Goal: Information Seeking & Learning: Learn about a topic

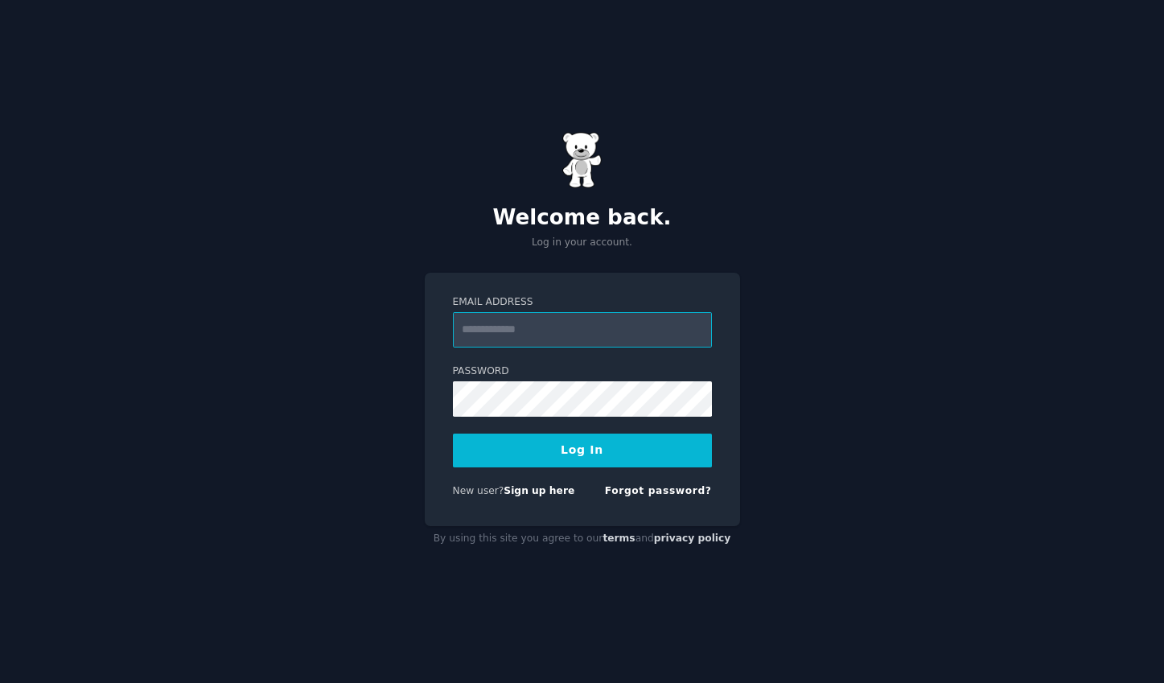
type input "**********"
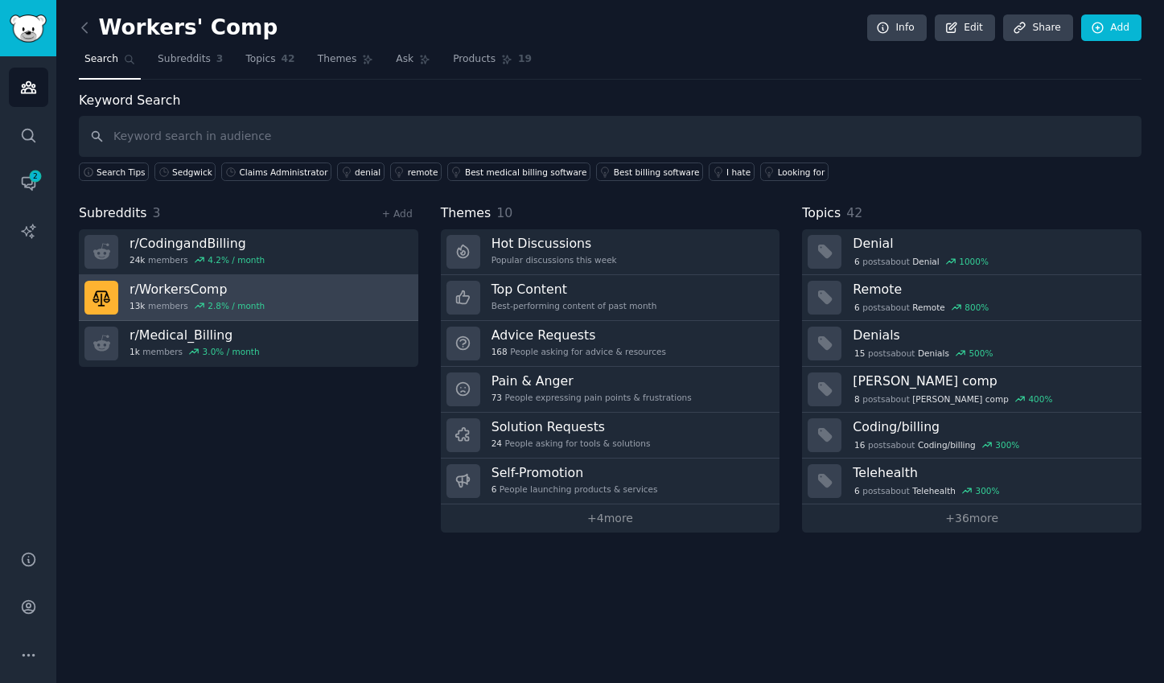
click at [275, 299] on link "r/ WorkersComp 13k members 2.8 % / month" at bounding box center [248, 298] width 339 height 46
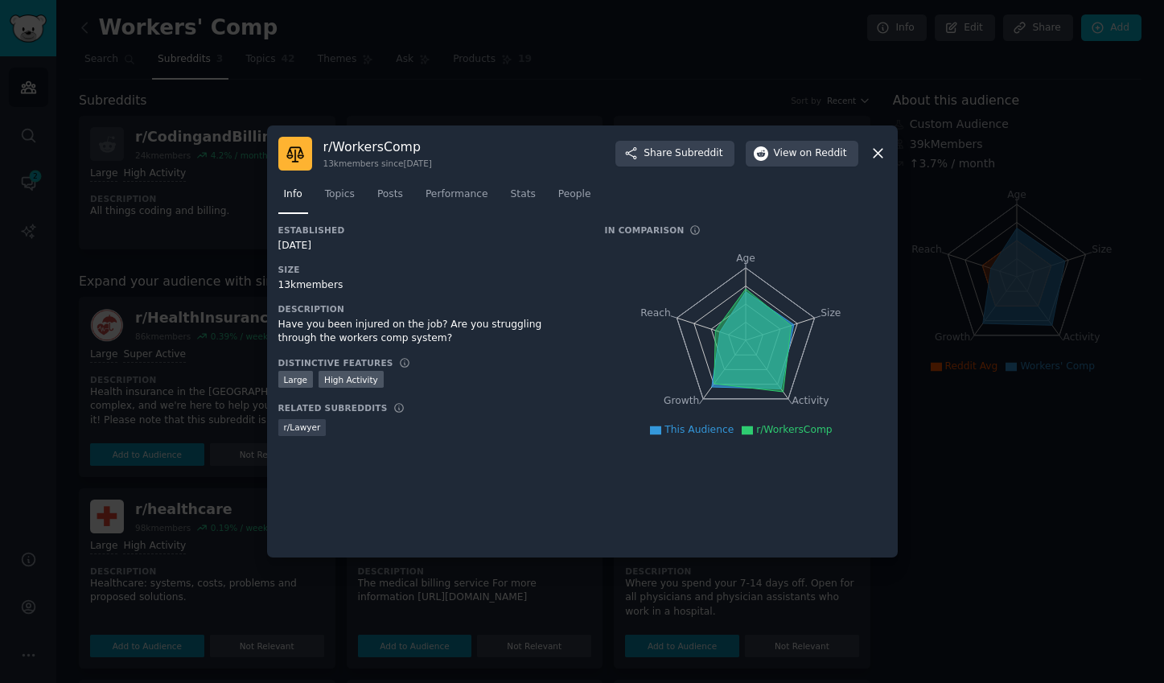
click at [651, 84] on div at bounding box center [582, 341] width 1164 height 683
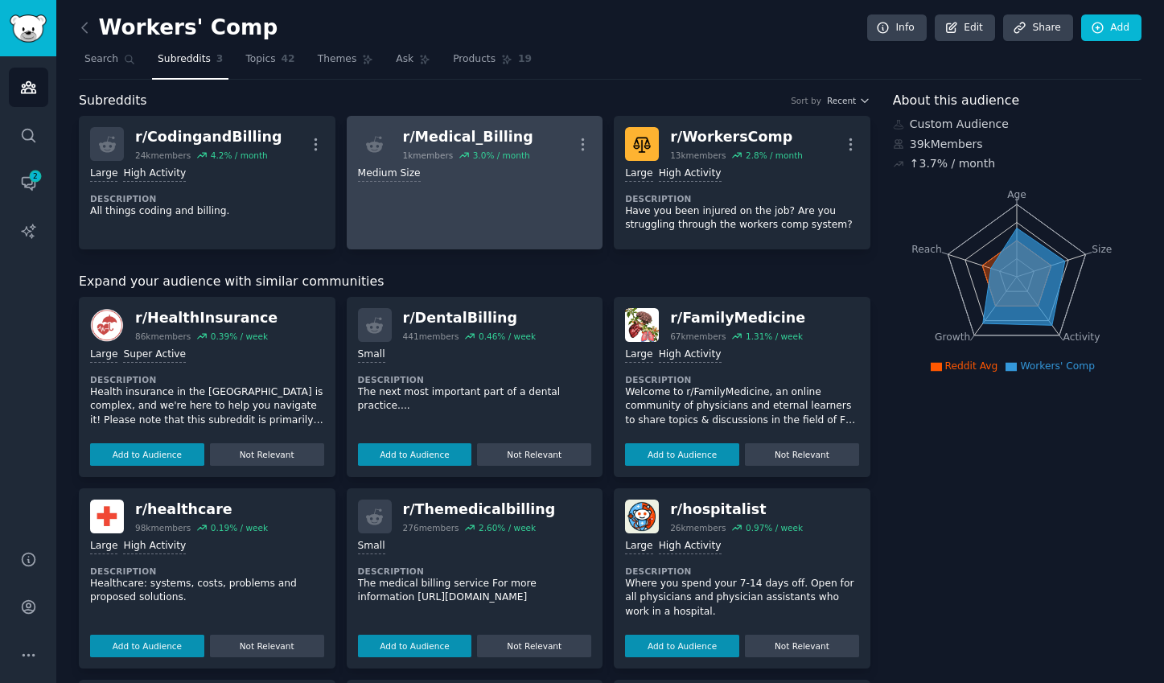
click at [498, 142] on div "r/ Medical_Billing" at bounding box center [468, 137] width 130 height 20
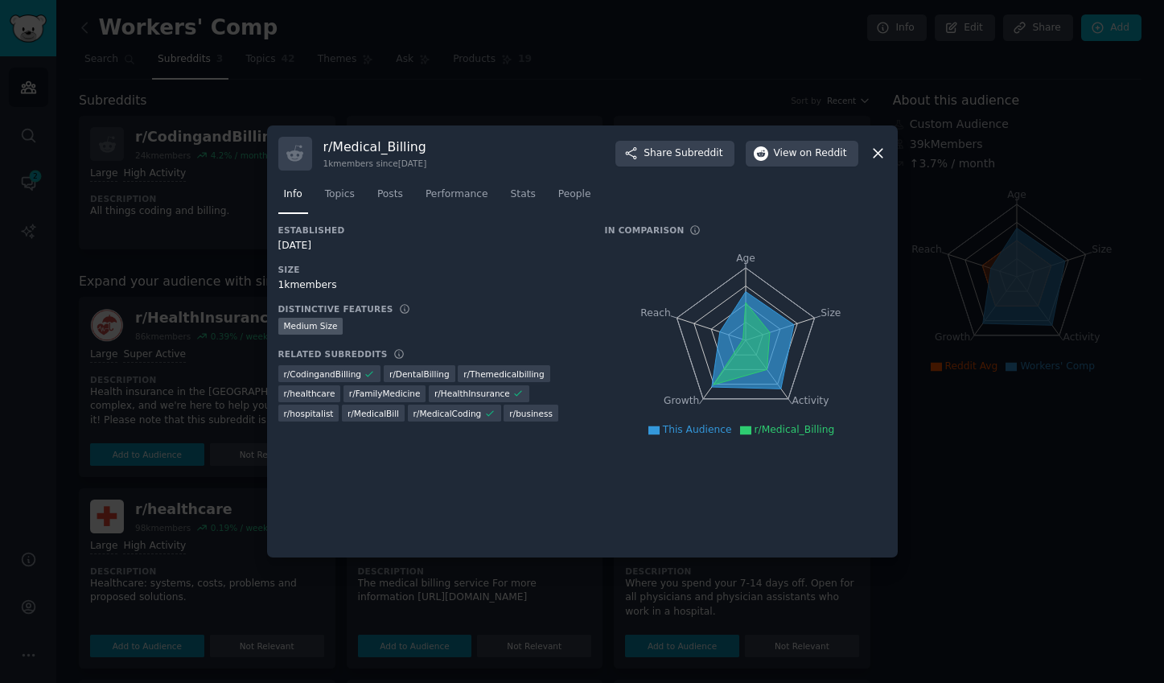
click at [884, 154] on icon at bounding box center [878, 153] width 17 height 17
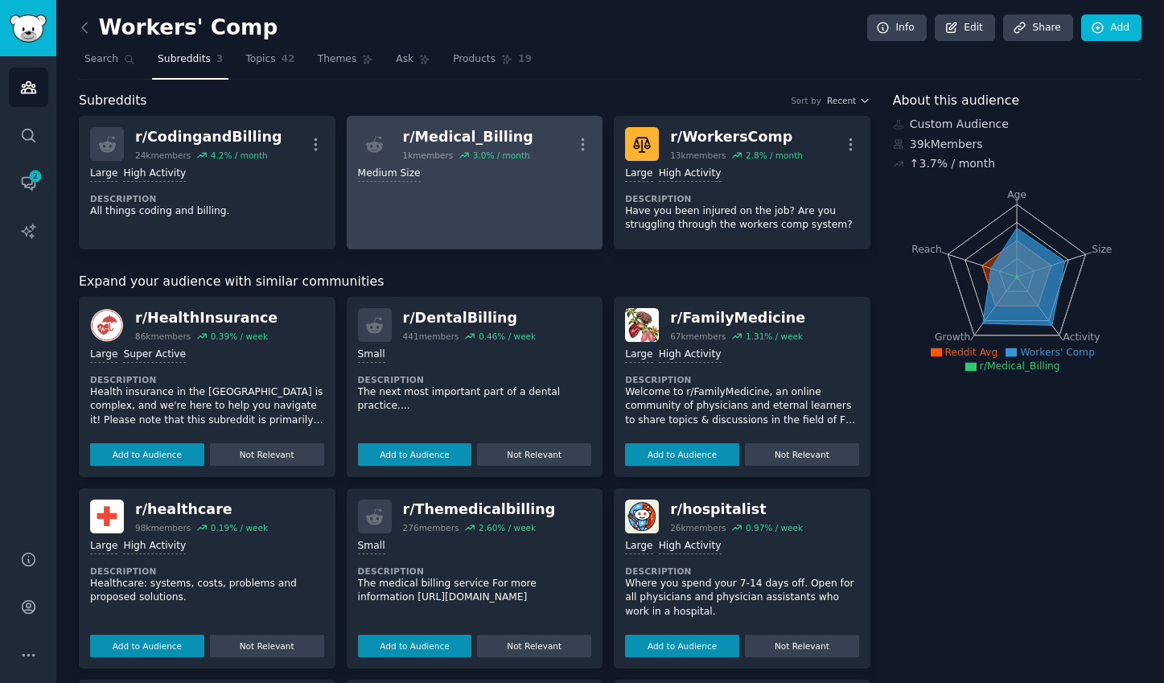
click at [484, 138] on div "r/ Medical_Billing" at bounding box center [468, 137] width 130 height 20
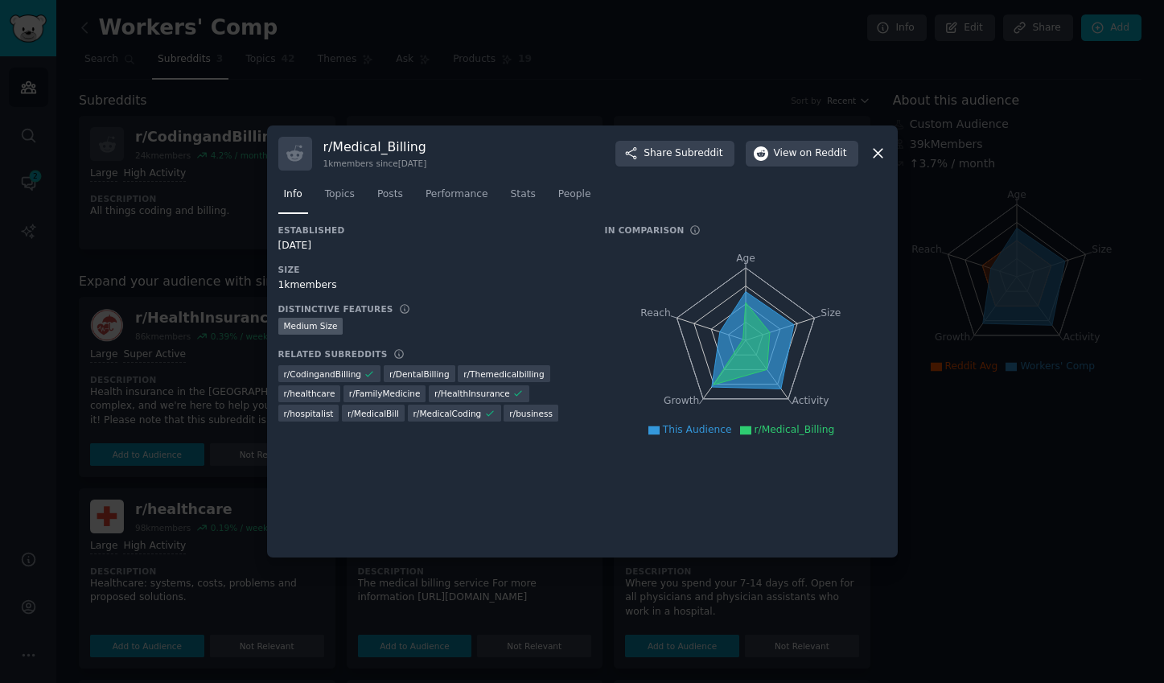
click at [467, 147] on div "r/ Medical_Billing 1k members since 01/13/2017 Share Subreddit View on Reddit" at bounding box center [582, 154] width 608 height 34
click at [575, 64] on div at bounding box center [582, 341] width 1164 height 683
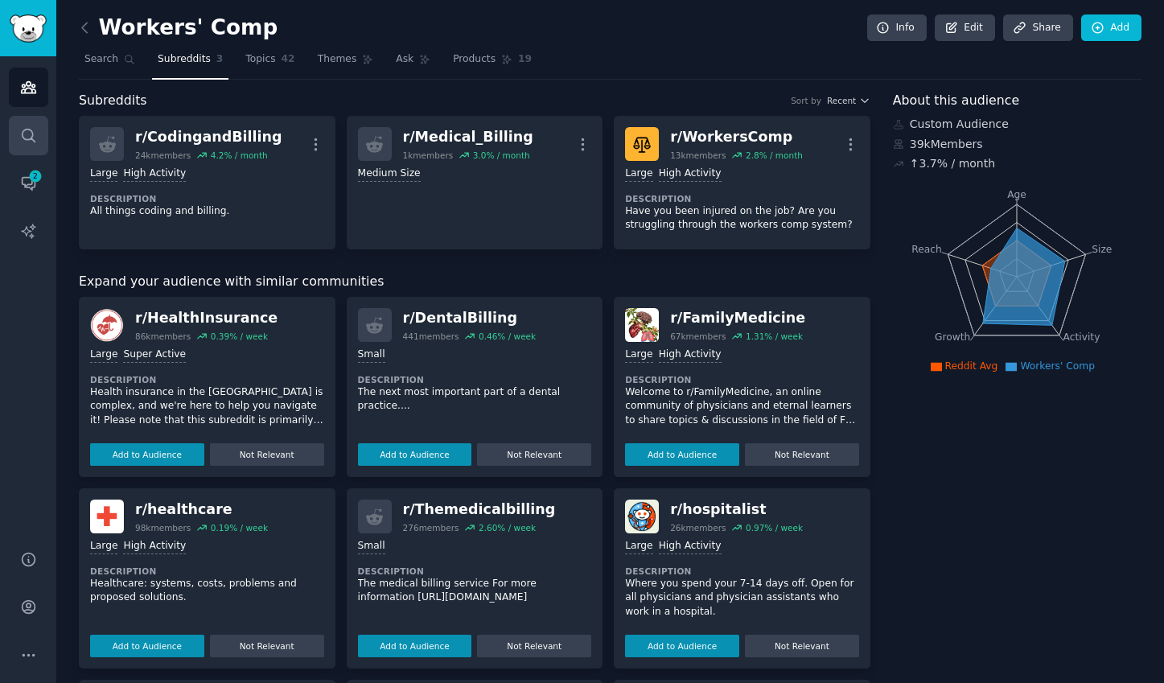
click at [24, 138] on icon "Sidebar" at bounding box center [28, 135] width 13 height 13
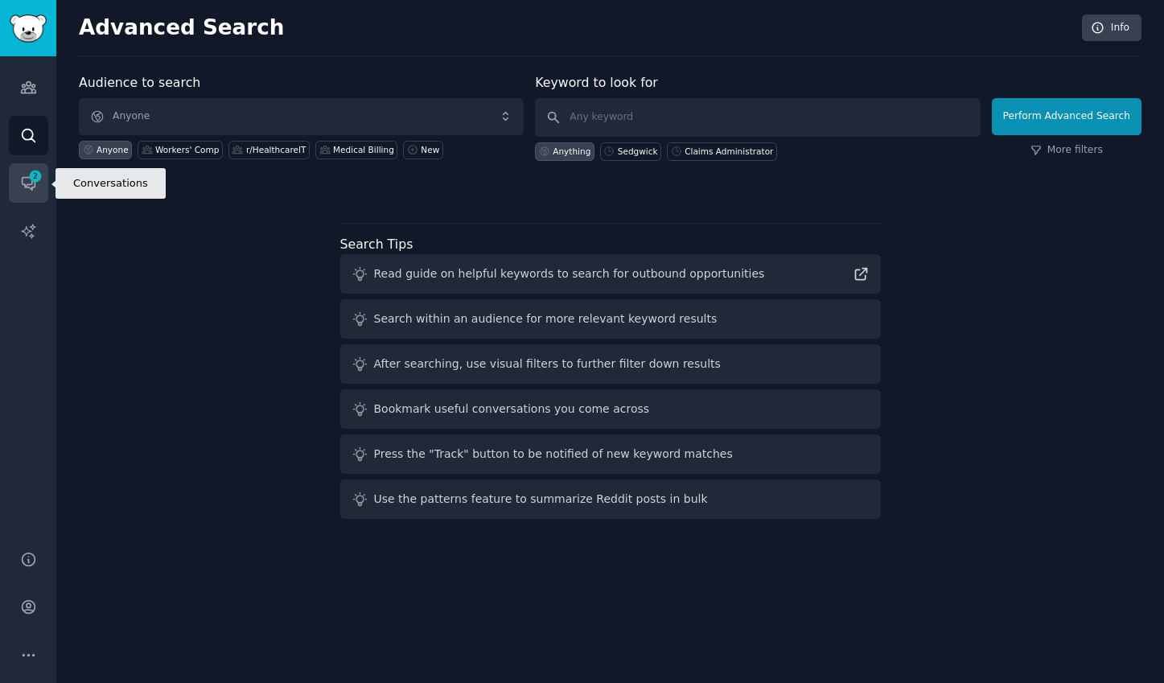
click at [31, 167] on link "Conversations 2" at bounding box center [28, 182] width 39 height 39
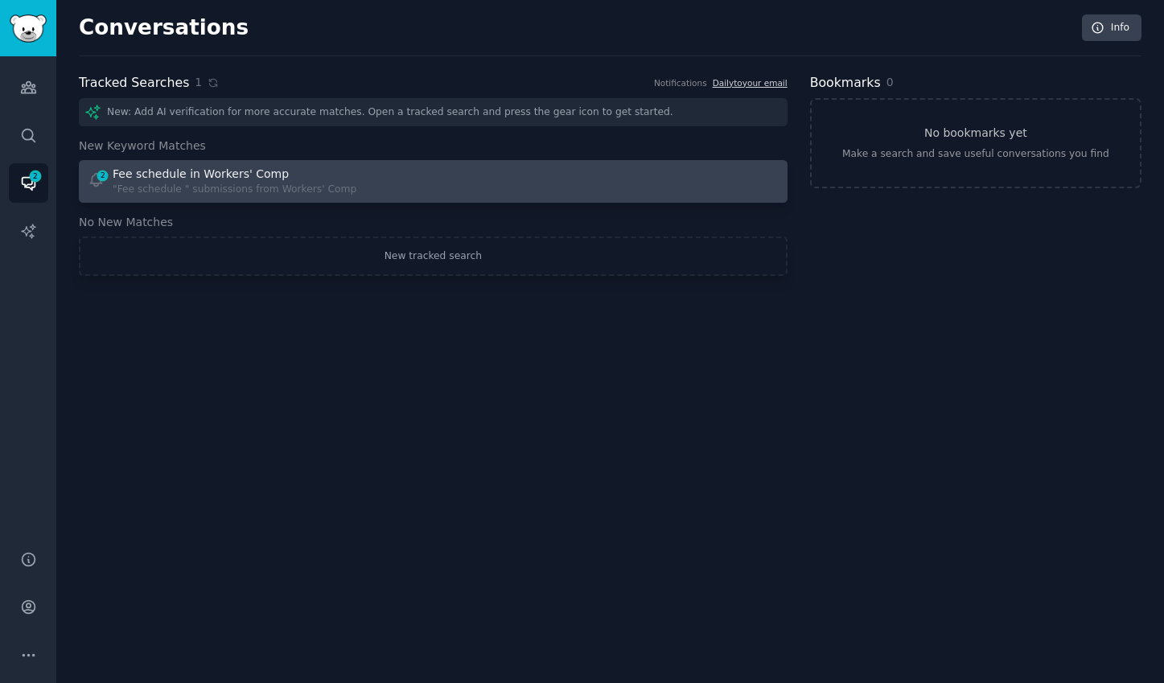
click at [443, 189] on div "2 Fee schedule in Workers' Comp "Fee schedule " submissions from Workers' Comp" at bounding box center [432, 181] width 697 height 31
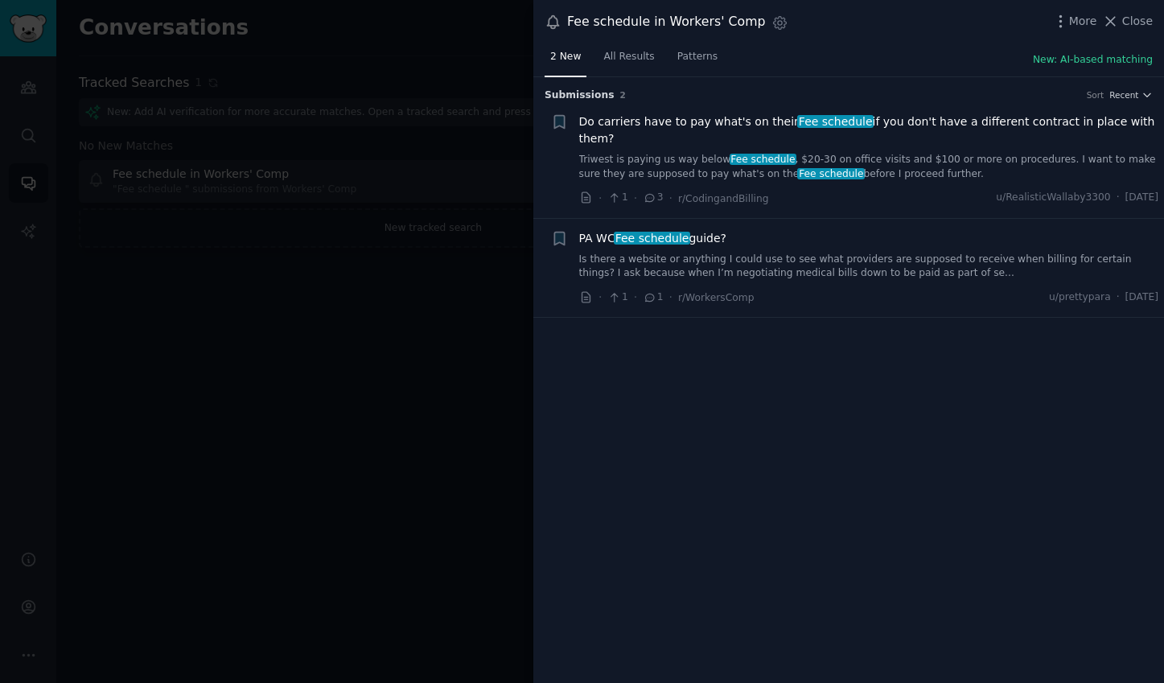
click at [654, 153] on link "Triwest is paying us way below Fee schedule , $20-30 on office visits and $100 …" at bounding box center [869, 167] width 580 height 28
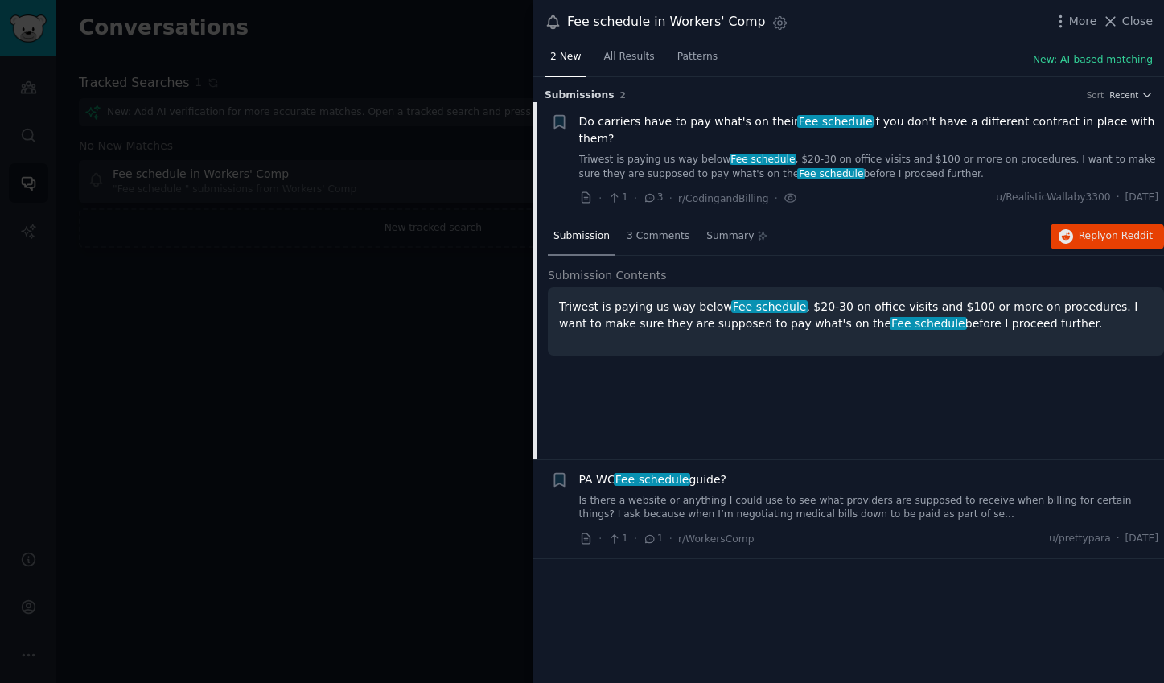
click at [737, 115] on span "Do carriers have to pay what's on their Fee schedule if you don't have a differ…" at bounding box center [869, 130] width 580 height 34
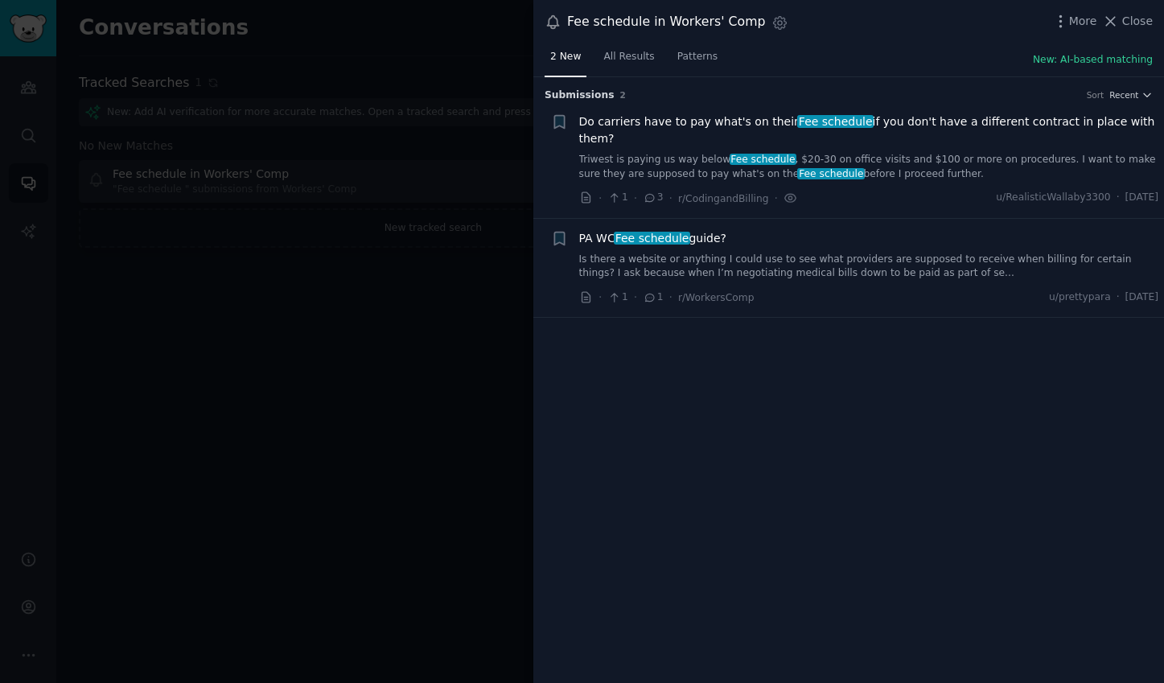
click at [737, 115] on span "Do carriers have to pay what's on their Fee schedule if you don't have a differ…" at bounding box center [869, 130] width 580 height 34
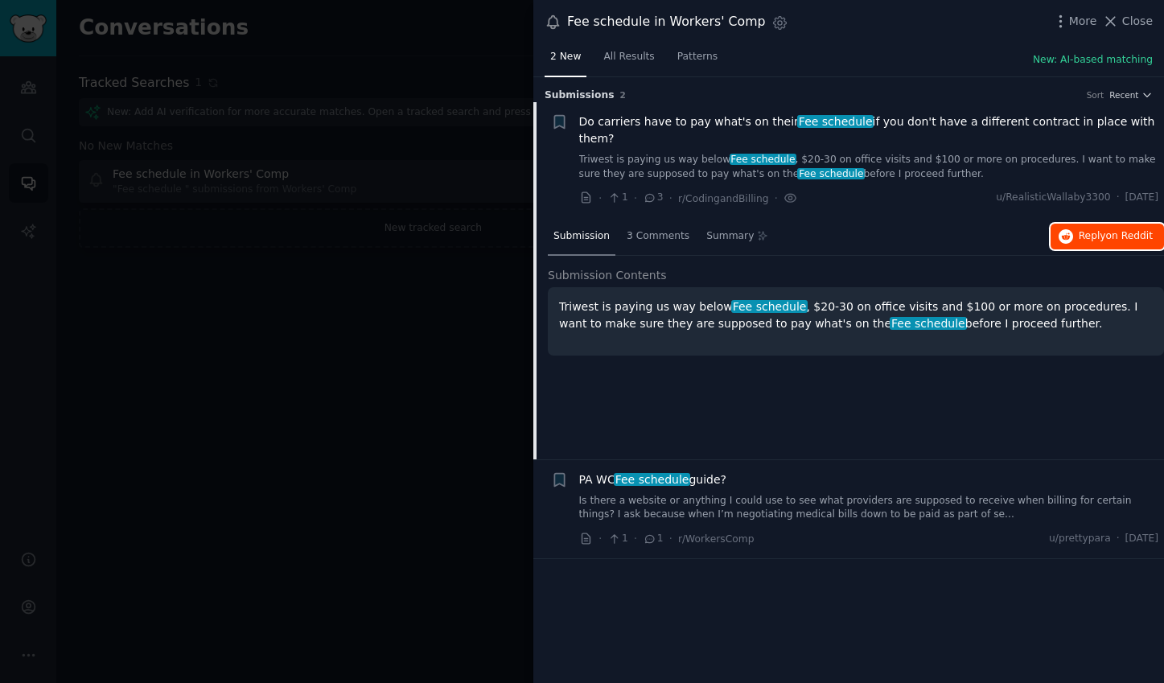
click at [1112, 230] on span "on Reddit" at bounding box center [1129, 235] width 47 height 11
click at [607, 494] on link "Is there a website or anything I could use to see what providers are supposed t…" at bounding box center [869, 508] width 580 height 28
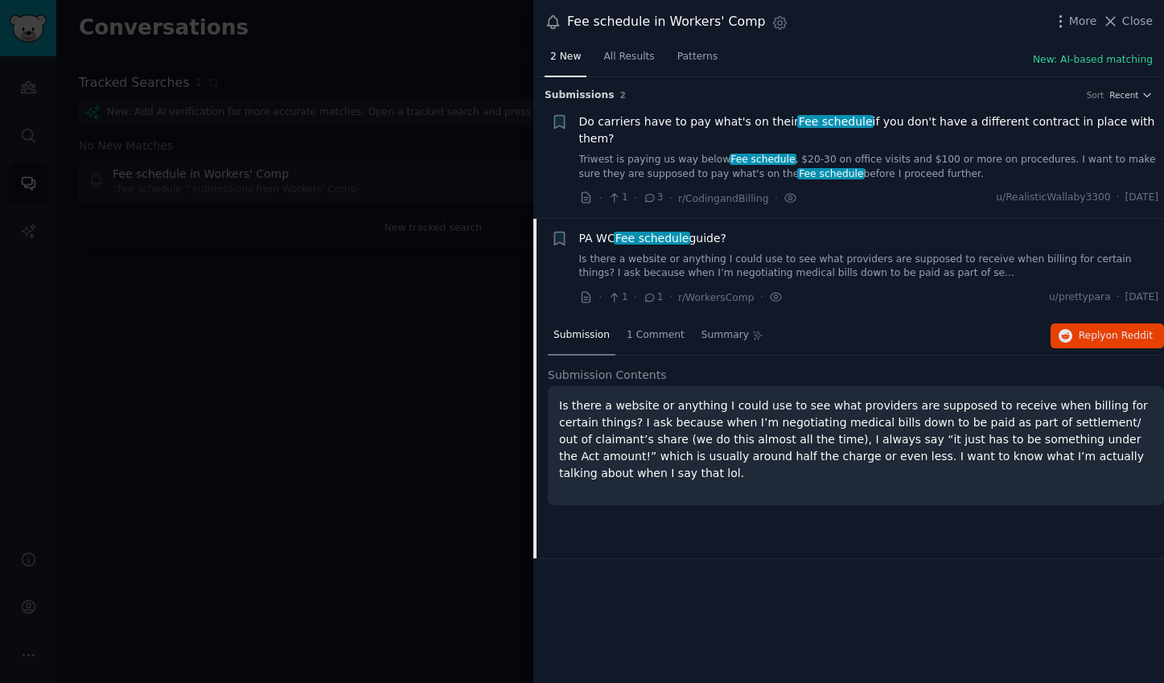
click at [401, 380] on div at bounding box center [582, 341] width 1164 height 683
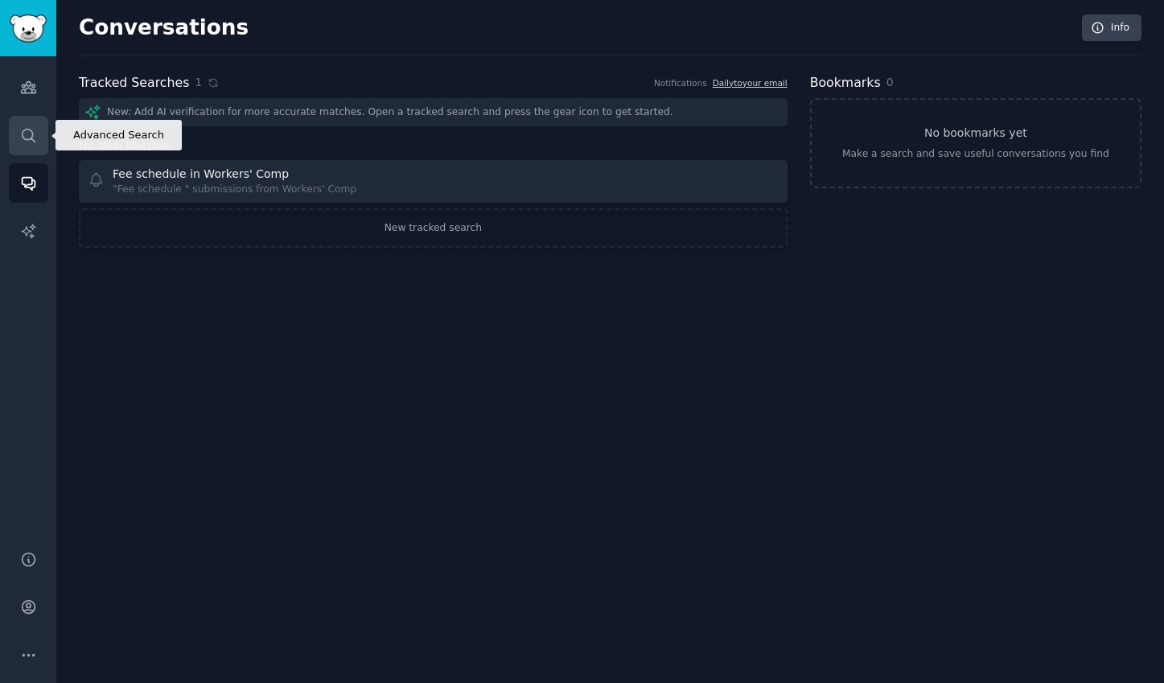
click at [39, 136] on link "Search" at bounding box center [28, 135] width 39 height 39
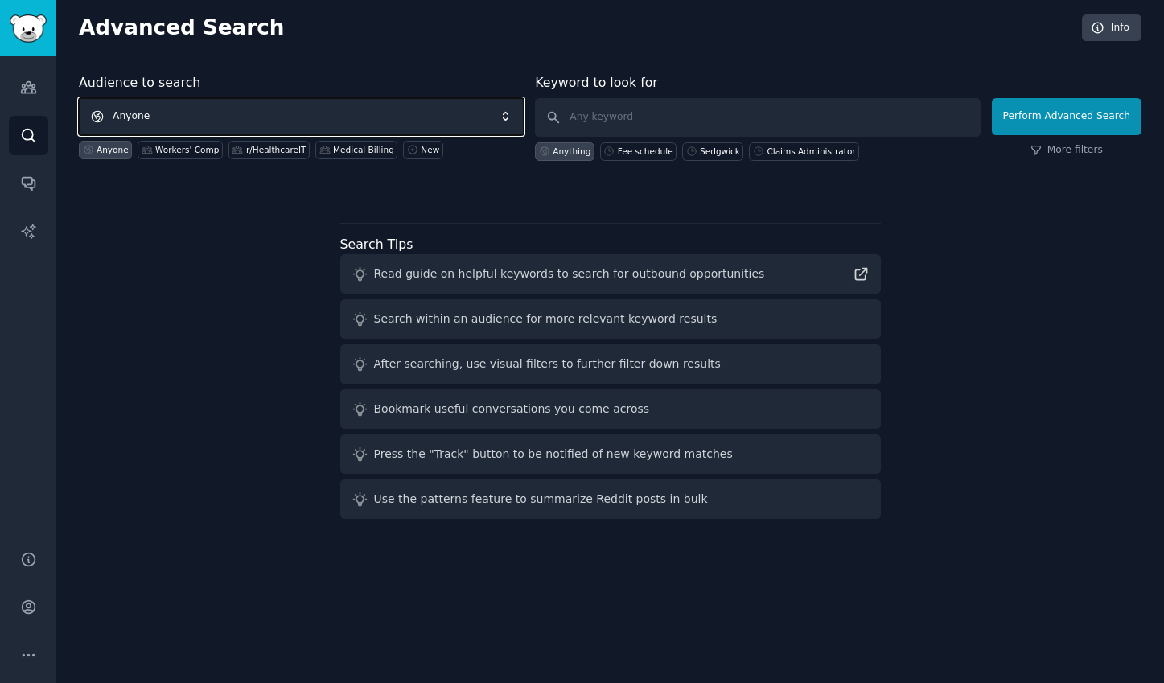
click at [385, 101] on span "Anyone" at bounding box center [301, 116] width 445 height 37
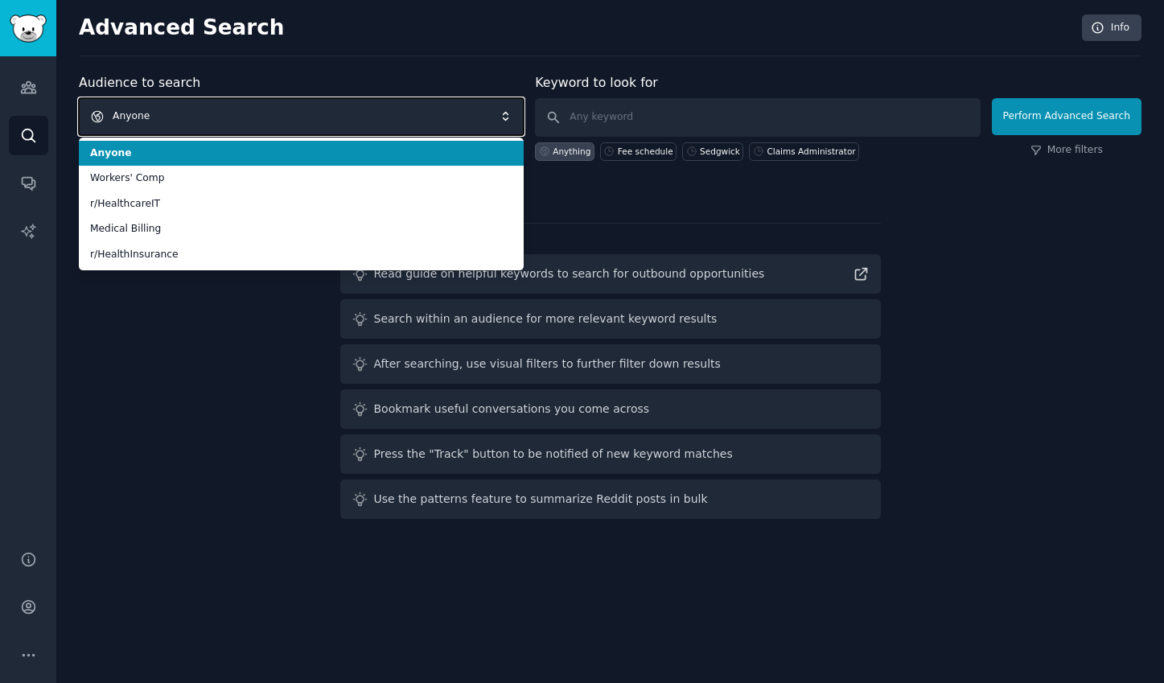
click at [385, 105] on span "Anyone" at bounding box center [301, 116] width 445 height 37
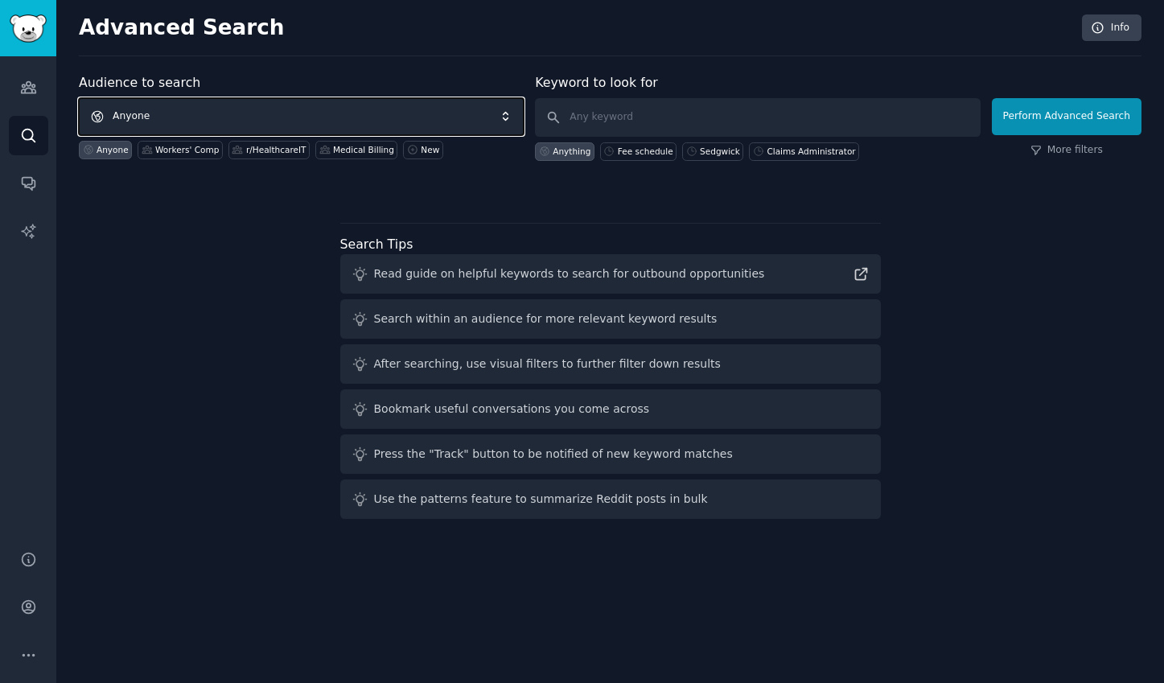
click at [224, 112] on span "Anyone" at bounding box center [301, 116] width 445 height 37
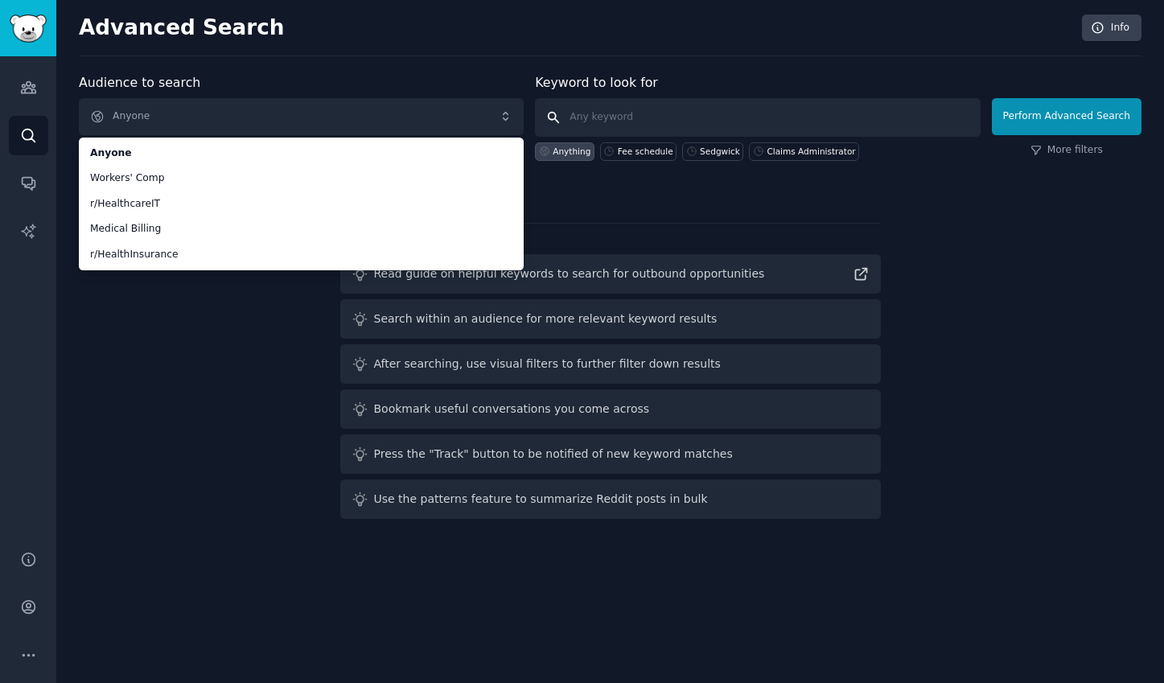
click at [674, 101] on input "text" at bounding box center [757, 117] width 445 height 39
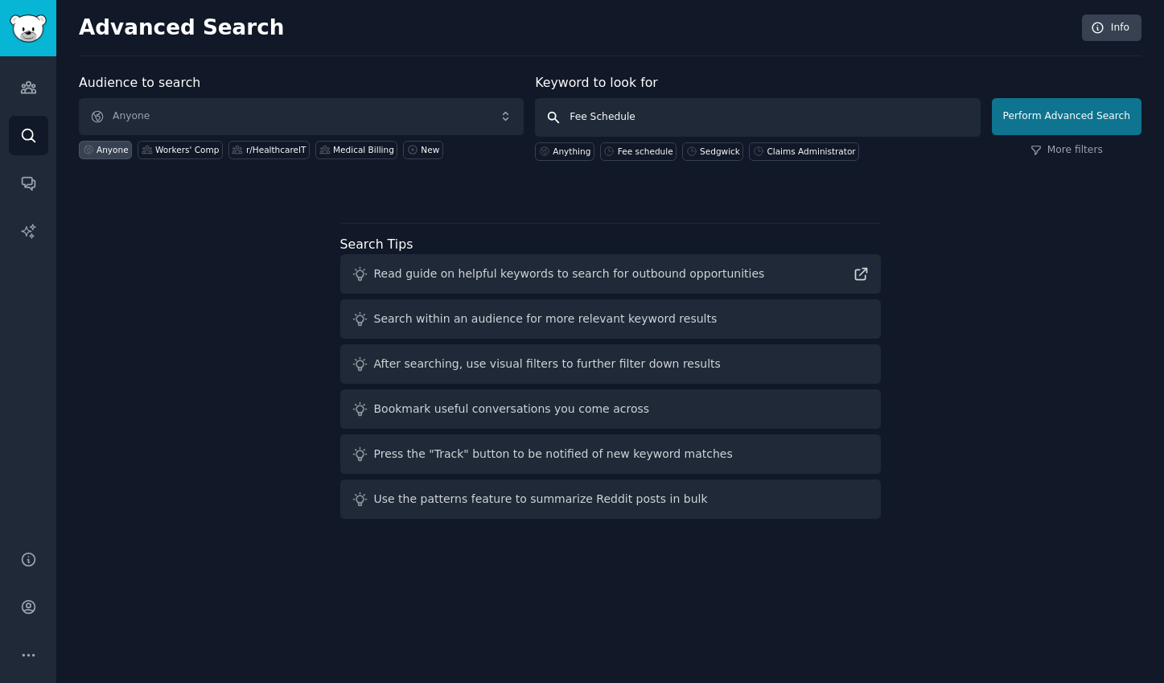
type input "Fee Schedule"
click at [1100, 117] on button "Perform Advanced Search" at bounding box center [1067, 116] width 150 height 37
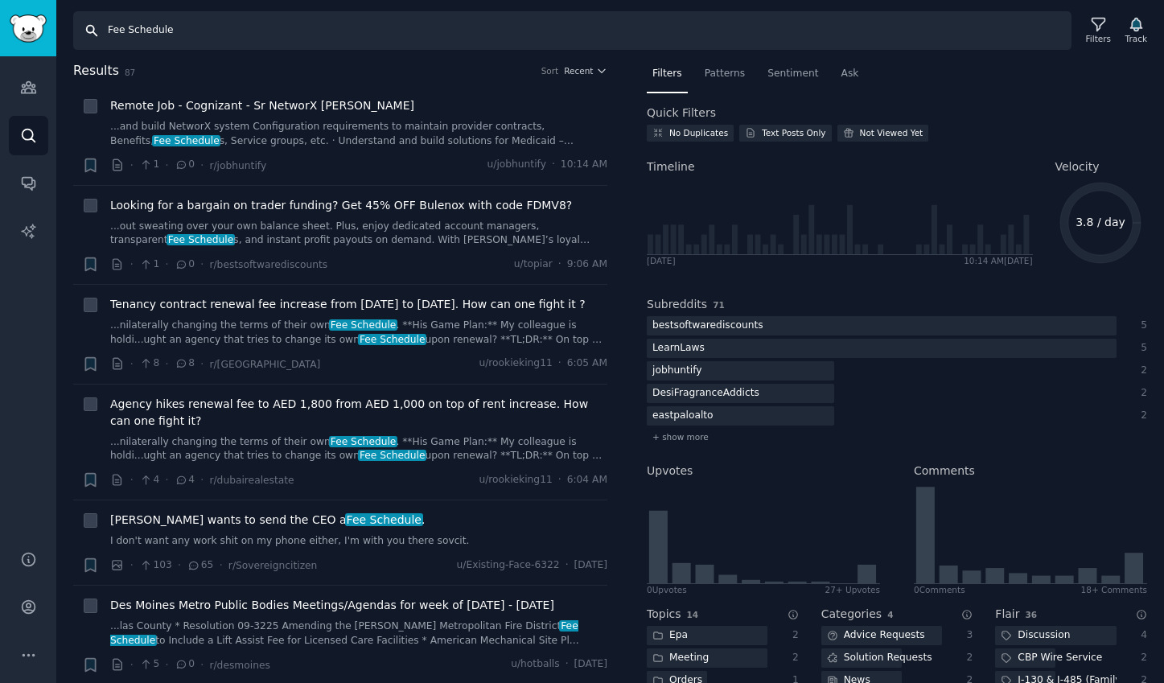
click at [192, 32] on input "Fee Schedule" at bounding box center [572, 30] width 998 height 39
click at [34, 92] on icon "Sidebar" at bounding box center [28, 87] width 17 height 17
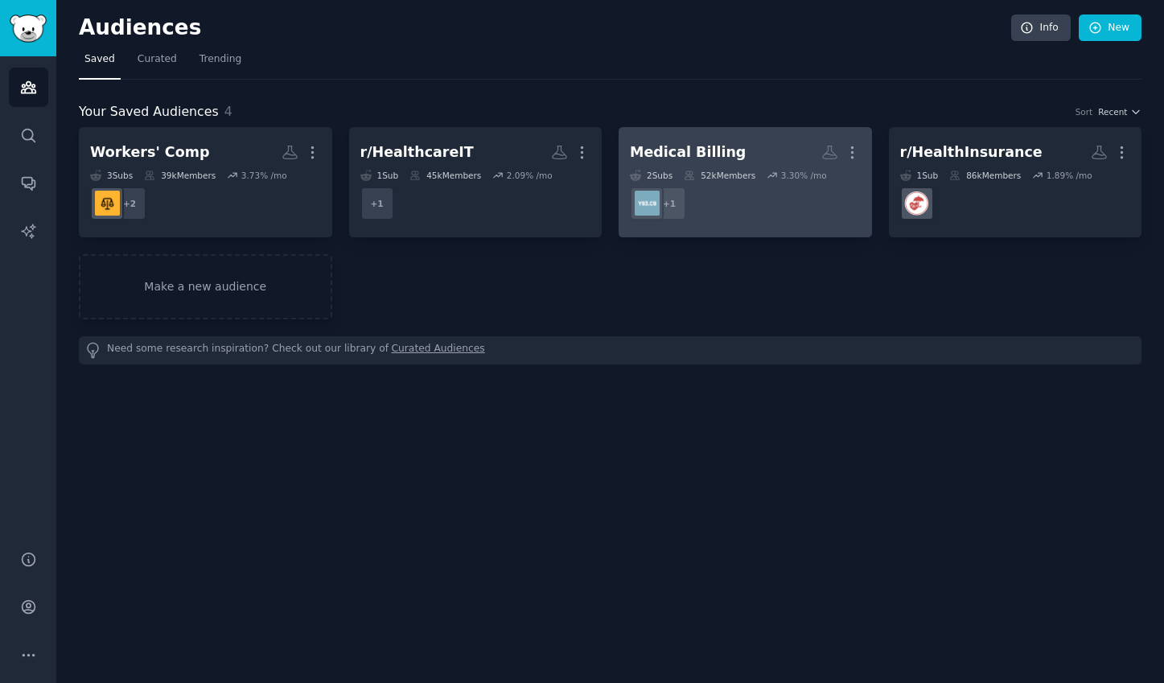
click at [771, 188] on dd "+ 1" at bounding box center [745, 203] width 231 height 45
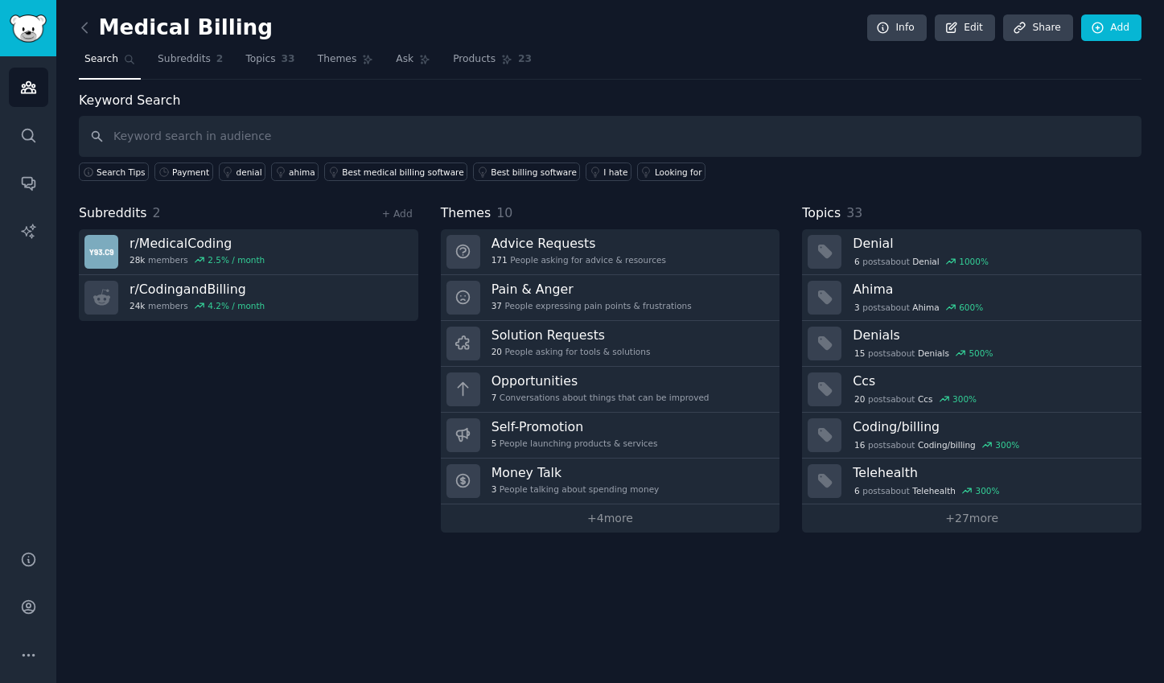
click at [305, 140] on input "text" at bounding box center [610, 136] width 1063 height 41
type input "B"
type input "Workers Comp Billing"
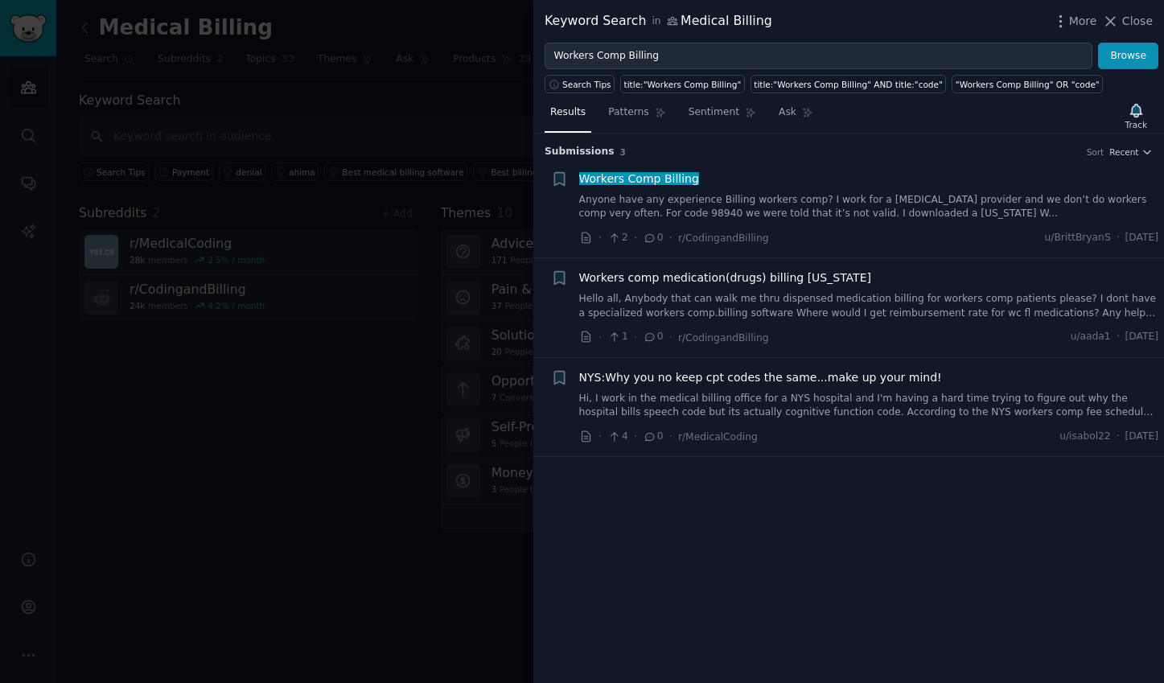
click at [1121, 31] on div "Keyword Search in Medical Billing More Close" at bounding box center [848, 21] width 631 height 43
click at [1115, 22] on icon at bounding box center [1110, 21] width 17 height 17
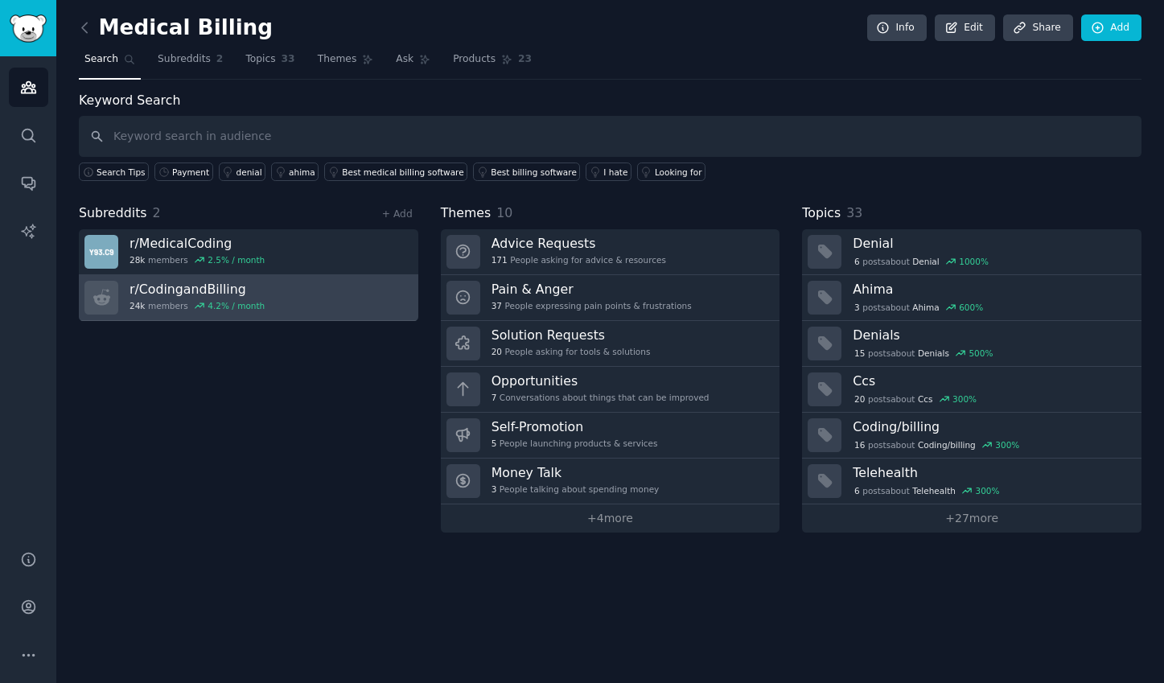
click at [304, 297] on link "r/ CodingandBilling 24k members 4.2 % / month" at bounding box center [248, 298] width 339 height 46
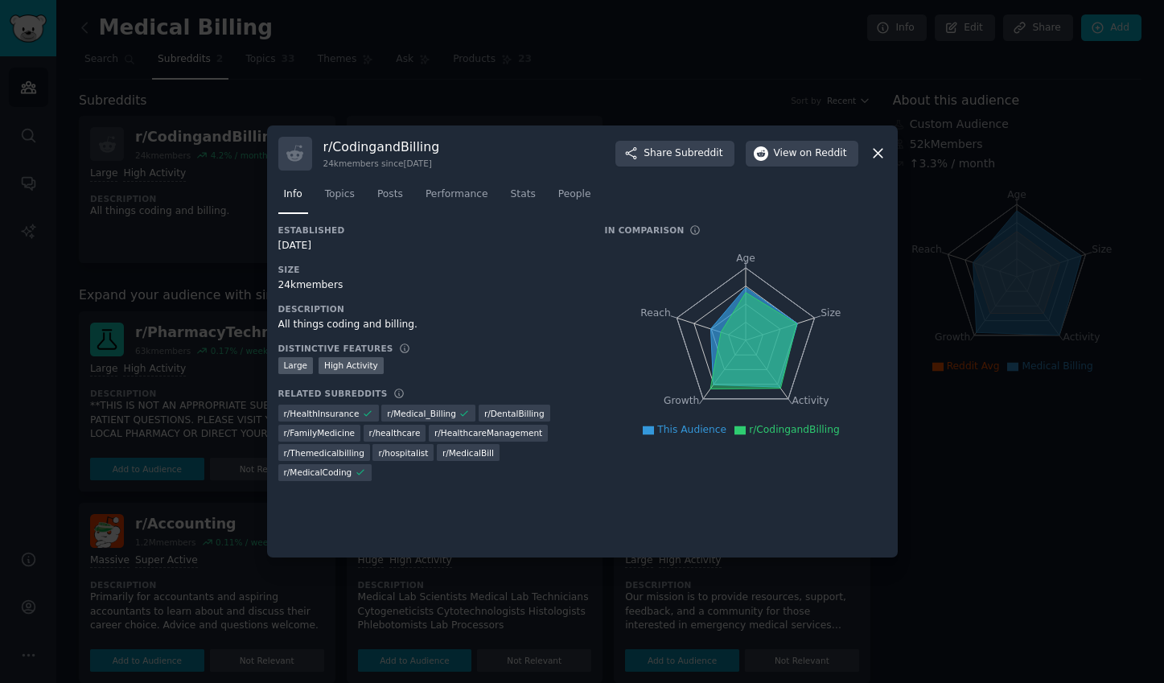
click at [182, 249] on div at bounding box center [582, 341] width 1164 height 683
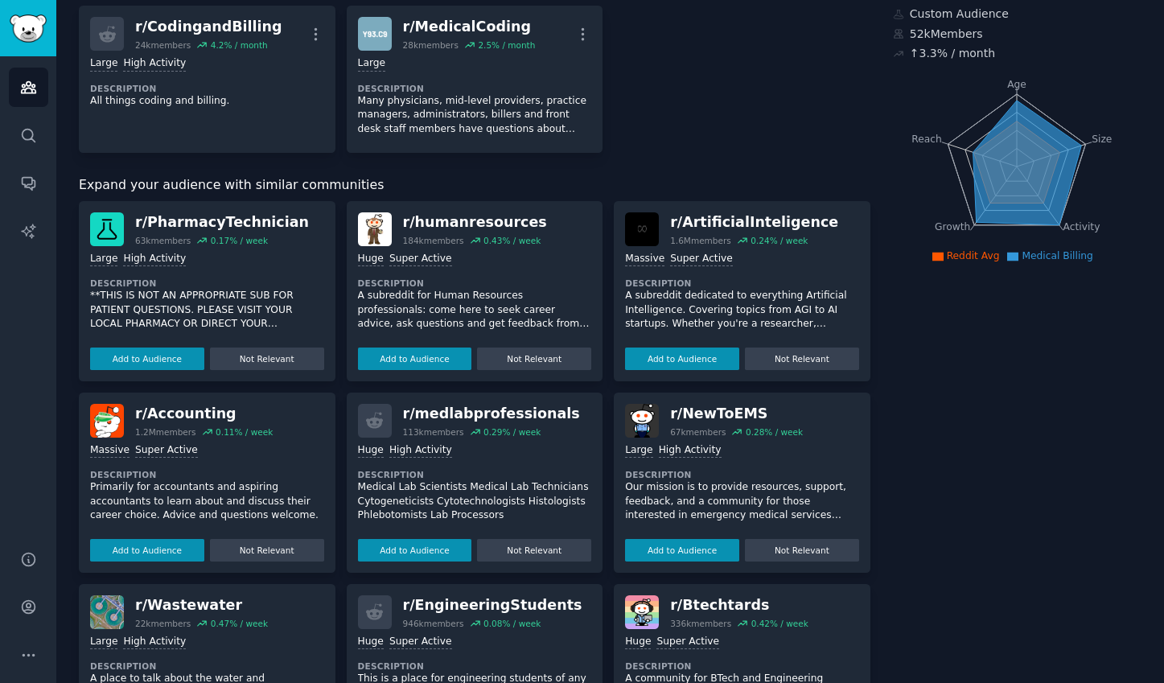
scroll to position [111, 0]
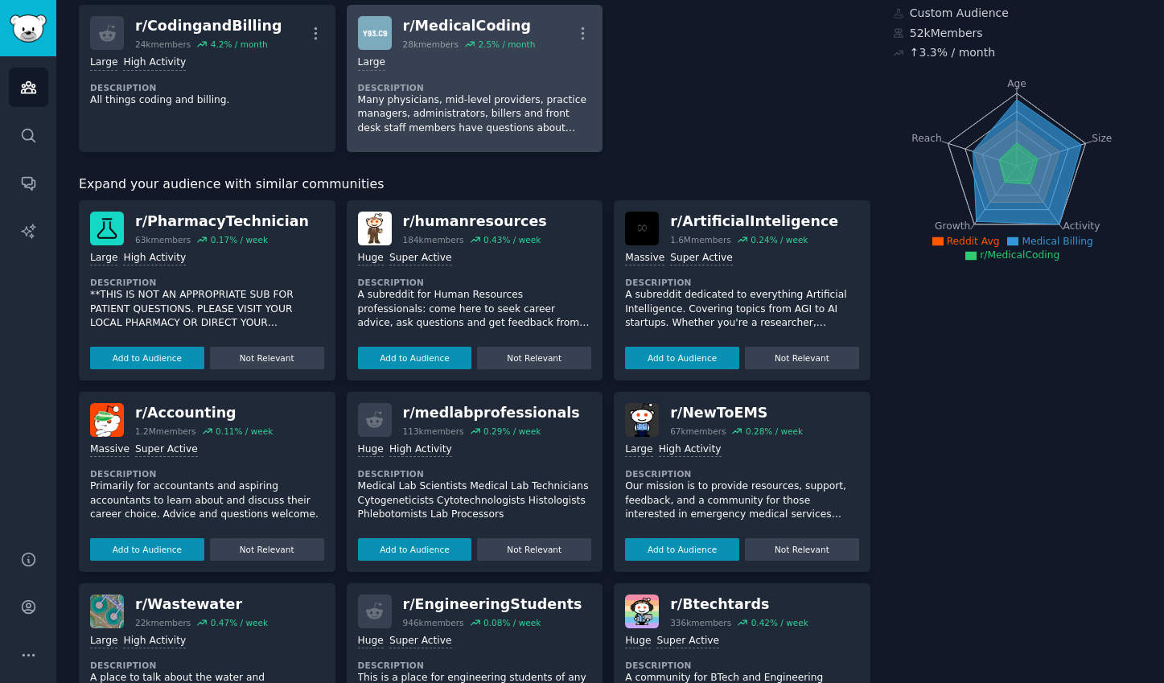
click at [558, 84] on dt "Description" at bounding box center [475, 87] width 234 height 11
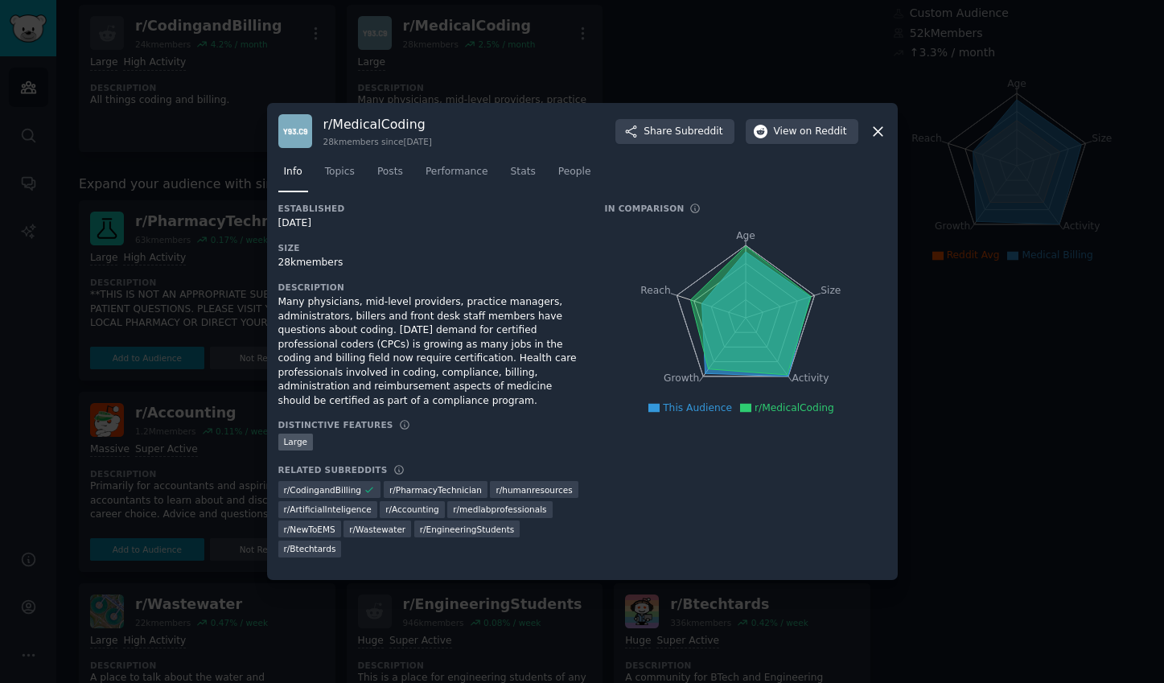
click at [876, 134] on icon at bounding box center [878, 131] width 17 height 17
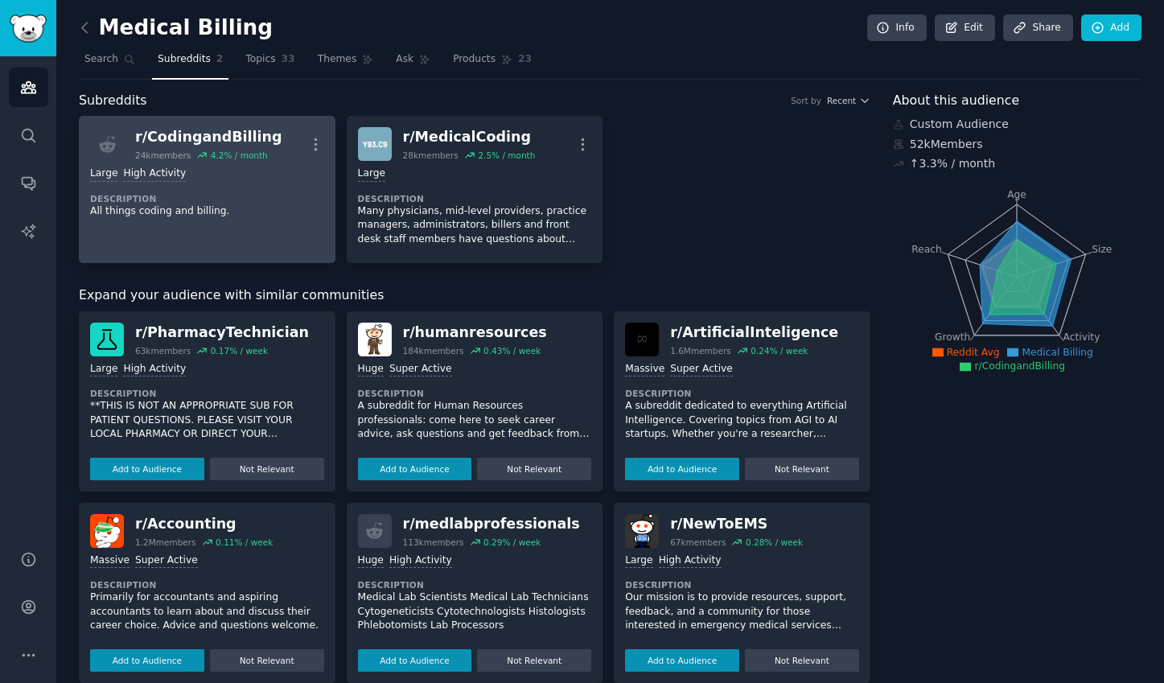
click at [275, 240] on link "r/ CodingandBilling 24k members 4.2 % / month More Large High Activity Descript…" at bounding box center [207, 189] width 257 height 147
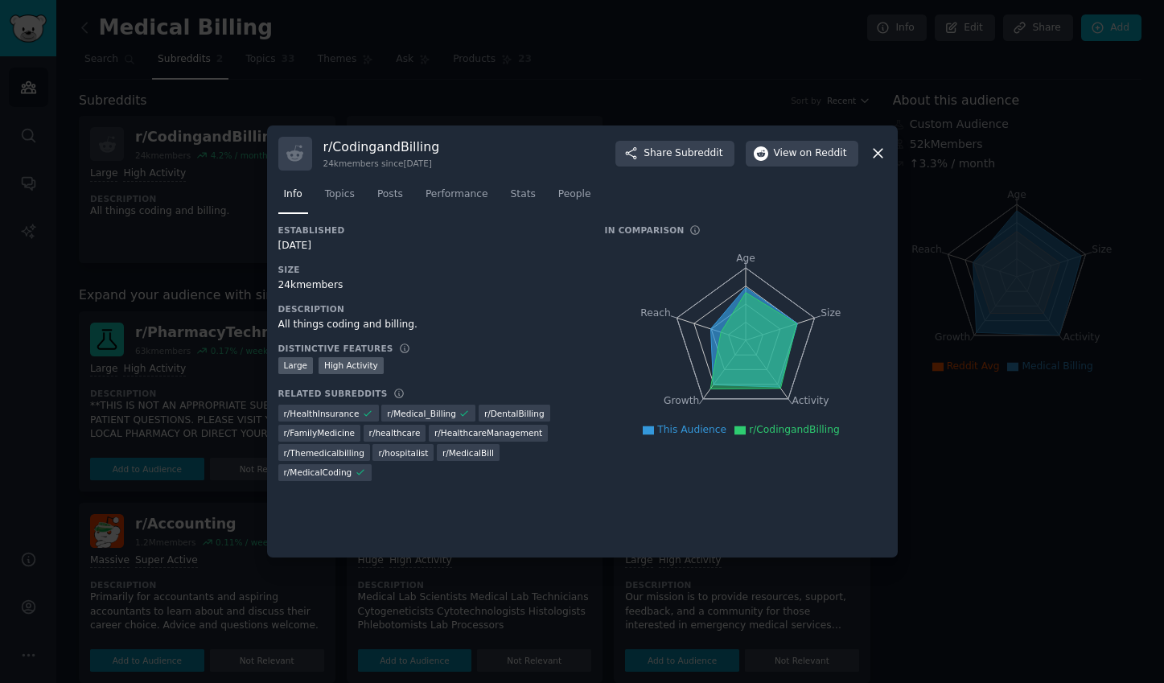
click at [883, 159] on icon at bounding box center [878, 153] width 17 height 17
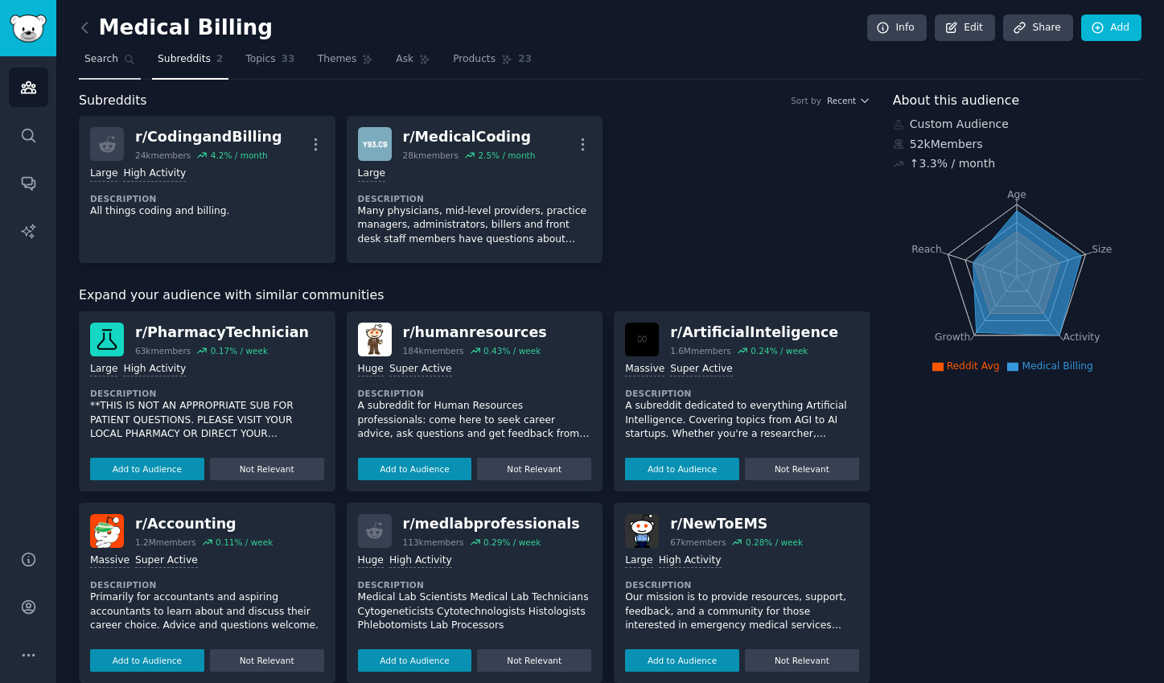
click at [102, 56] on span "Search" at bounding box center [101, 59] width 34 height 14
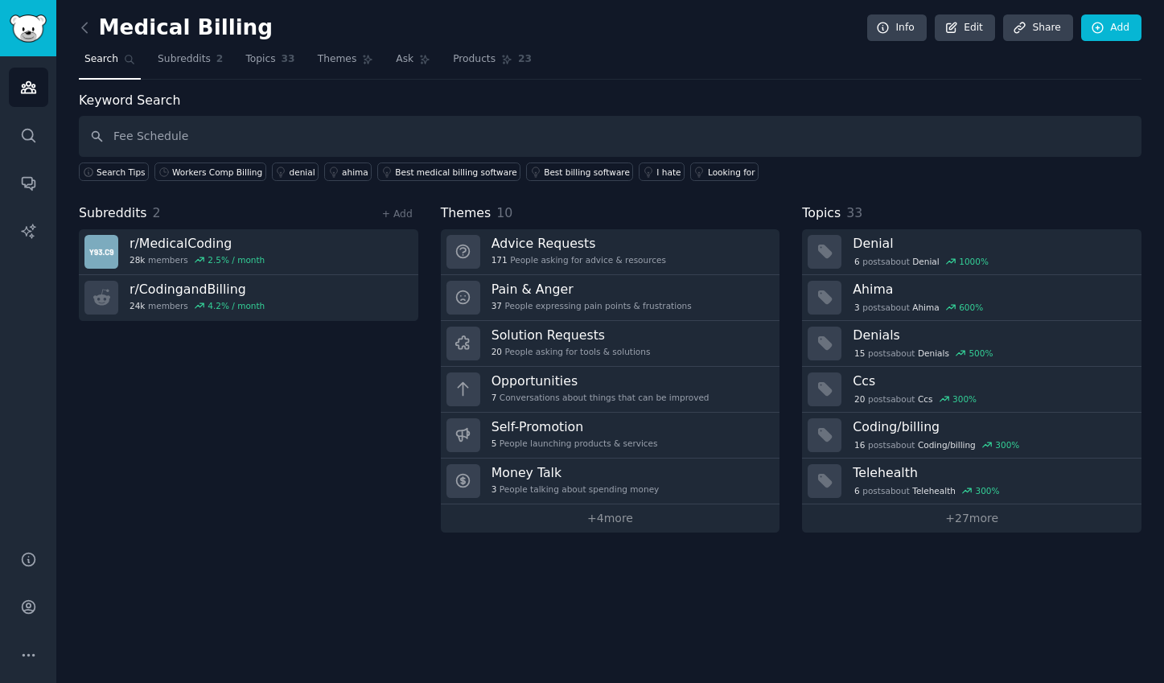
type input "Fee Schedule"
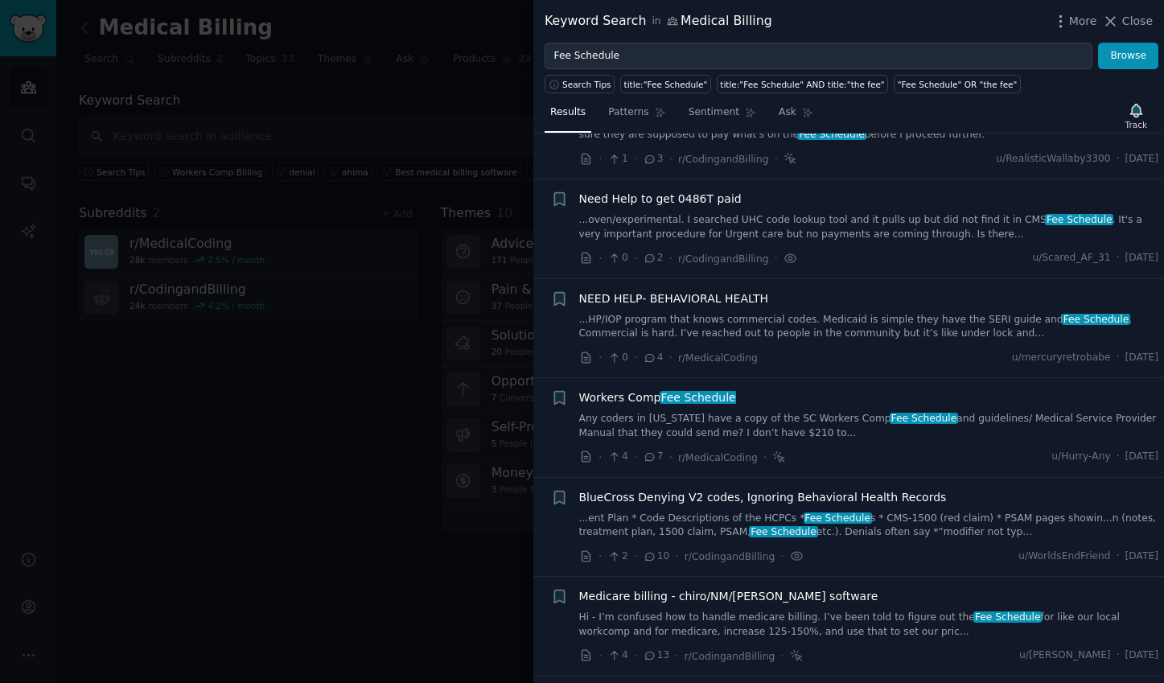
scroll to position [98, 0]
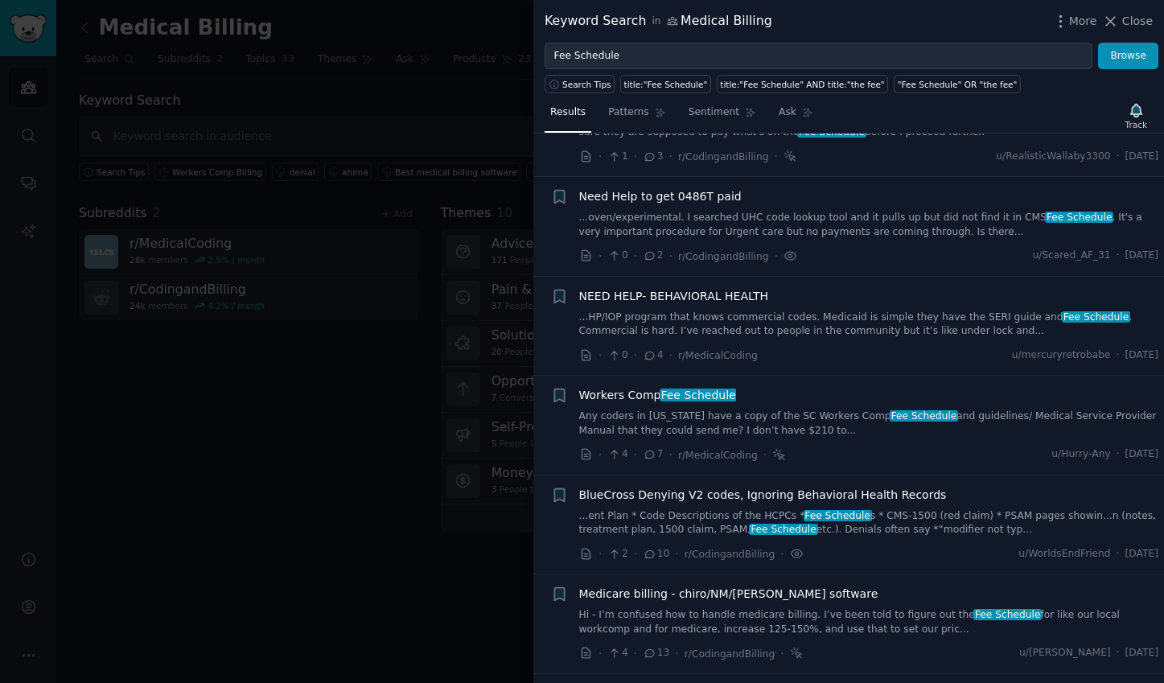
click at [628, 397] on span "Workers Comp Fee Schedule" at bounding box center [657, 395] width 157 height 17
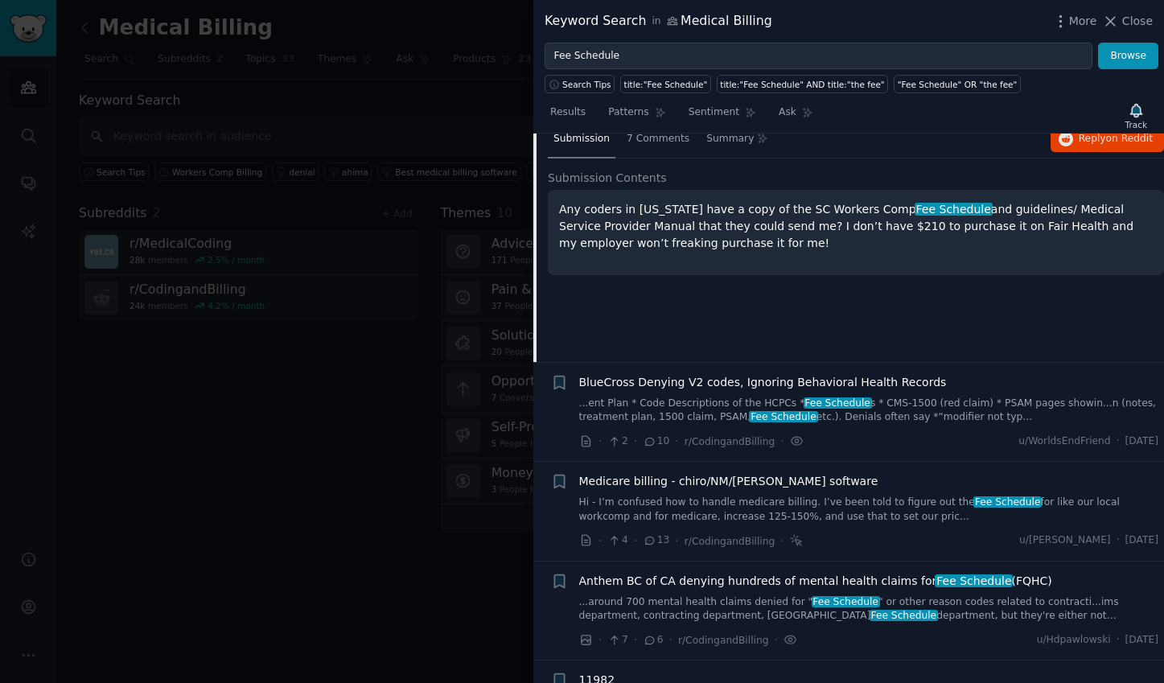
scroll to position [455, 0]
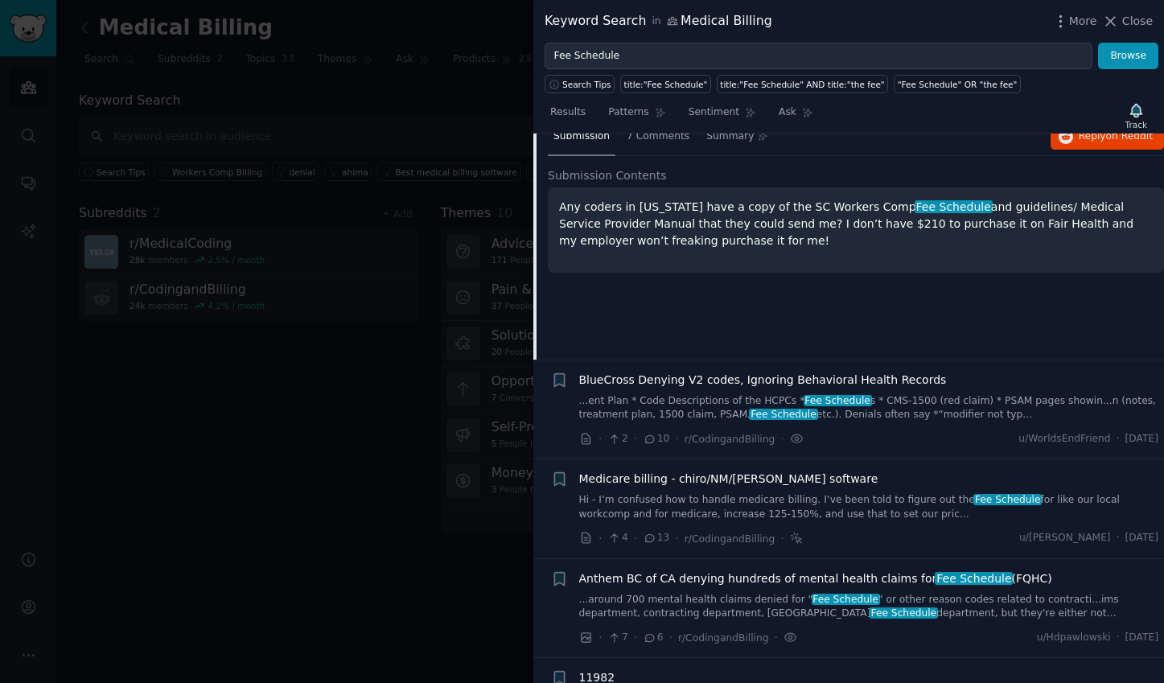
click at [602, 493] on link "Hi - I’m confused how to handle medicare billing. I’ve been told to figure out …" at bounding box center [869, 507] width 580 height 28
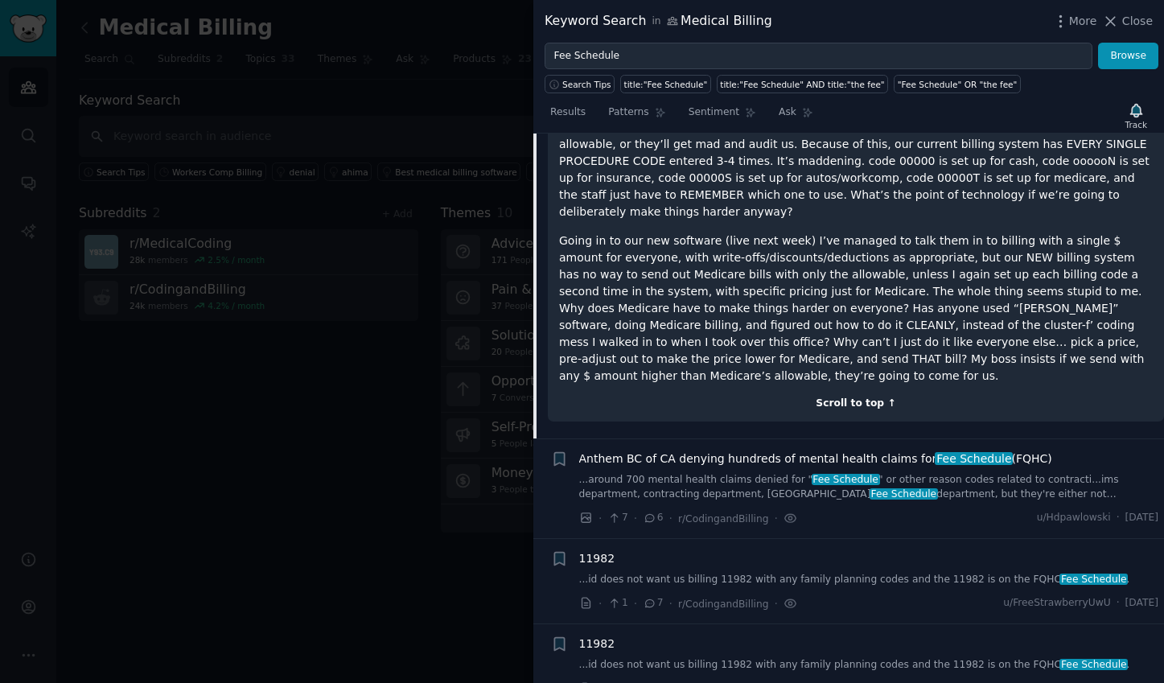
scroll to position [763, 0]
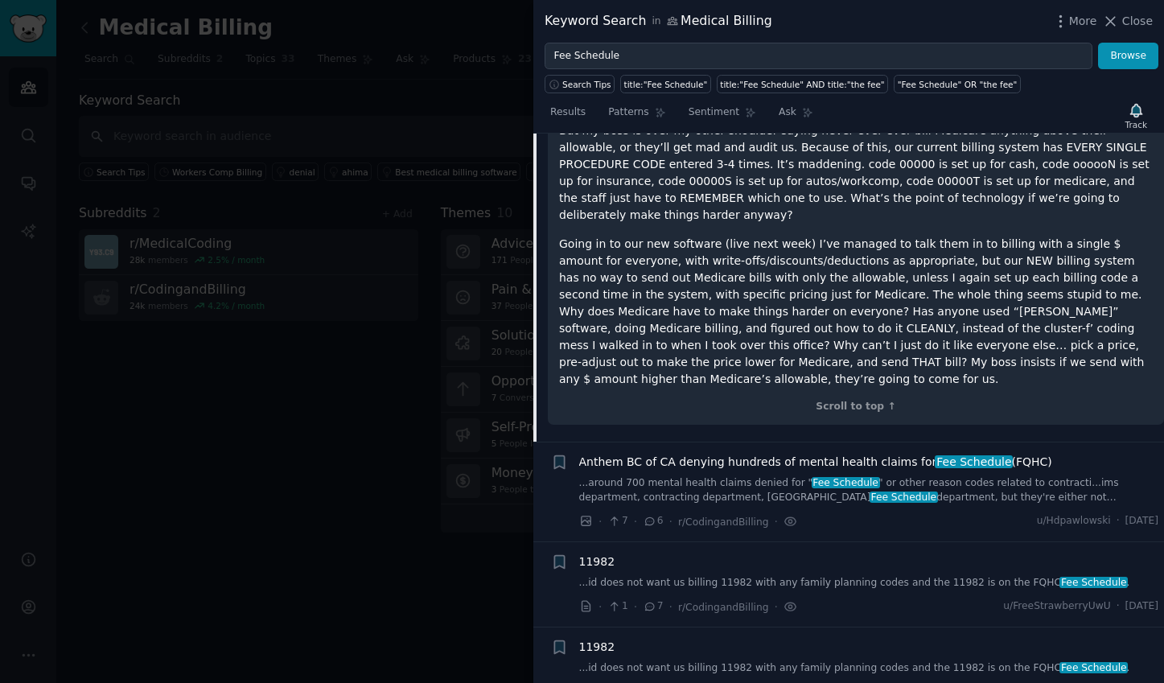
click at [628, 476] on link "...around 700 mental health claims denied for " Fee Schedule " or other reason …" at bounding box center [869, 490] width 580 height 28
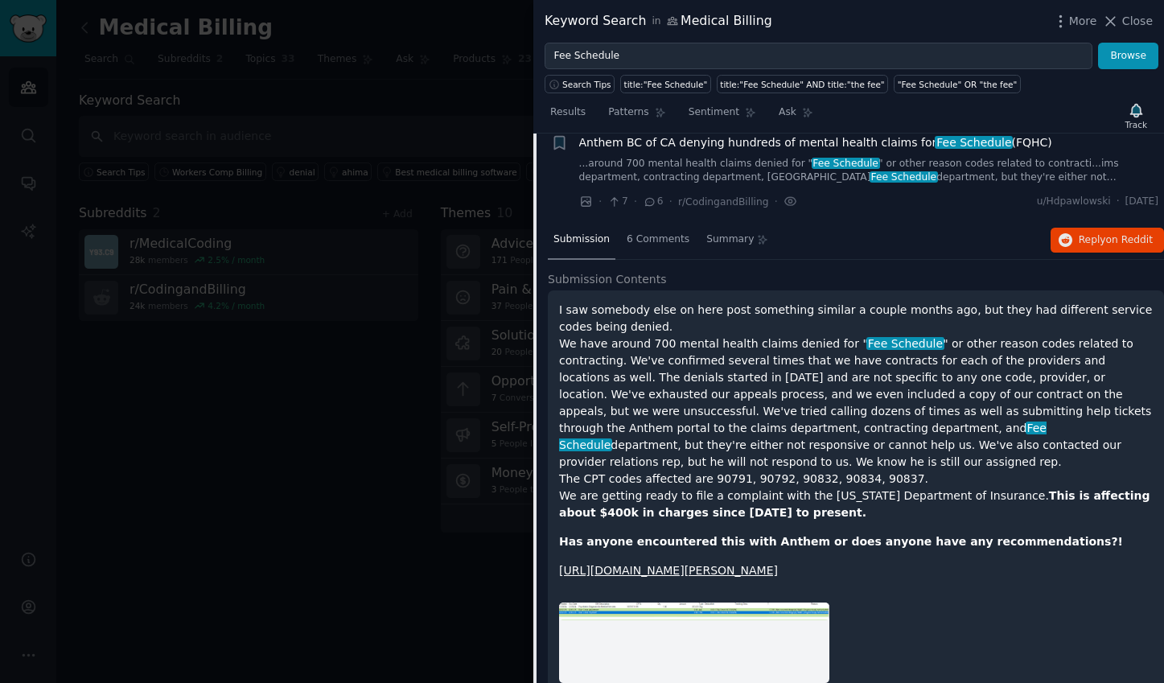
scroll to position [638, 0]
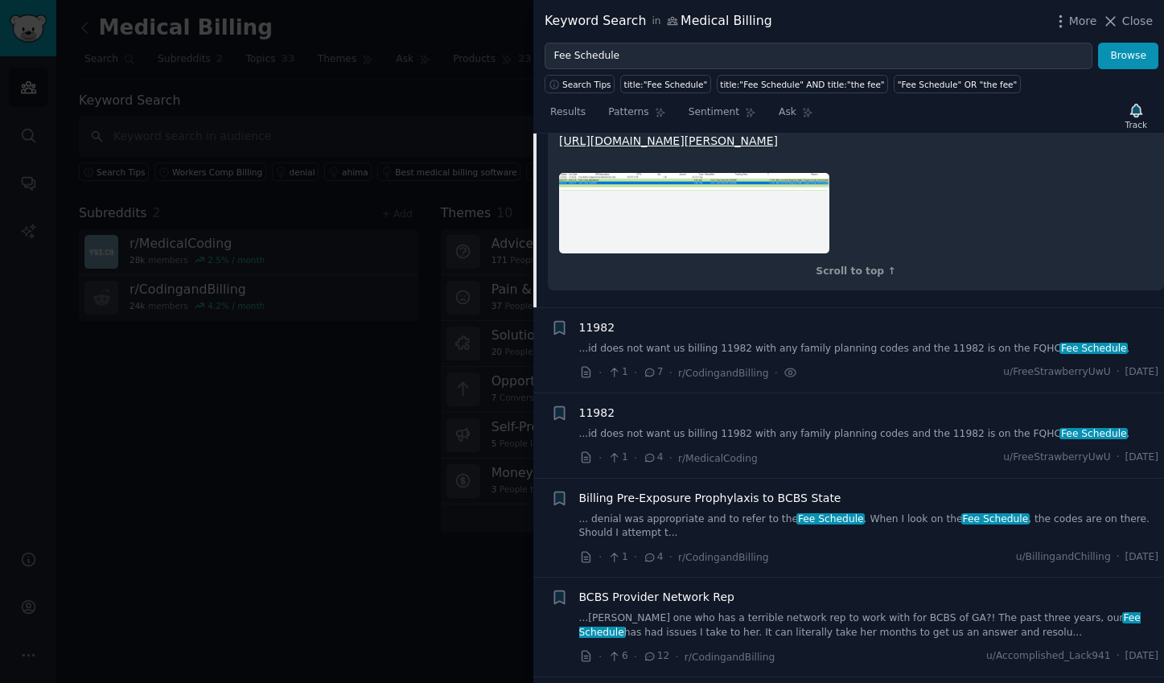
click at [625, 537] on link "... denial was appropriate and to refer to the Fee Schedule . When I look on th…" at bounding box center [869, 526] width 580 height 28
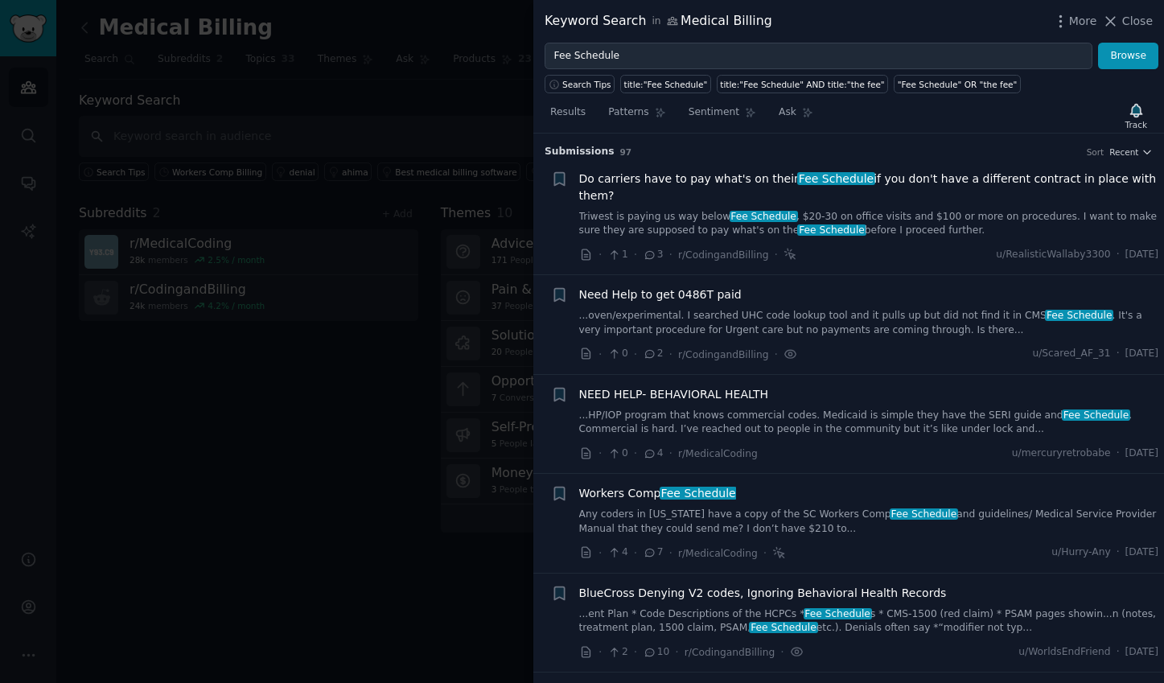
click at [646, 201] on span "Do carriers have to pay what's on their Fee Schedule if you don't have a differ…" at bounding box center [869, 188] width 580 height 34
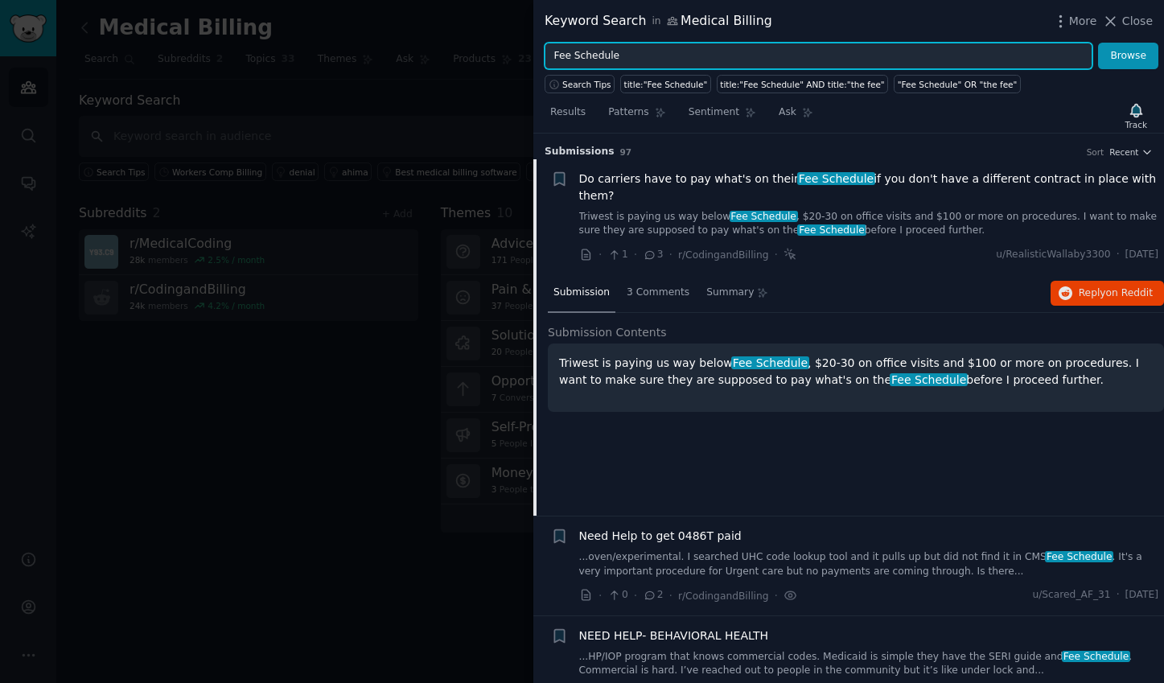
click at [856, 43] on input "Fee Schedule" at bounding box center [819, 56] width 548 height 27
click at [829, 60] on input "Fee Schedule" at bounding box center [819, 56] width 548 height 27
click at [1098, 43] on button "Browse" at bounding box center [1128, 56] width 60 height 27
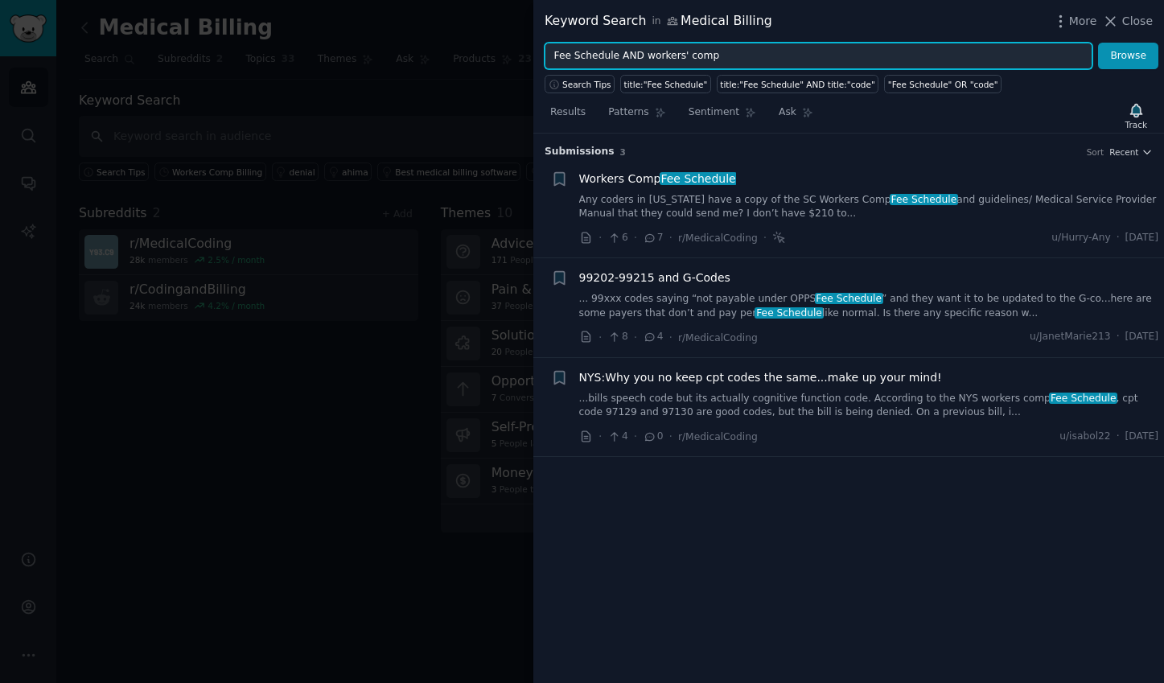
click at [755, 56] on input "Fee Schedule AND workers' comp" at bounding box center [819, 56] width 548 height 27
type input "Provider Billing questions"
click at [1098, 43] on button "Browse" at bounding box center [1128, 56] width 60 height 27
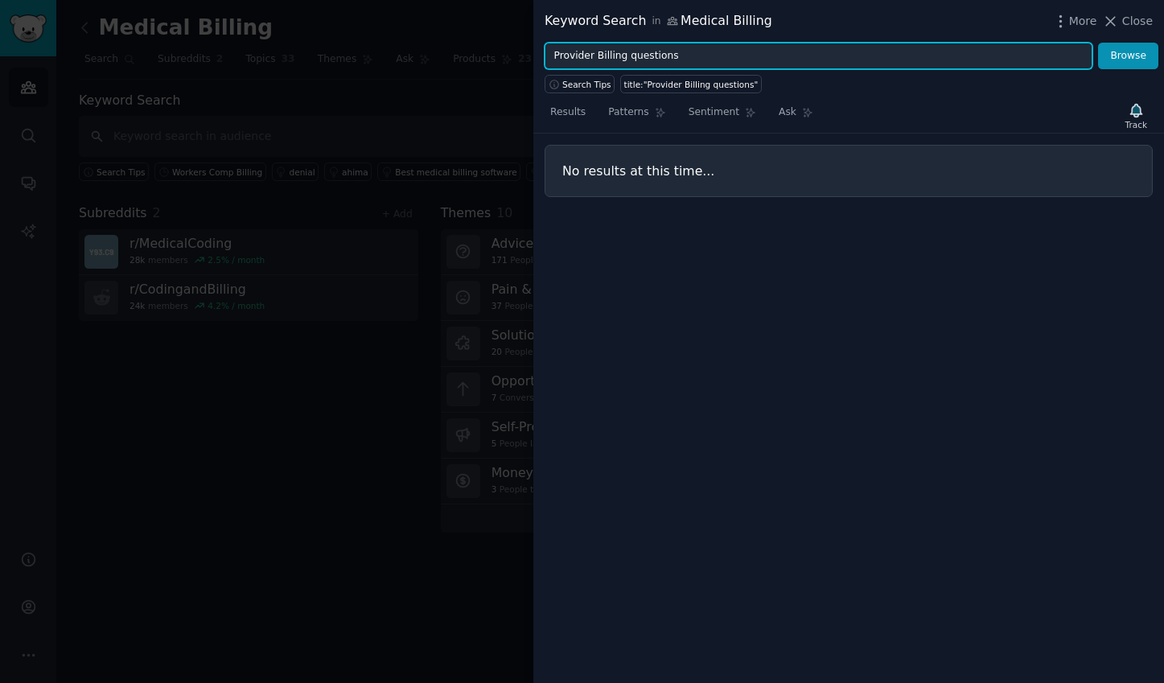
click at [715, 51] on input "Provider Billing questions" at bounding box center [819, 56] width 548 height 27
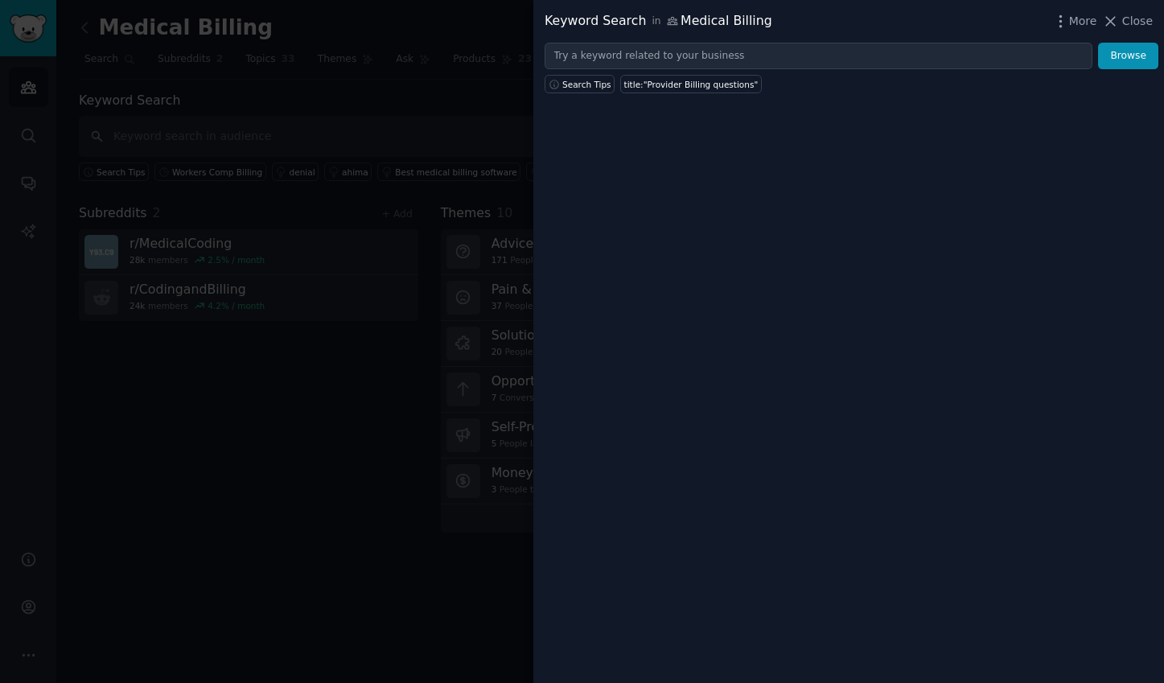
click at [918, 27] on div "Keyword Search in Medical Billing More Close" at bounding box center [849, 21] width 608 height 20
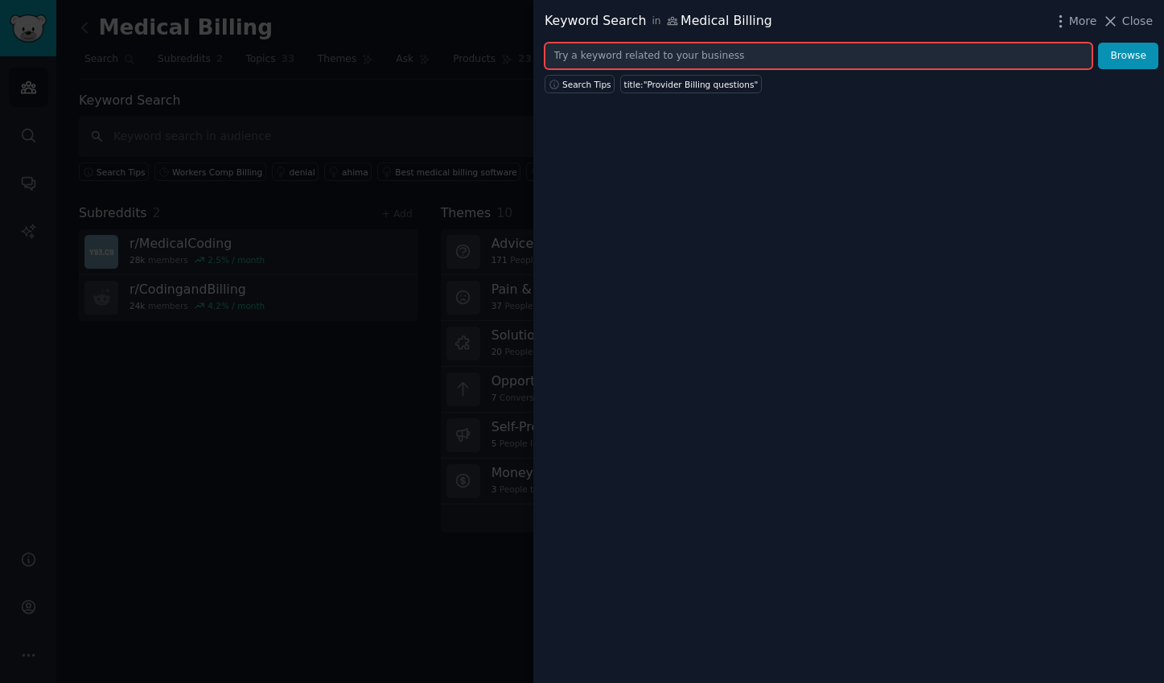
click at [724, 67] on input "text" at bounding box center [819, 56] width 548 height 27
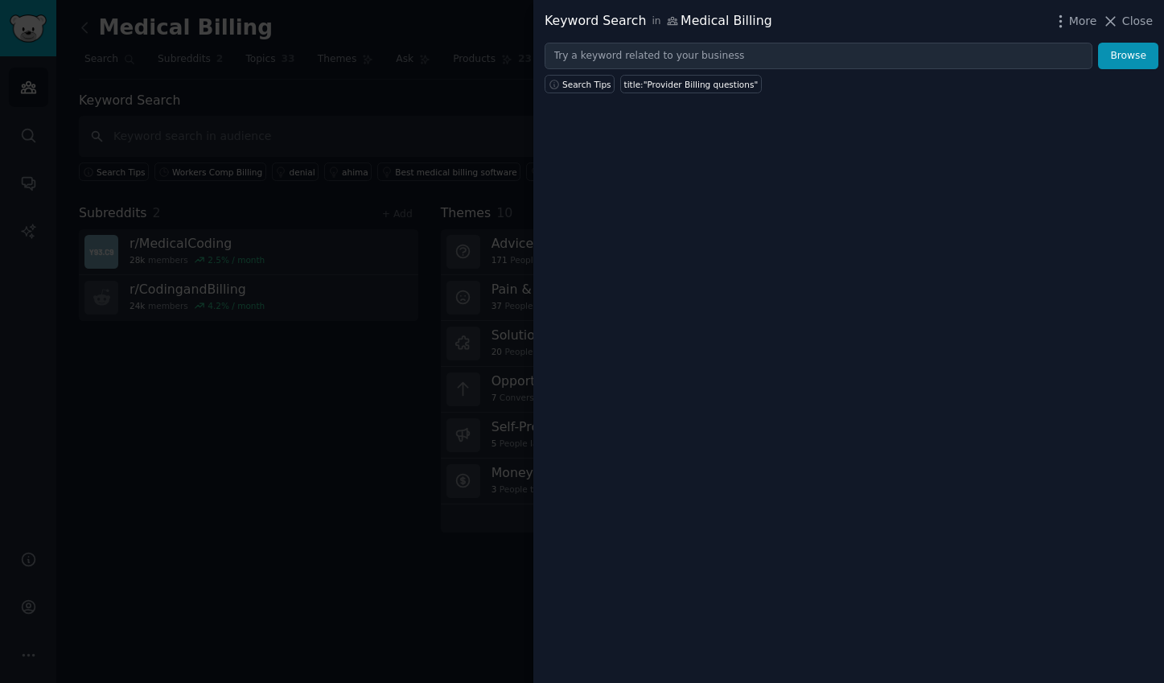
click at [799, 22] on div "Keyword Search in Medical Billing More Close" at bounding box center [849, 21] width 608 height 20
click at [789, 31] on div "Keyword Search in Medical Billing More Close" at bounding box center [848, 21] width 631 height 43
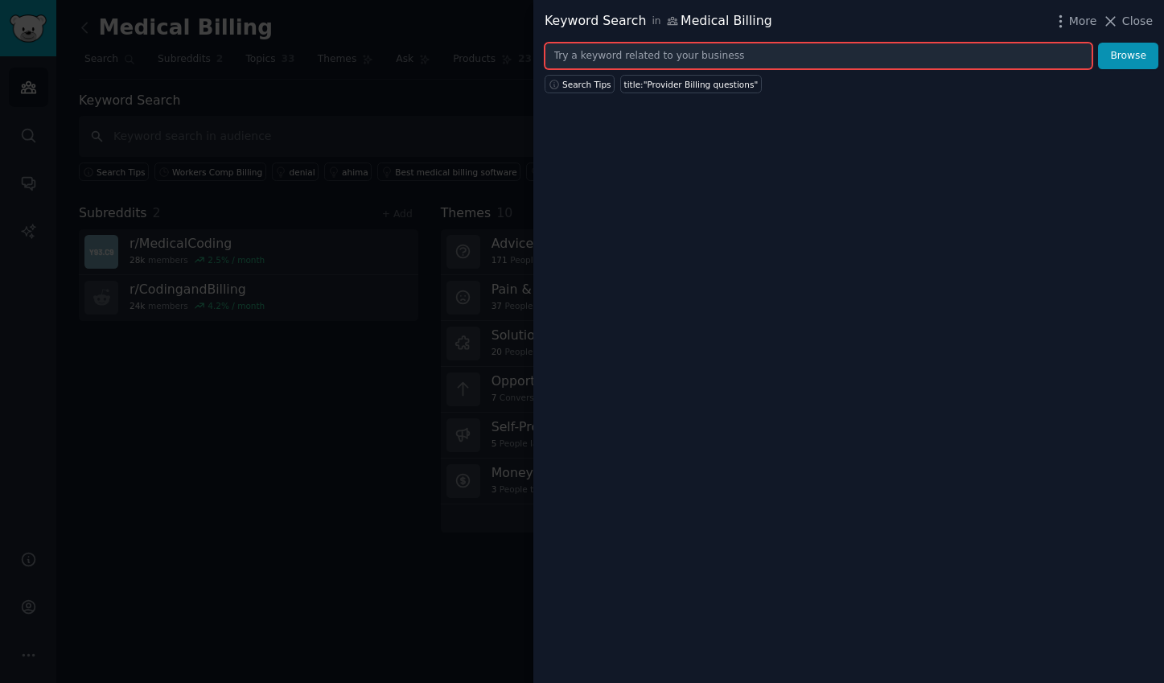
click at [726, 49] on input "text" at bounding box center [819, 56] width 548 height 27
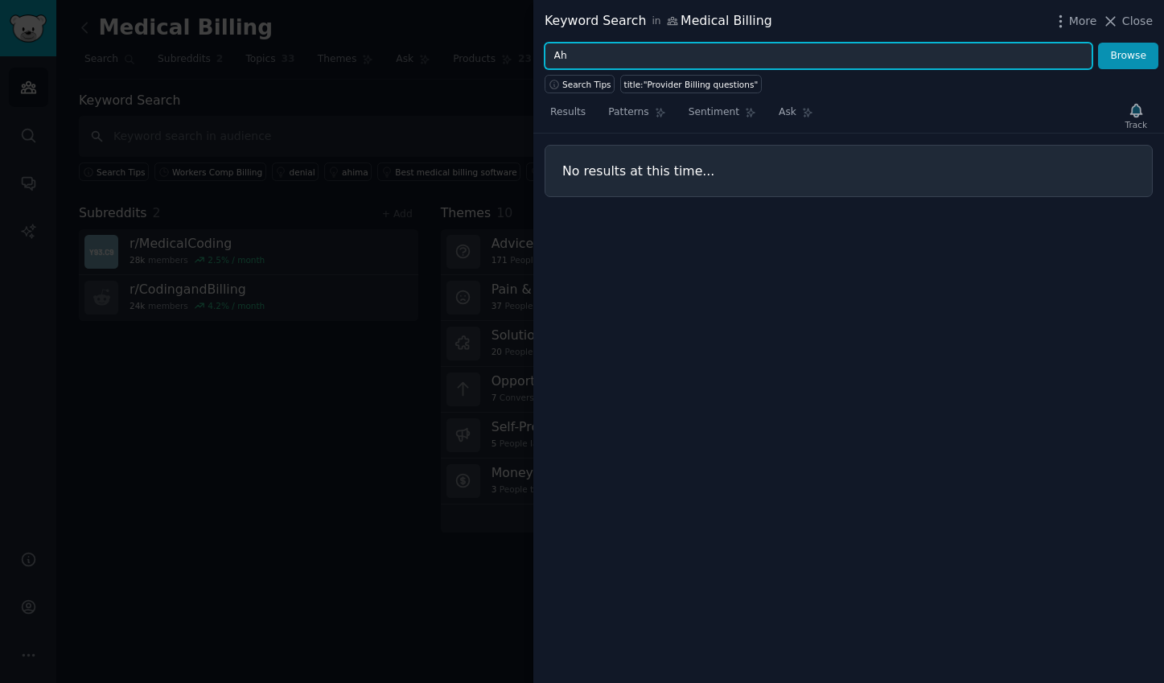
type input "A"
type input "W"
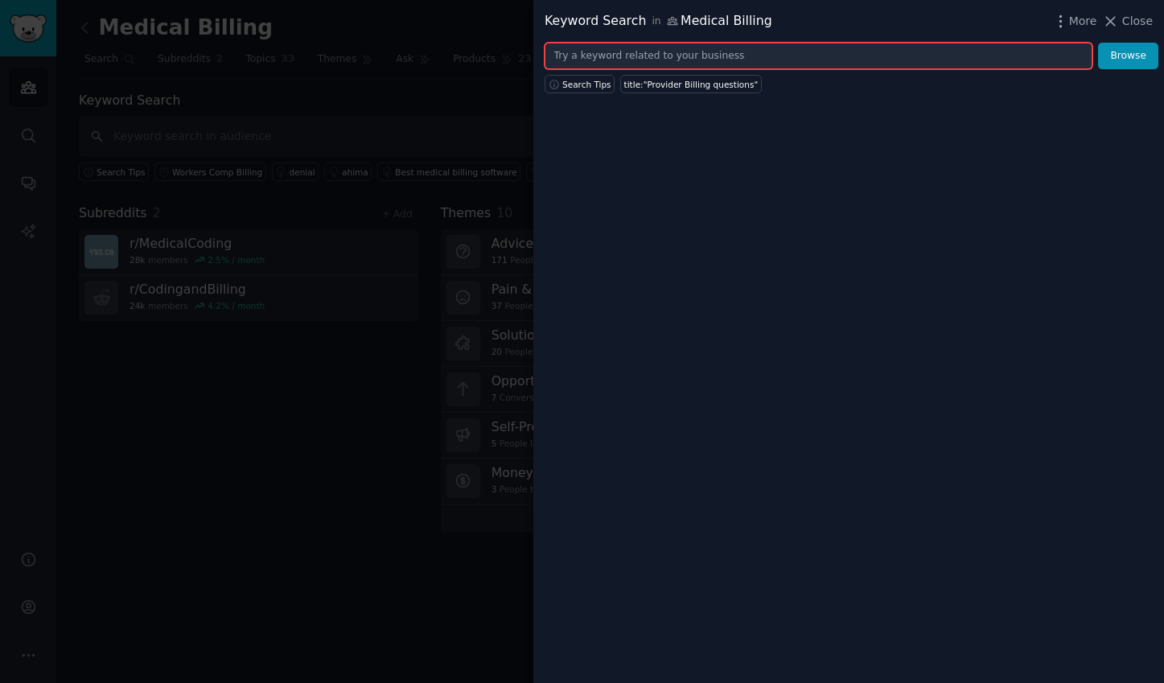
click at [714, 49] on input "text" at bounding box center [819, 56] width 548 height 27
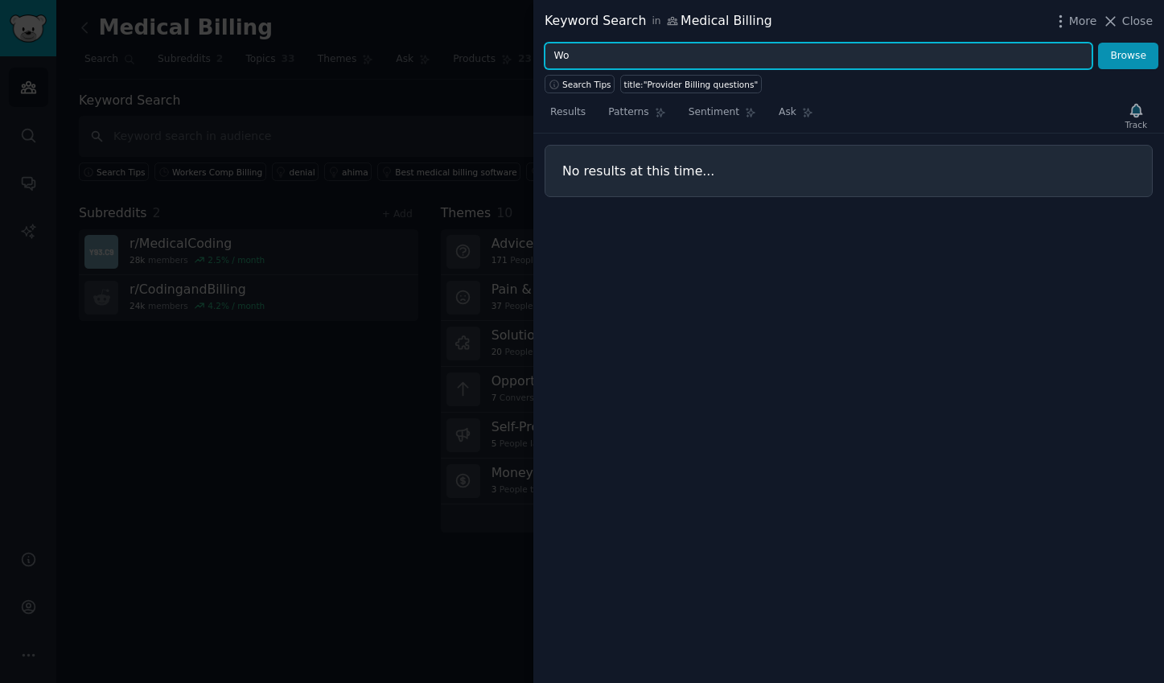
type input "W"
type input "B"
type input "Question"
click at [1098, 43] on button "Browse" at bounding box center [1128, 56] width 60 height 27
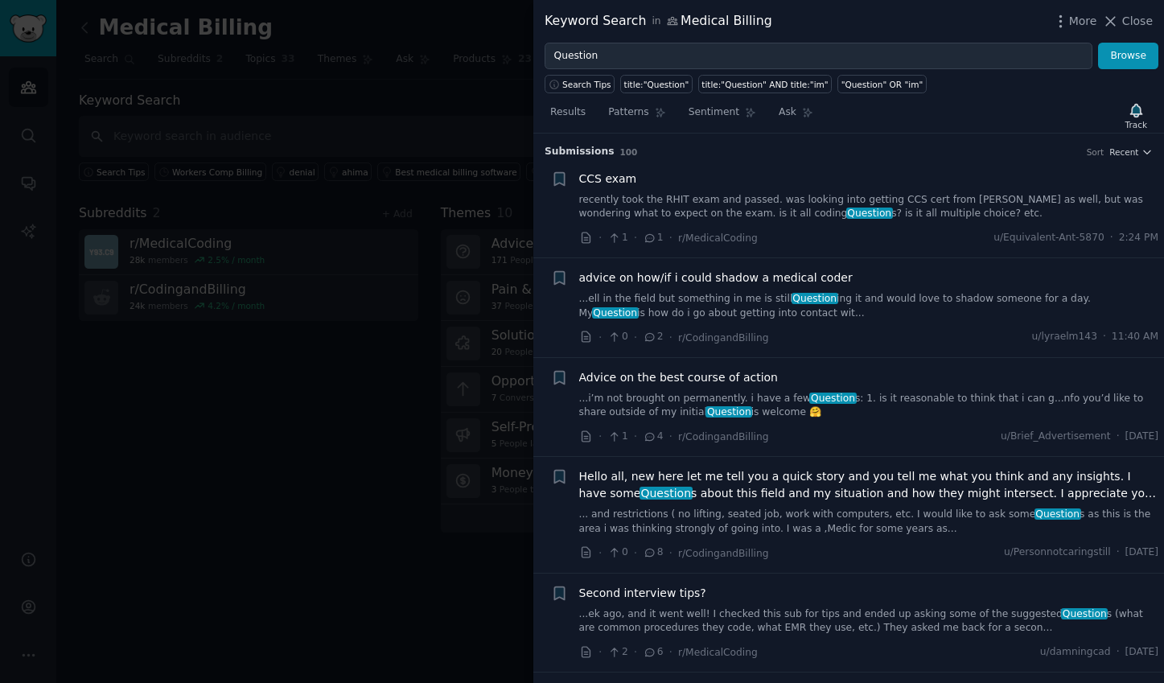
click at [732, 380] on span "Advice on the best course of action" at bounding box center [679, 377] width 200 height 17
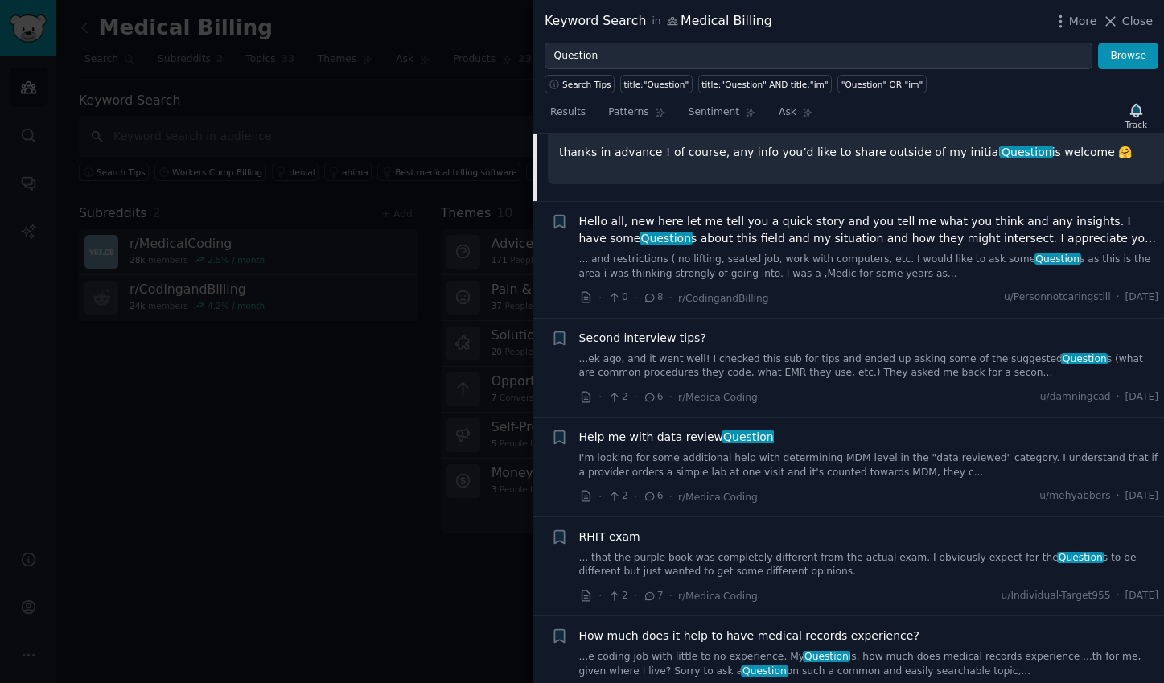
scroll to position [596, 0]
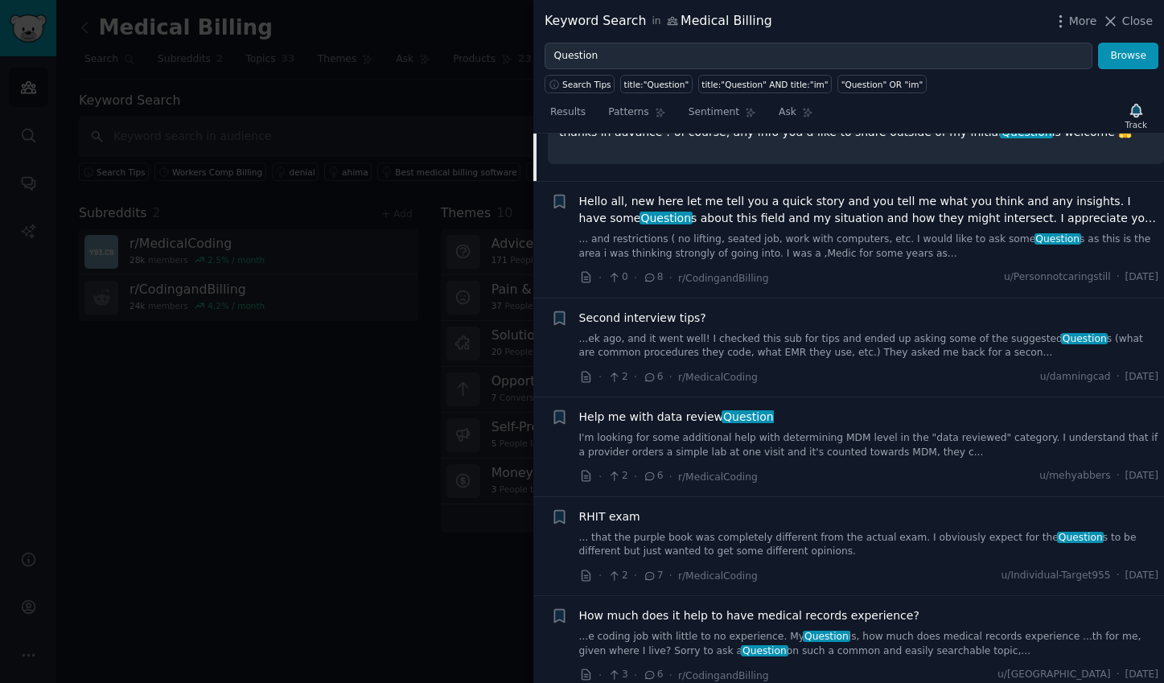
click at [323, 472] on div at bounding box center [582, 341] width 1164 height 683
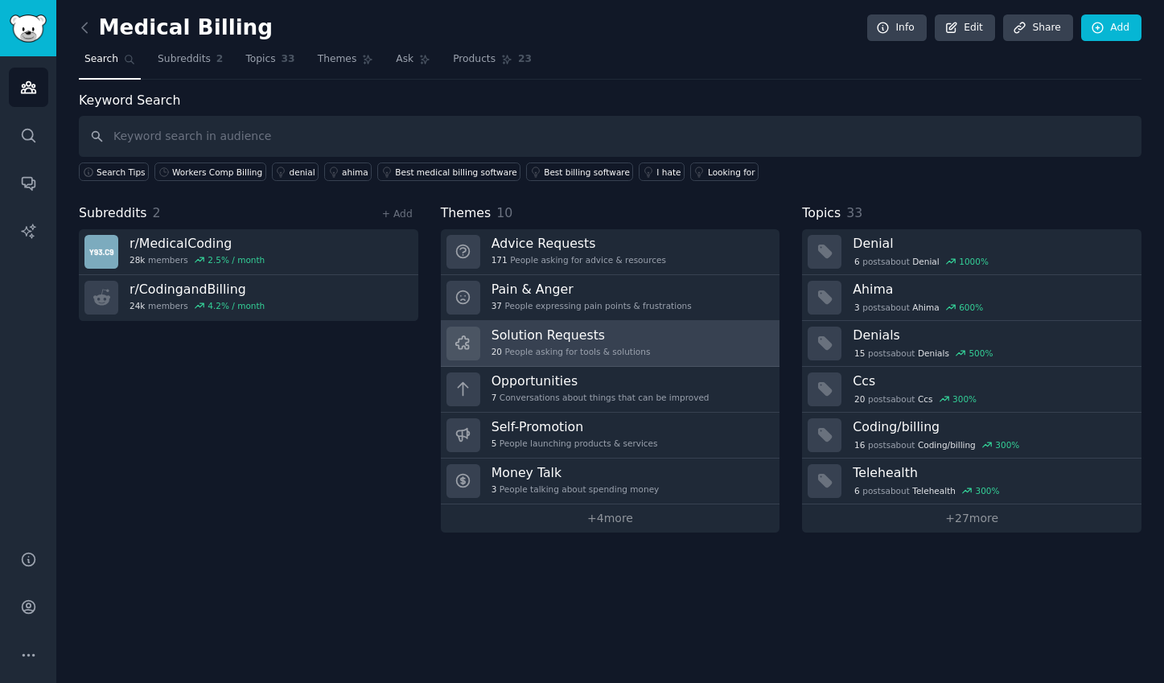
click at [627, 332] on h3 "Solution Requests" at bounding box center [571, 335] width 159 height 17
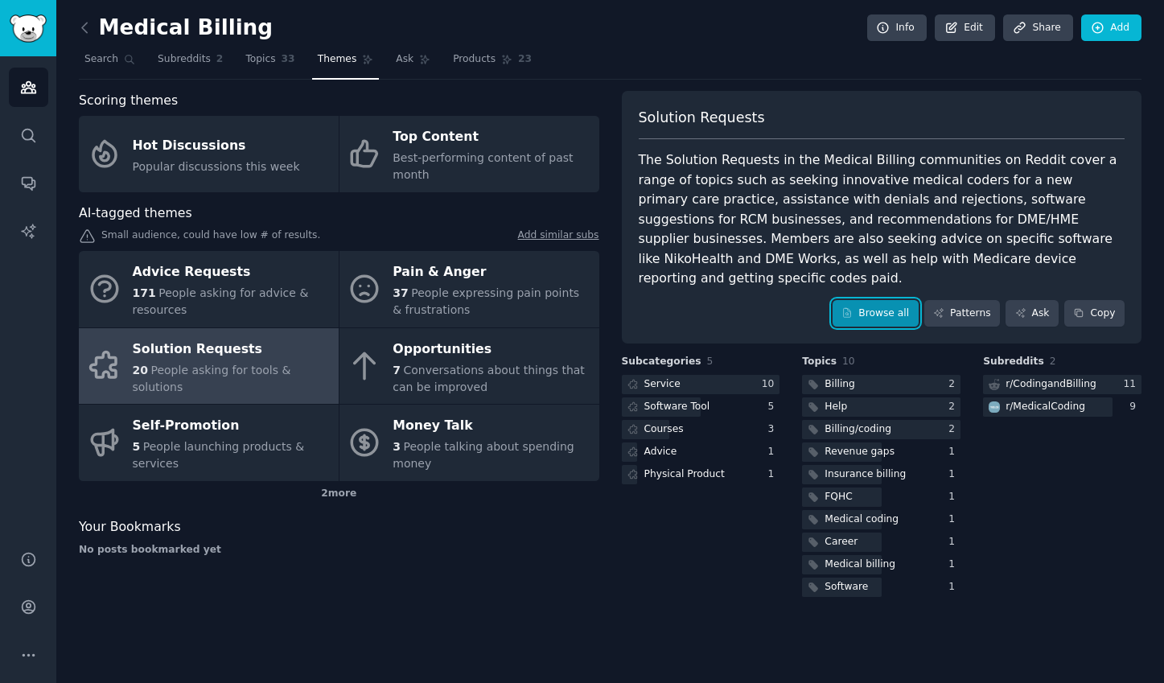
click at [893, 300] on link "Browse all" at bounding box center [876, 313] width 86 height 27
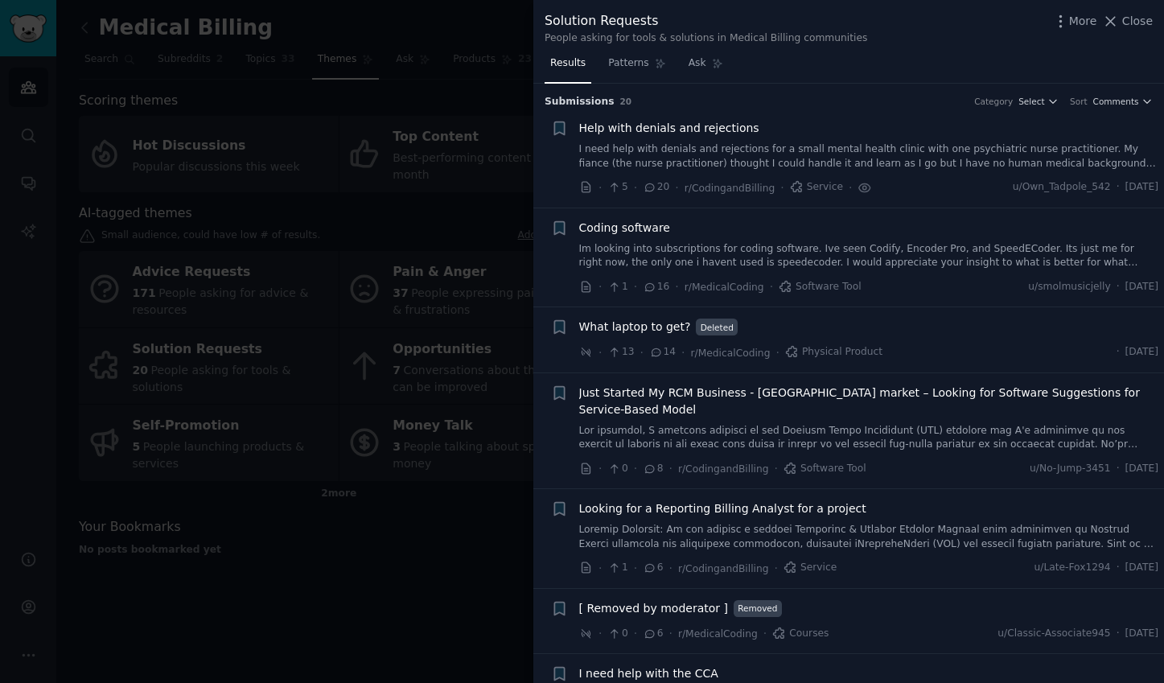
click at [693, 130] on span "Help with denials and rejections" at bounding box center [669, 128] width 180 height 17
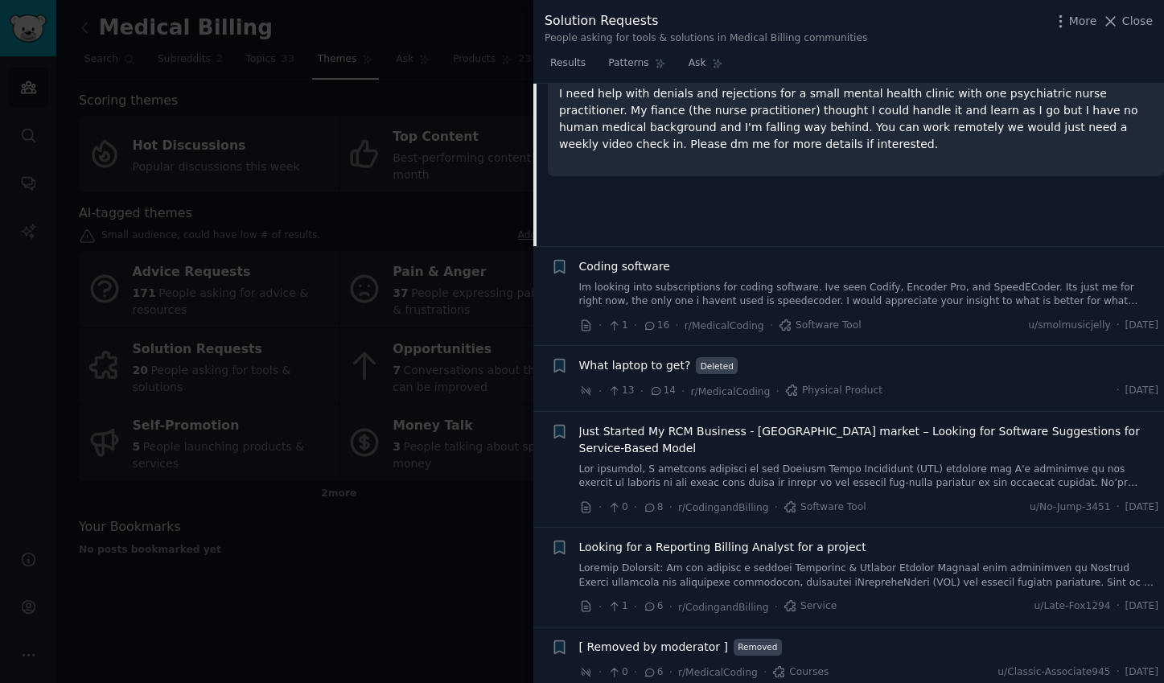
scroll to position [216, 0]
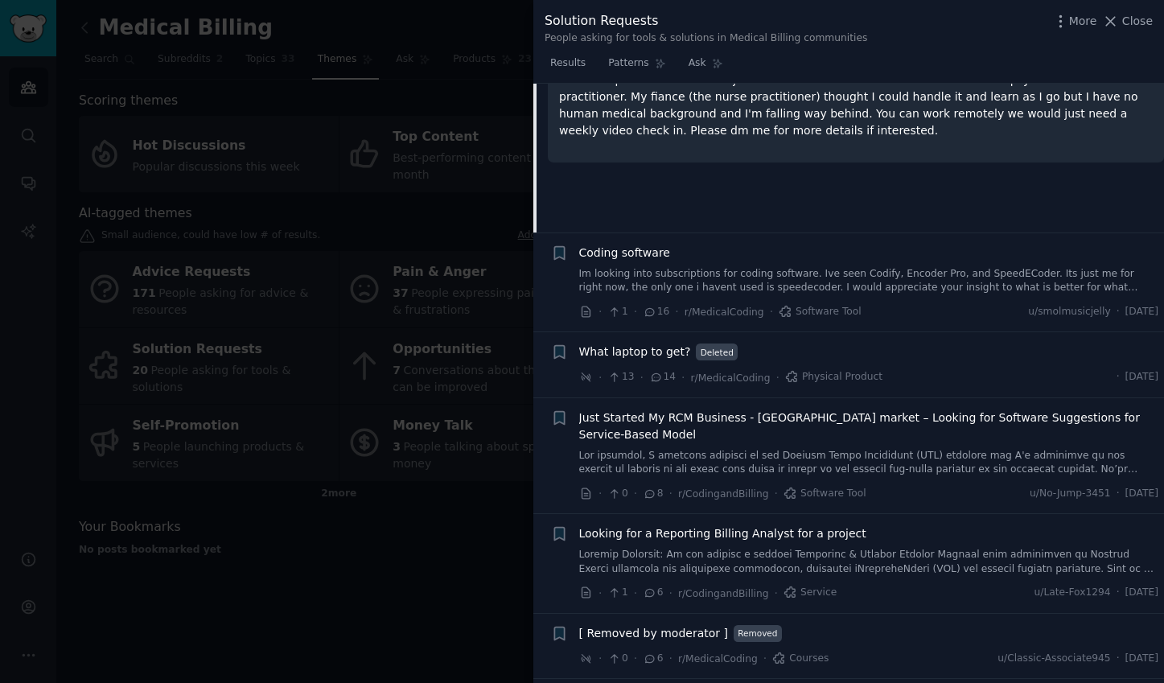
click at [714, 290] on link "Im looking into subscriptions for coding software. Ive seen Codify, Encoder Pro…" at bounding box center [869, 281] width 580 height 28
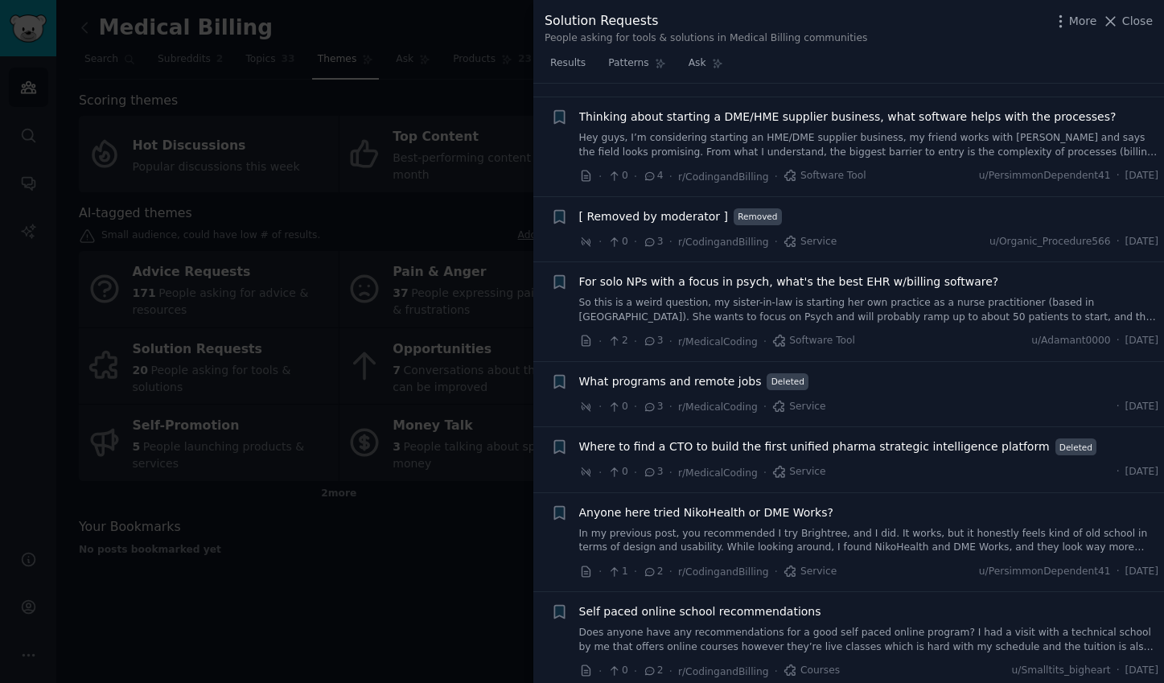
scroll to position [1133, 0]
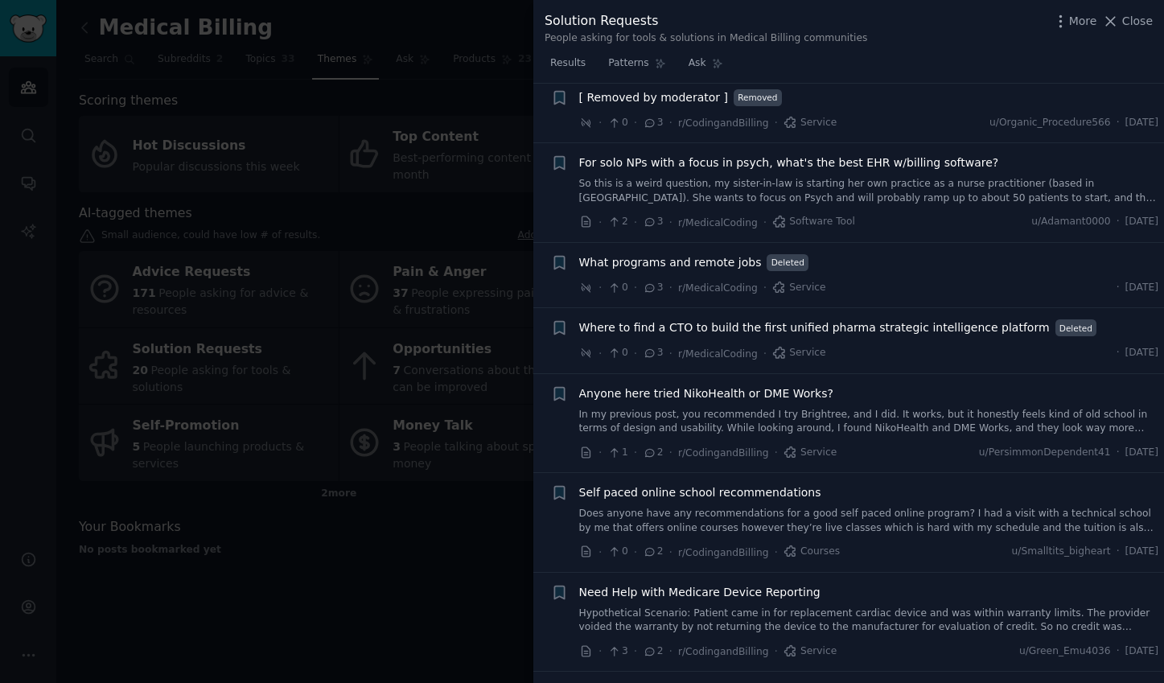
click at [397, 567] on div at bounding box center [582, 341] width 1164 height 683
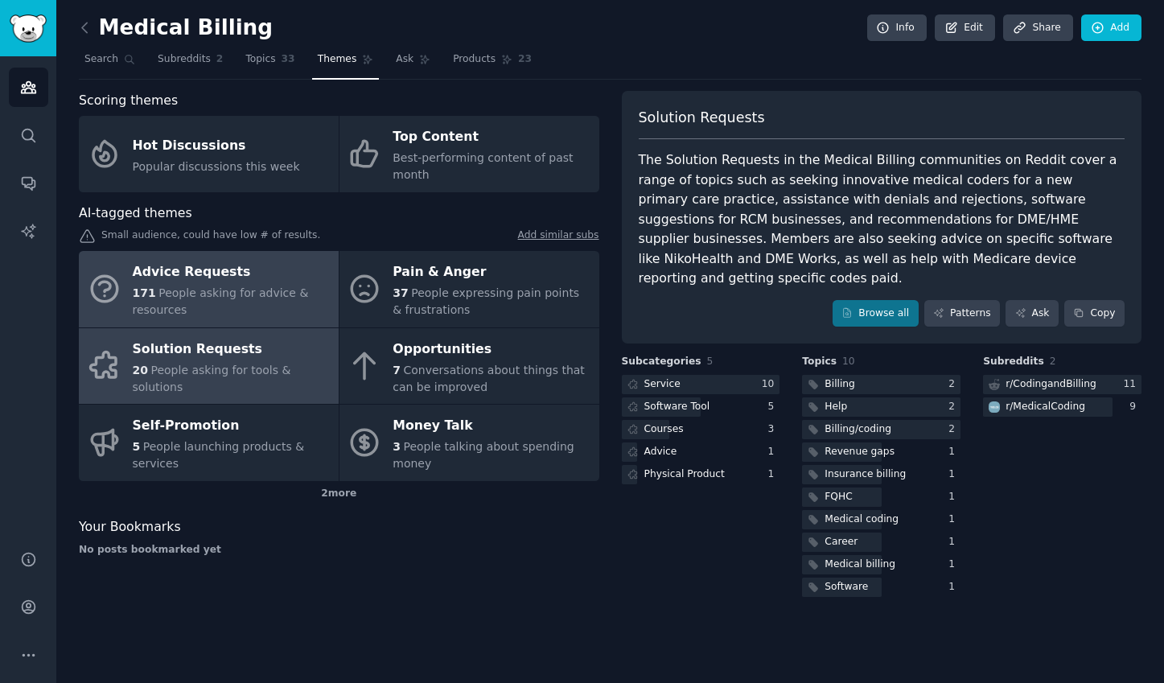
click at [219, 295] on span "People asking for advice & resources" at bounding box center [221, 301] width 176 height 30
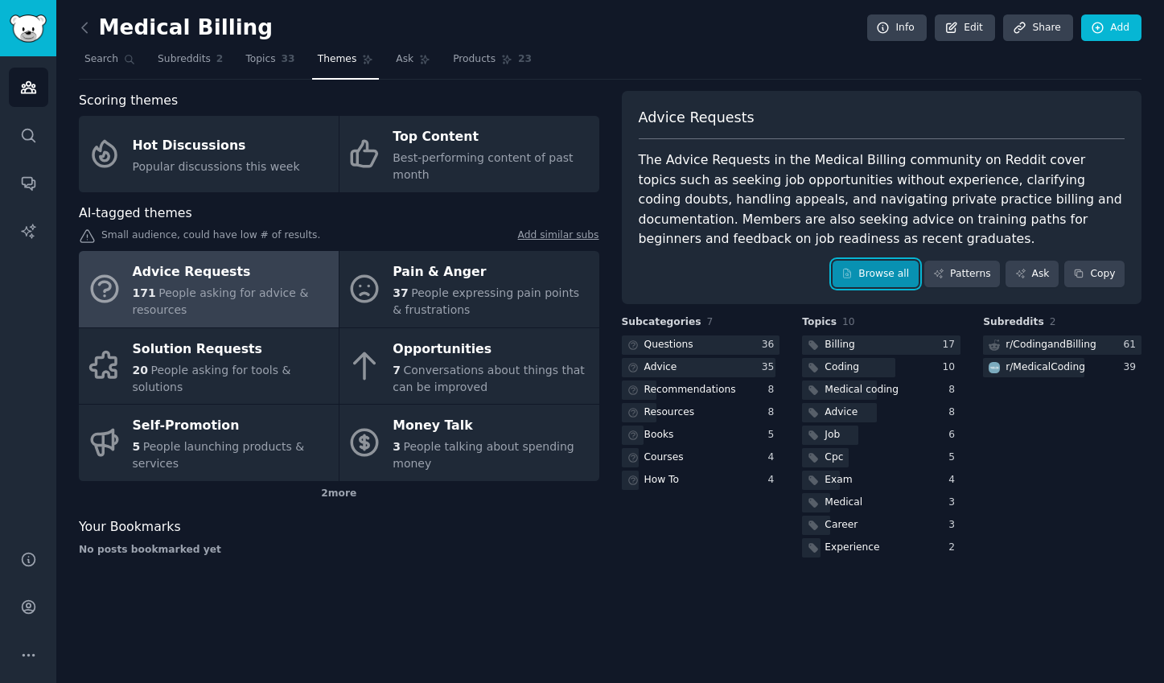
click at [871, 274] on link "Browse all" at bounding box center [876, 274] width 86 height 27
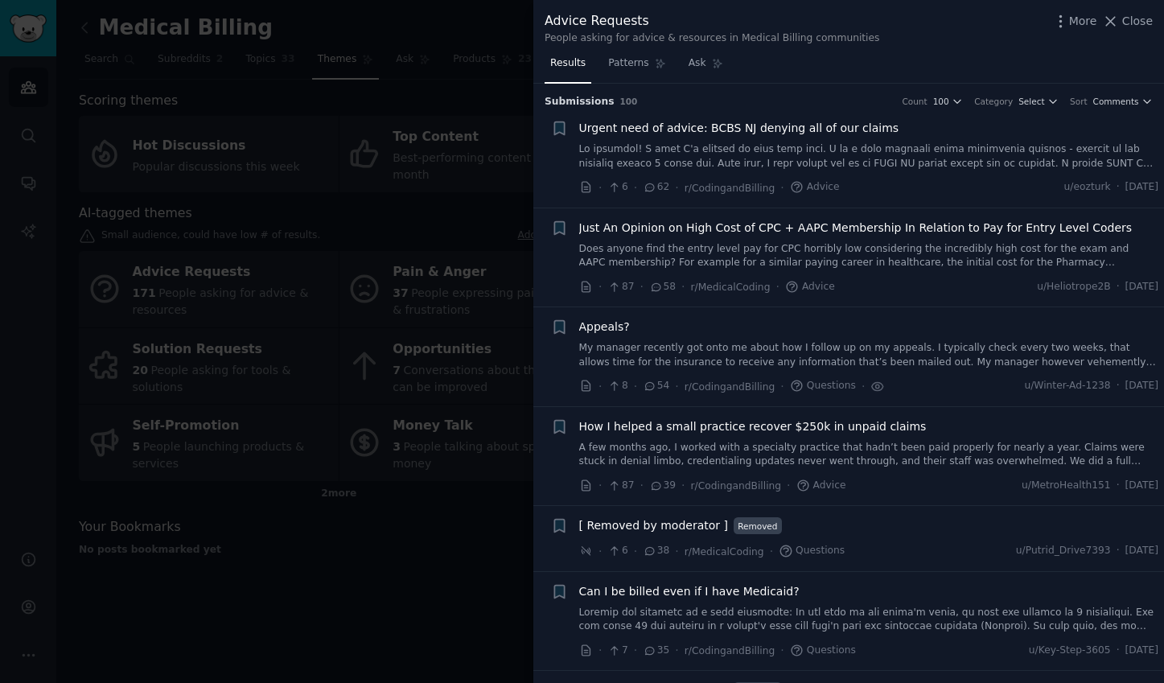
click at [801, 334] on div "Appeals?" at bounding box center [869, 327] width 580 height 17
click at [610, 325] on span "Appeals?" at bounding box center [604, 327] width 51 height 17
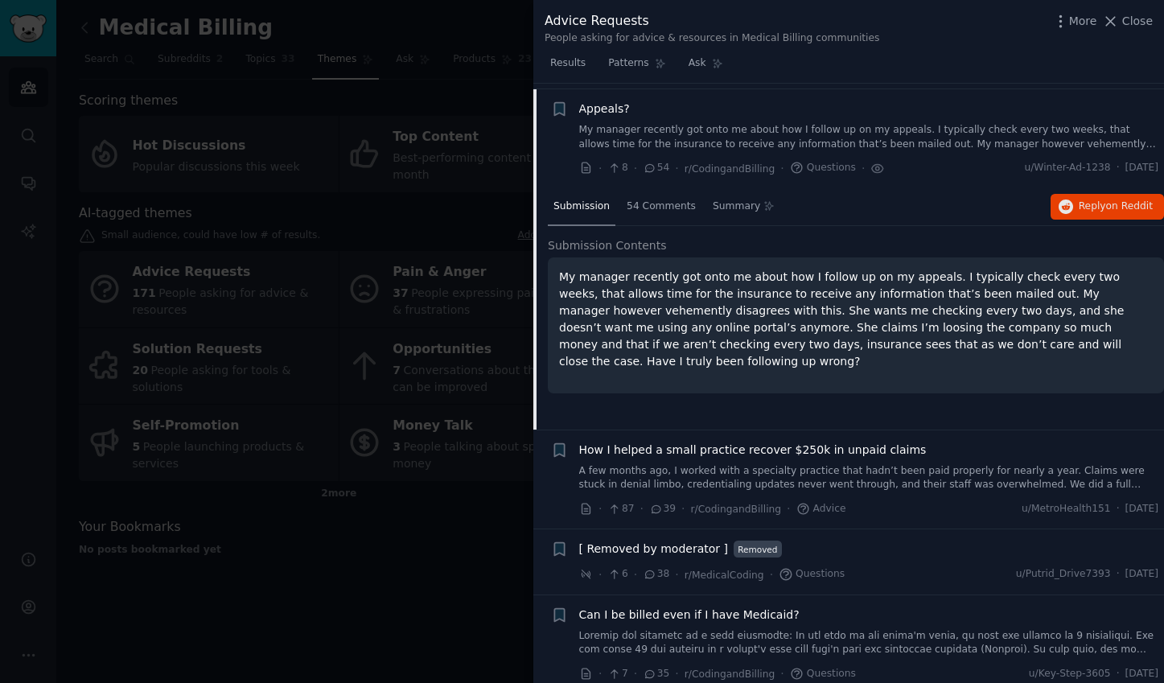
scroll to position [224, 0]
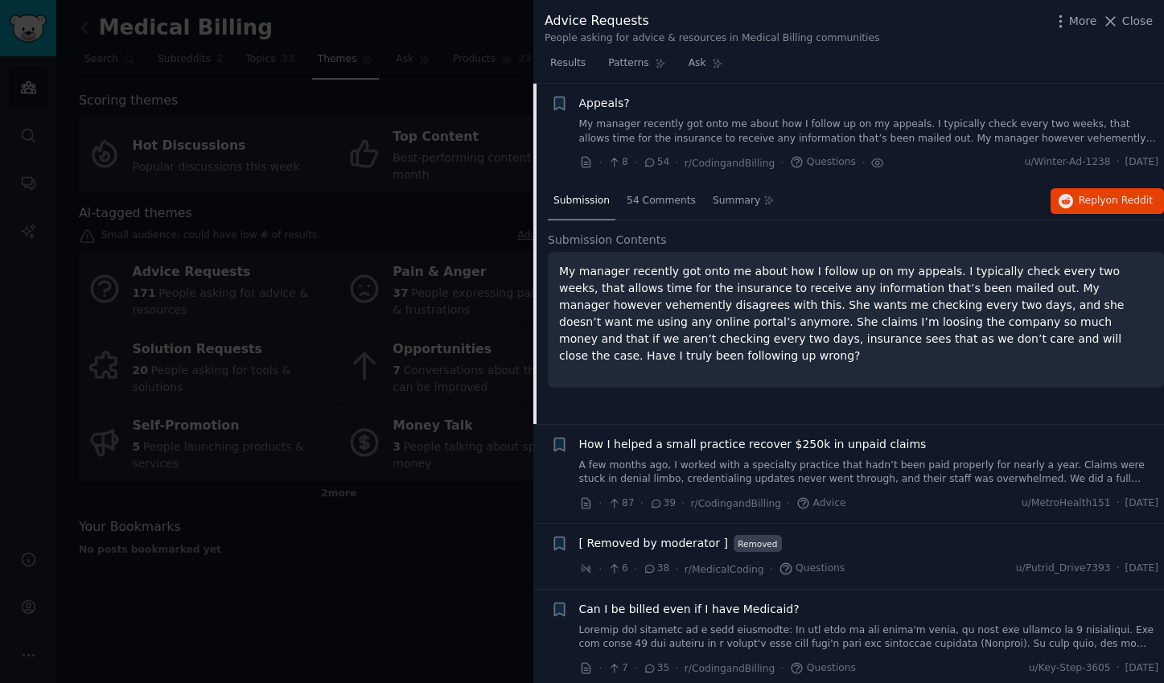
click at [702, 295] on p "My manager recently got onto me about how I follow up on my appeals. I typicall…" at bounding box center [856, 313] width 594 height 101
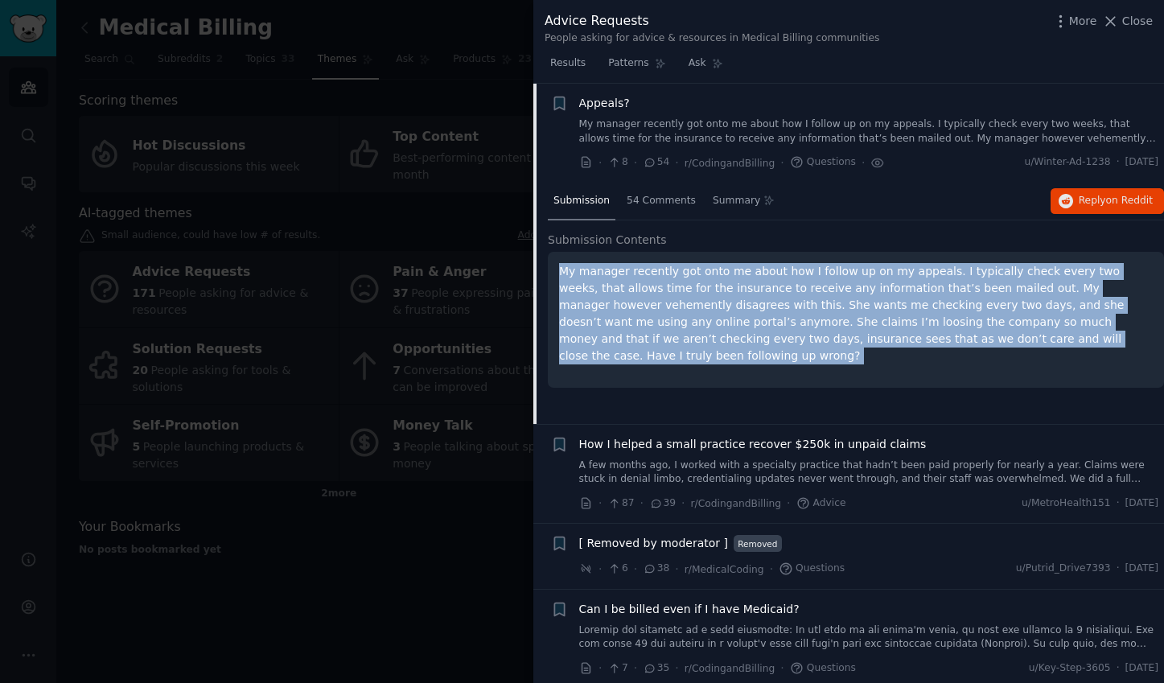
click at [702, 295] on p "My manager recently got onto me about how I follow up on my appeals. I typicall…" at bounding box center [856, 313] width 594 height 101
copy ul "My manager recently got onto me about how I follow up on my appeals. I typicall…"
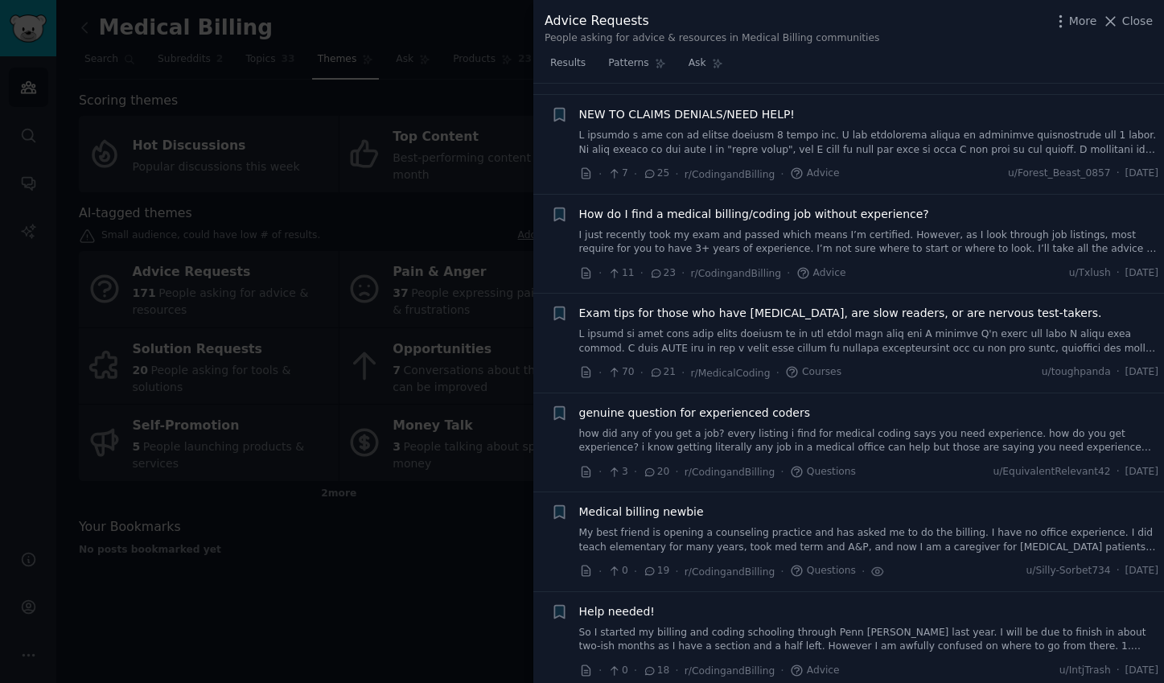
scroll to position [1548, 0]
click at [829, 541] on link "My best friend is opening a counseling practice and has asked me to do the bill…" at bounding box center [869, 537] width 580 height 28
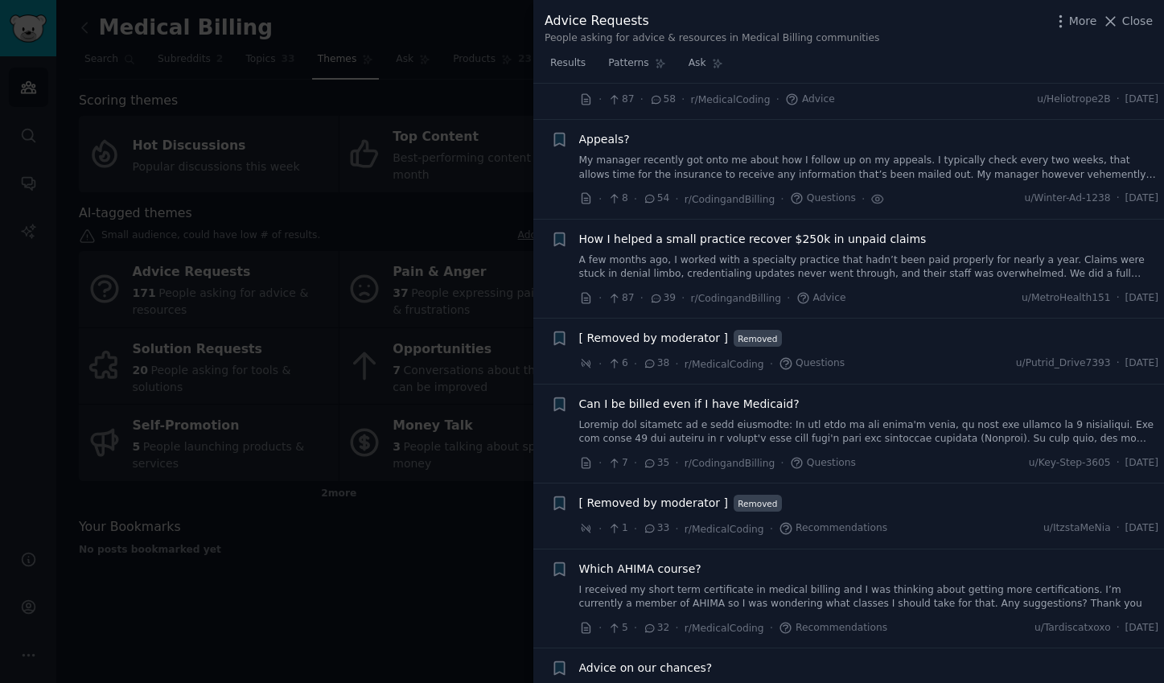
scroll to position [151, 0]
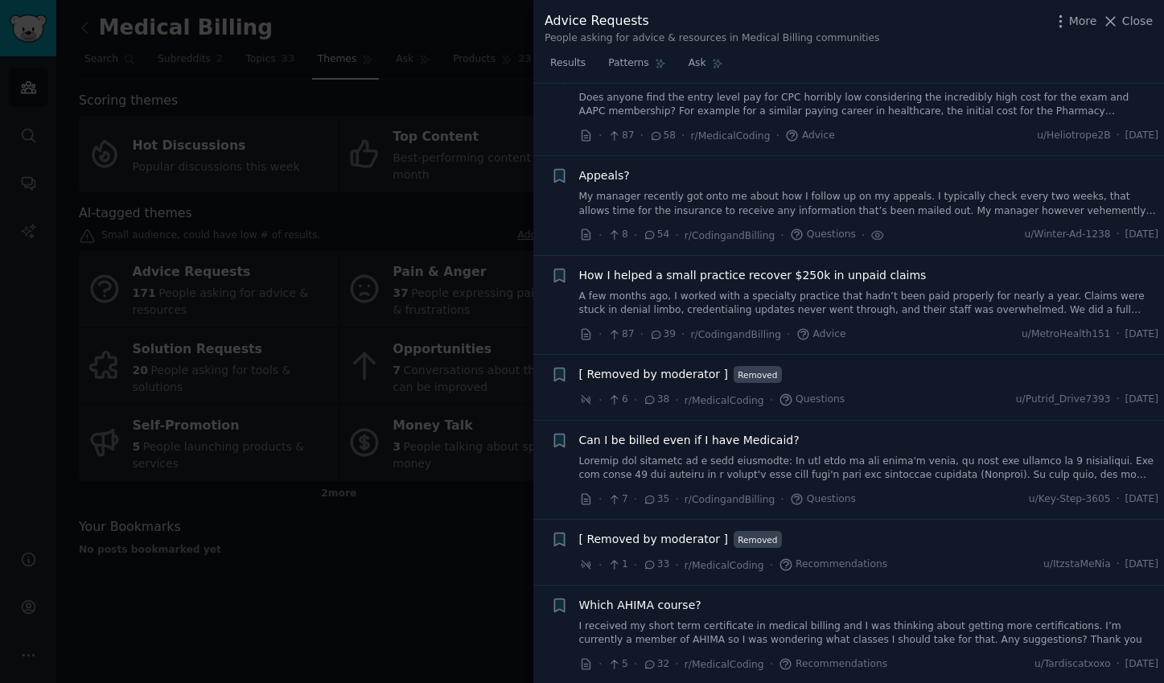
click at [708, 194] on link "My manager recently got onto me about how I follow up on my appeals. I typicall…" at bounding box center [869, 204] width 580 height 28
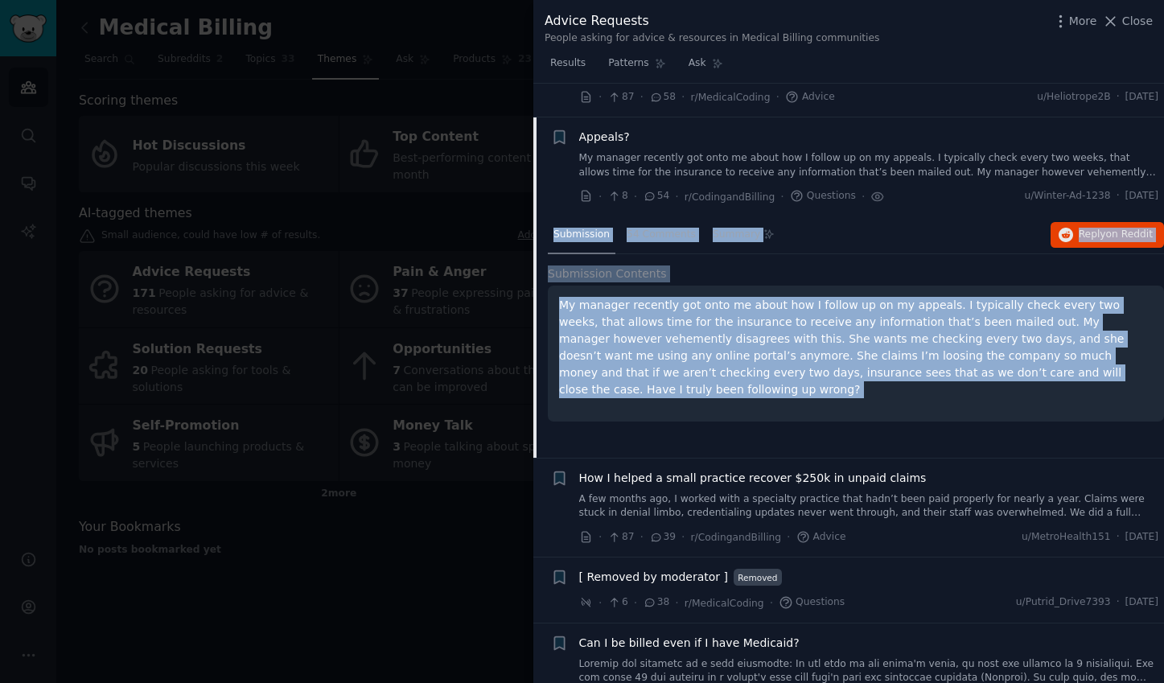
scroll to position [224, 0]
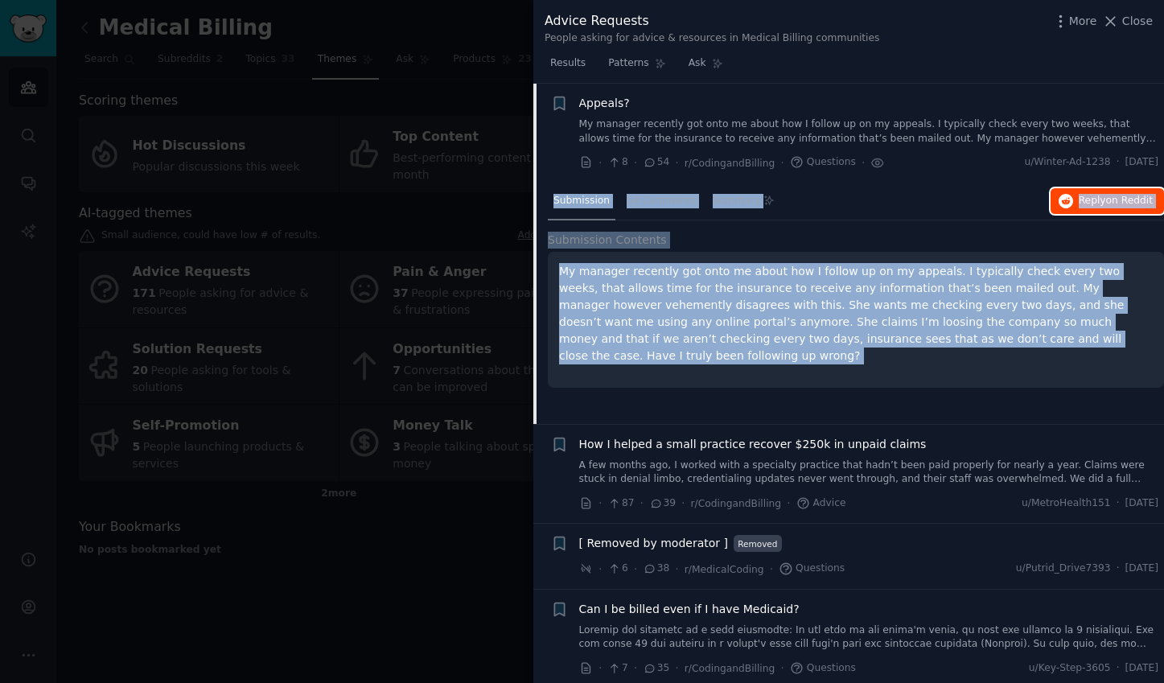
click at [1101, 206] on span "Reply on Reddit" at bounding box center [1116, 201] width 74 height 14
click at [262, 150] on div at bounding box center [582, 341] width 1164 height 683
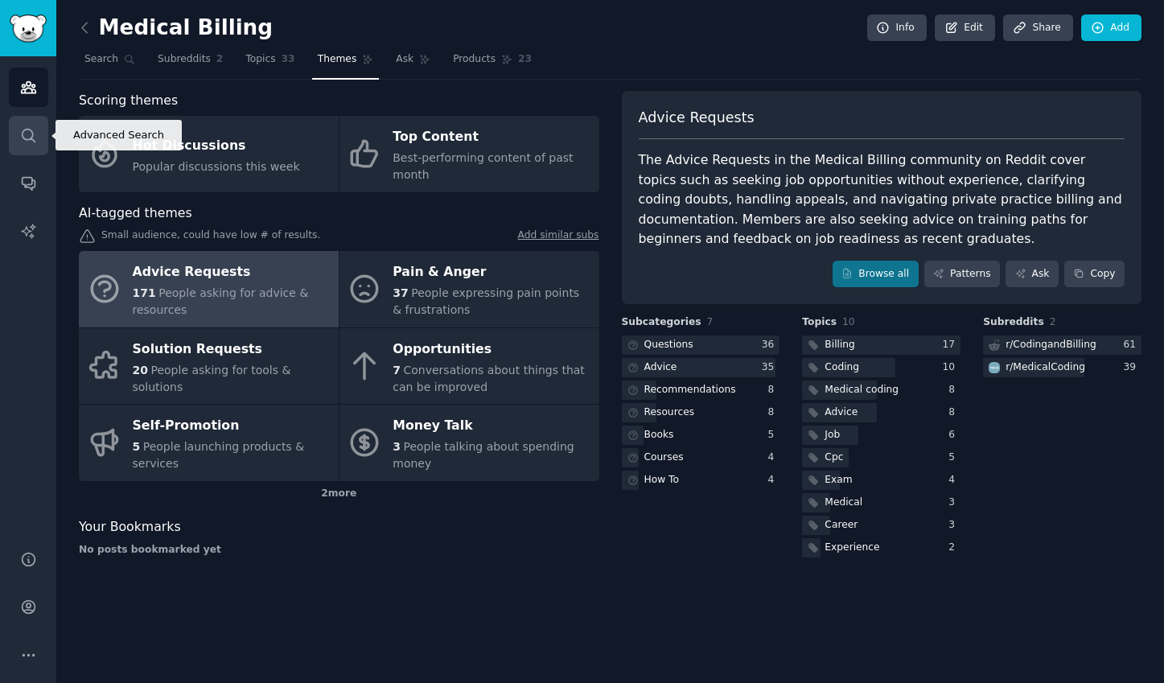
click at [21, 138] on icon "Sidebar" at bounding box center [28, 135] width 17 height 17
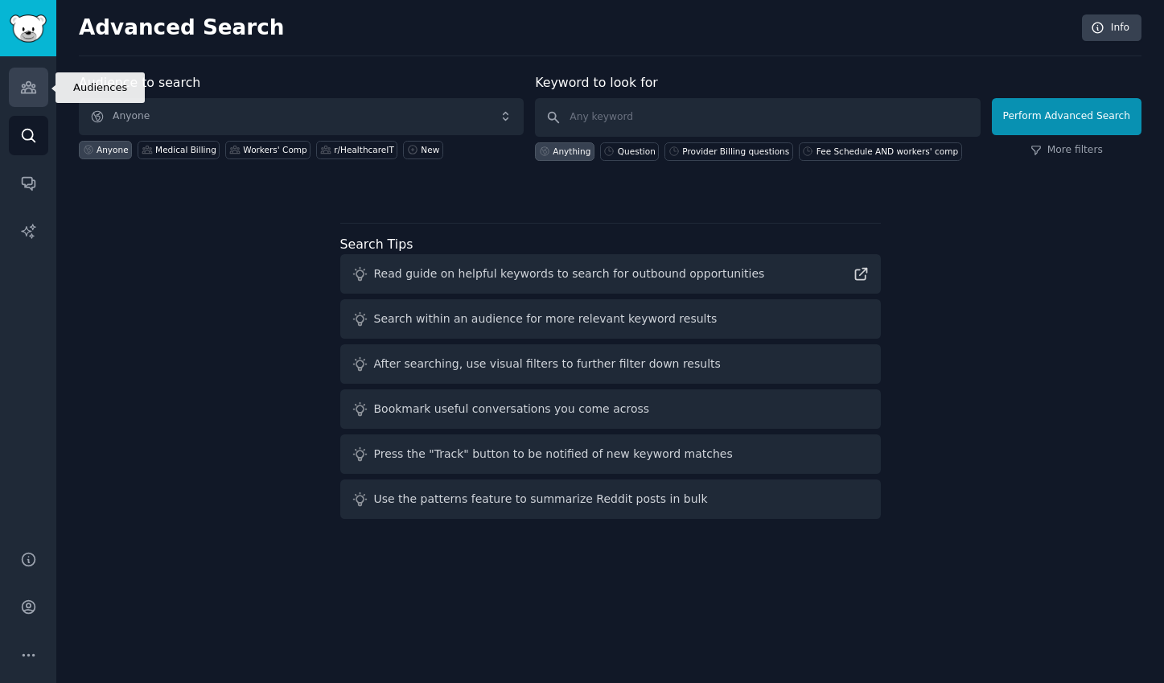
click at [10, 83] on link "Audiences" at bounding box center [28, 87] width 39 height 39
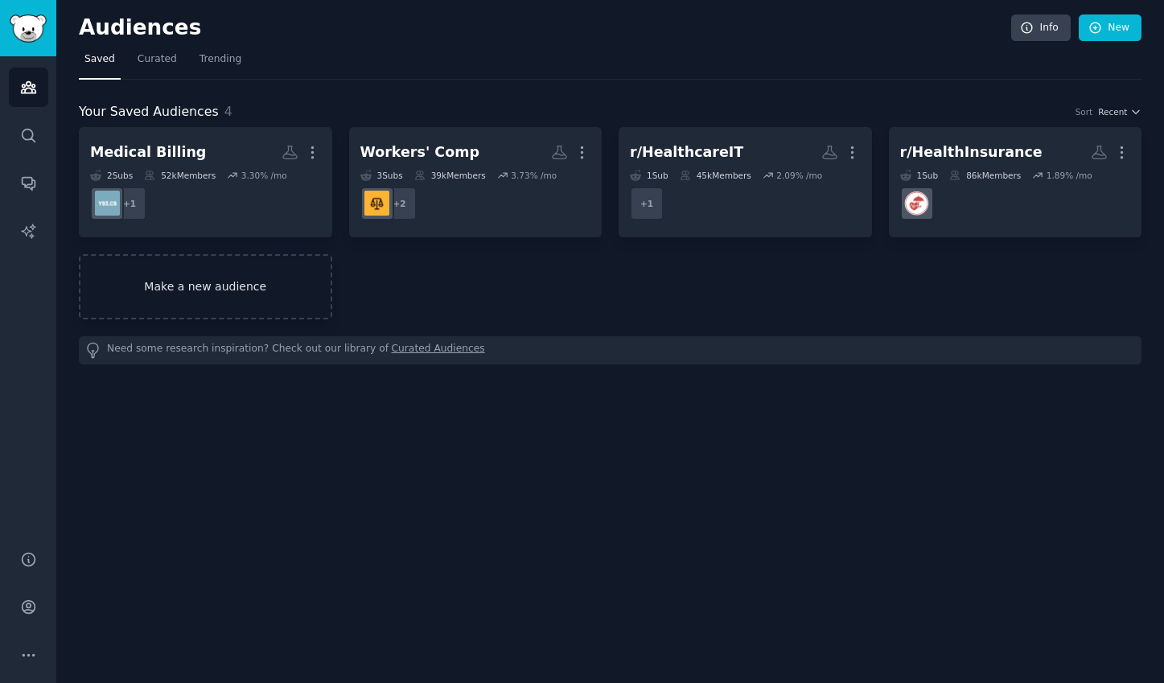
click at [226, 291] on link "Make a new audience" at bounding box center [205, 286] width 253 height 65
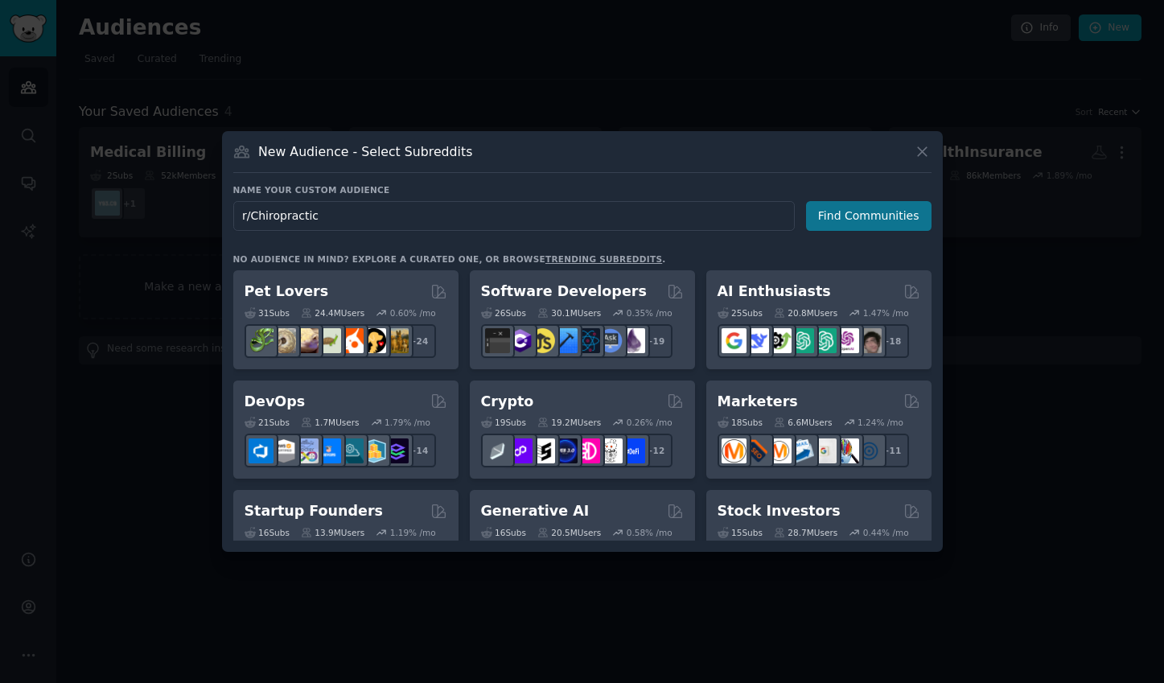
type input "r/Chiropractic"
click at [893, 204] on button "Find Communities" at bounding box center [869, 216] width 126 height 30
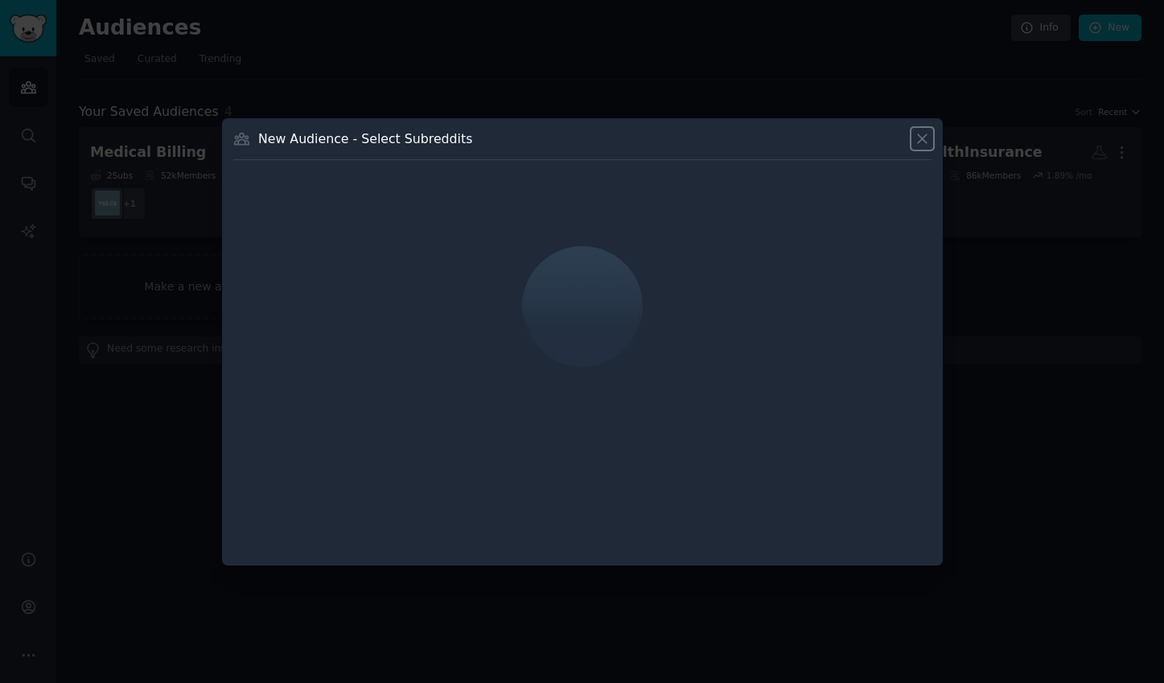
click at [921, 140] on icon at bounding box center [922, 138] width 17 height 17
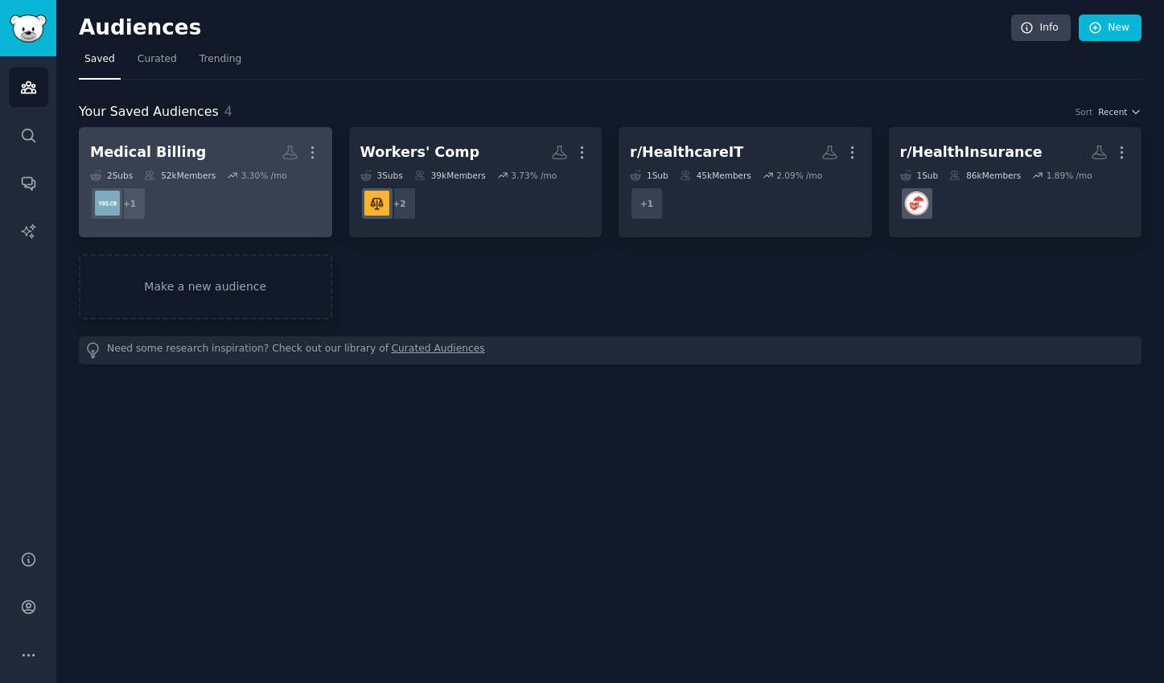
click at [261, 196] on dd "+ 1" at bounding box center [205, 203] width 231 height 45
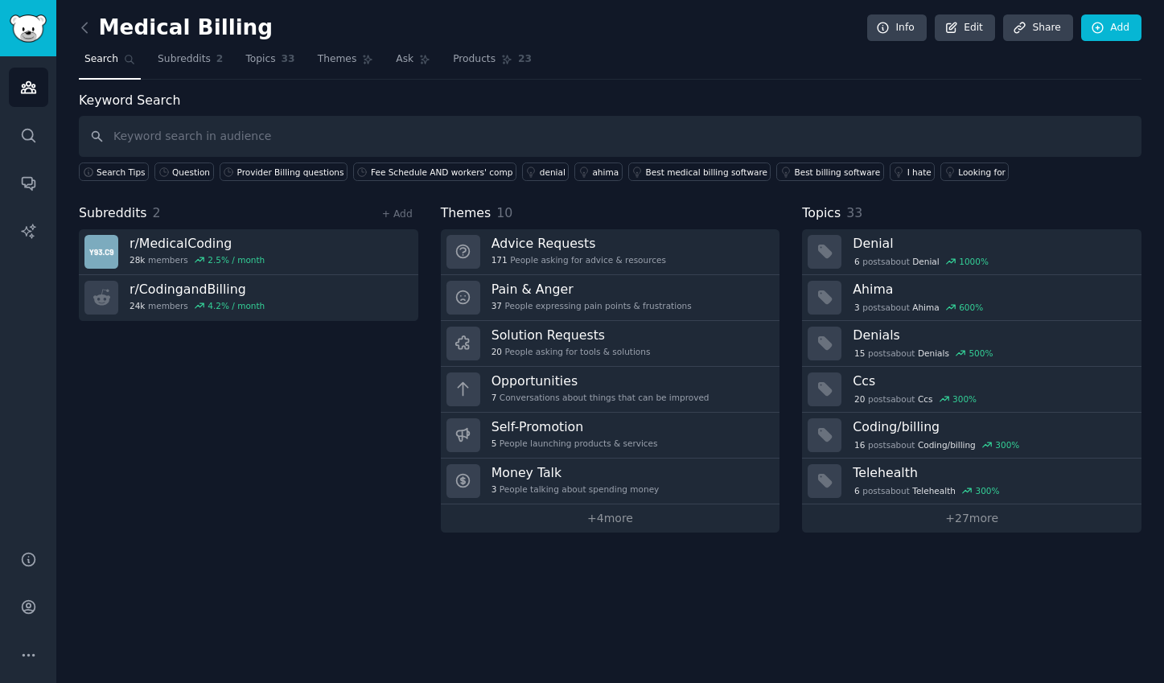
click at [189, 402] on div "Subreddits 2 + Add r/ MedicalCoding 28k members 2.5 % / month r/ CodingandBilli…" at bounding box center [248, 368] width 339 height 329
click at [400, 207] on div "+ Add" at bounding box center [398, 213] width 42 height 17
click at [403, 216] on link "+ Add" at bounding box center [397, 213] width 31 height 11
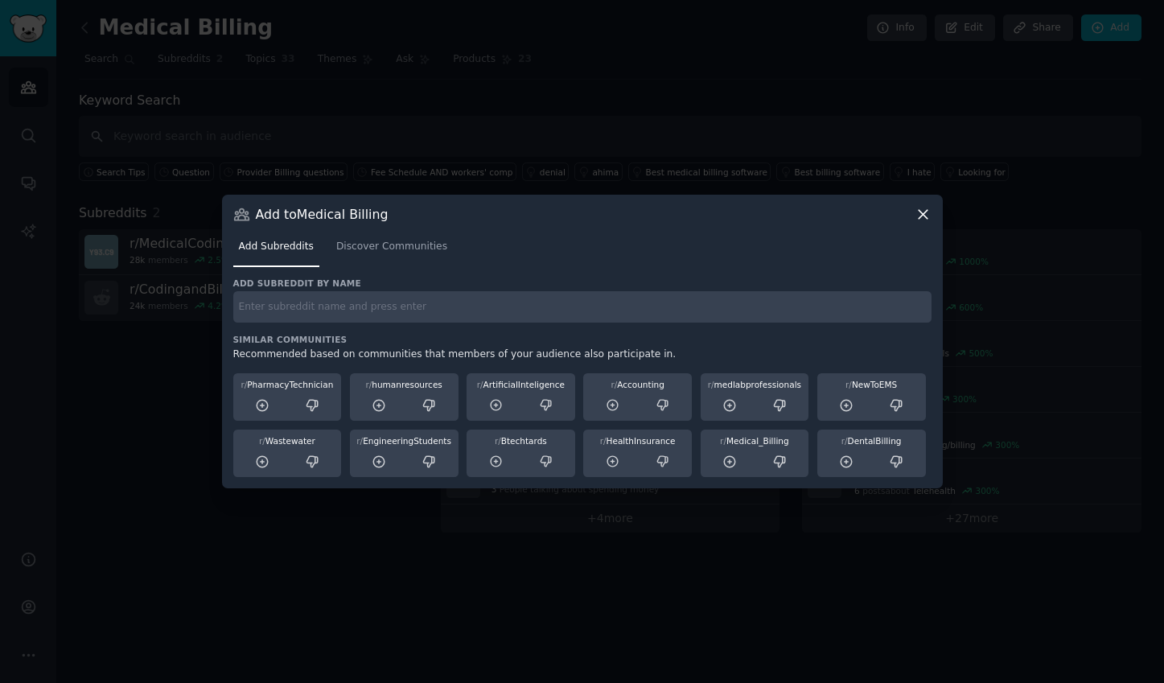
click at [323, 316] on input "text" at bounding box center [582, 306] width 698 height 31
paste input "r/Chiropractic"
type input "r/Chiropractic"
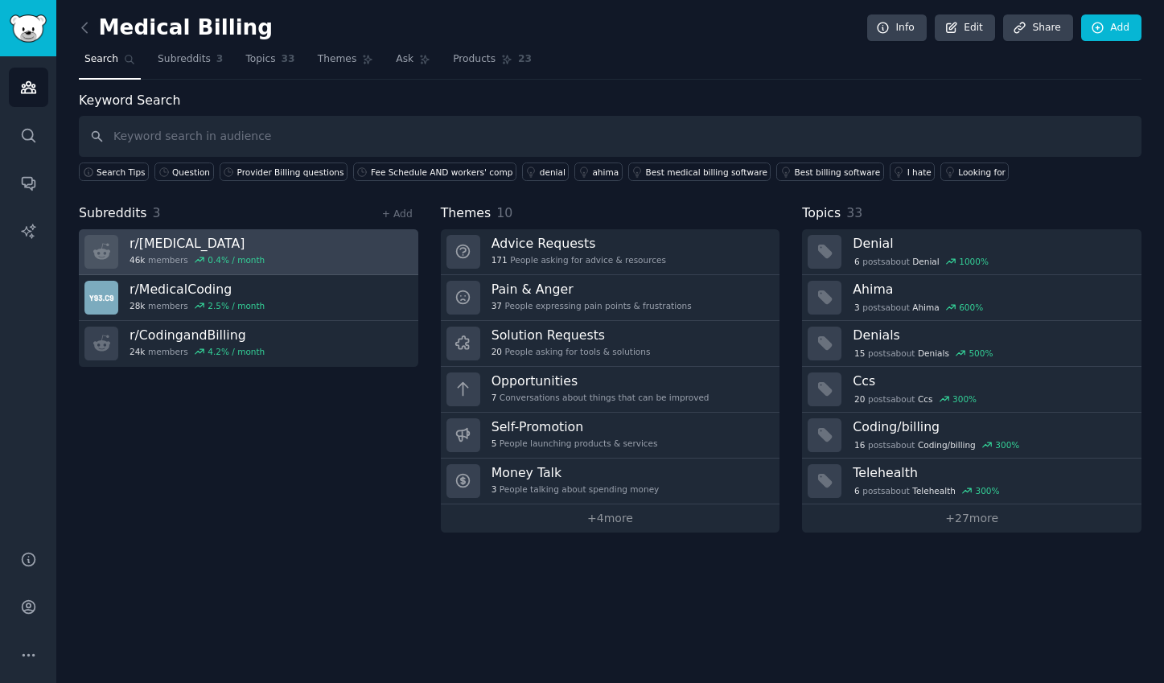
click at [294, 244] on link "r/ Chiropractic 46k members 0.4 % / month" at bounding box center [248, 252] width 339 height 46
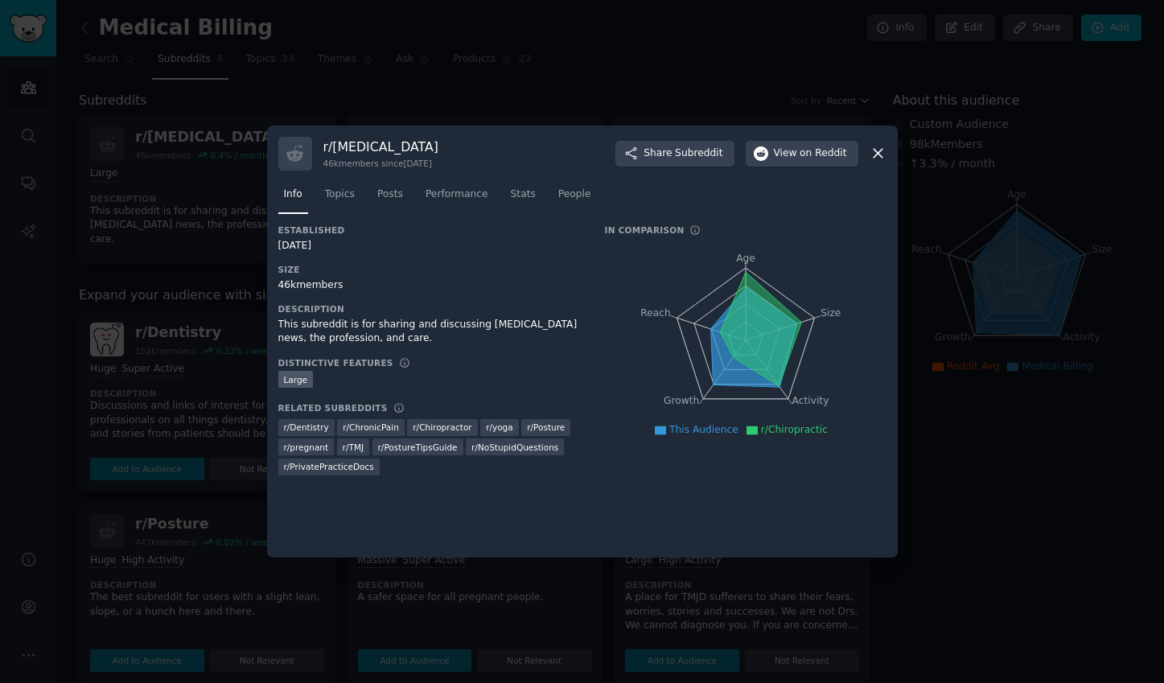
click at [883, 152] on icon at bounding box center [878, 153] width 17 height 17
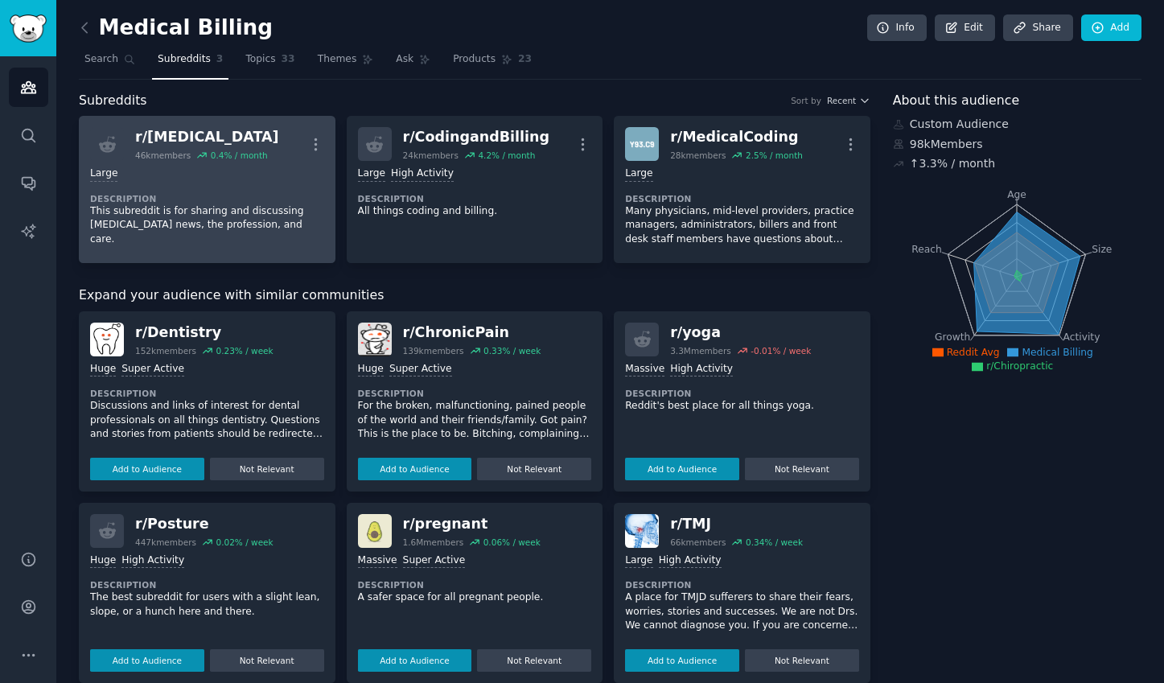
click at [304, 196] on dt "Description" at bounding box center [207, 198] width 234 height 11
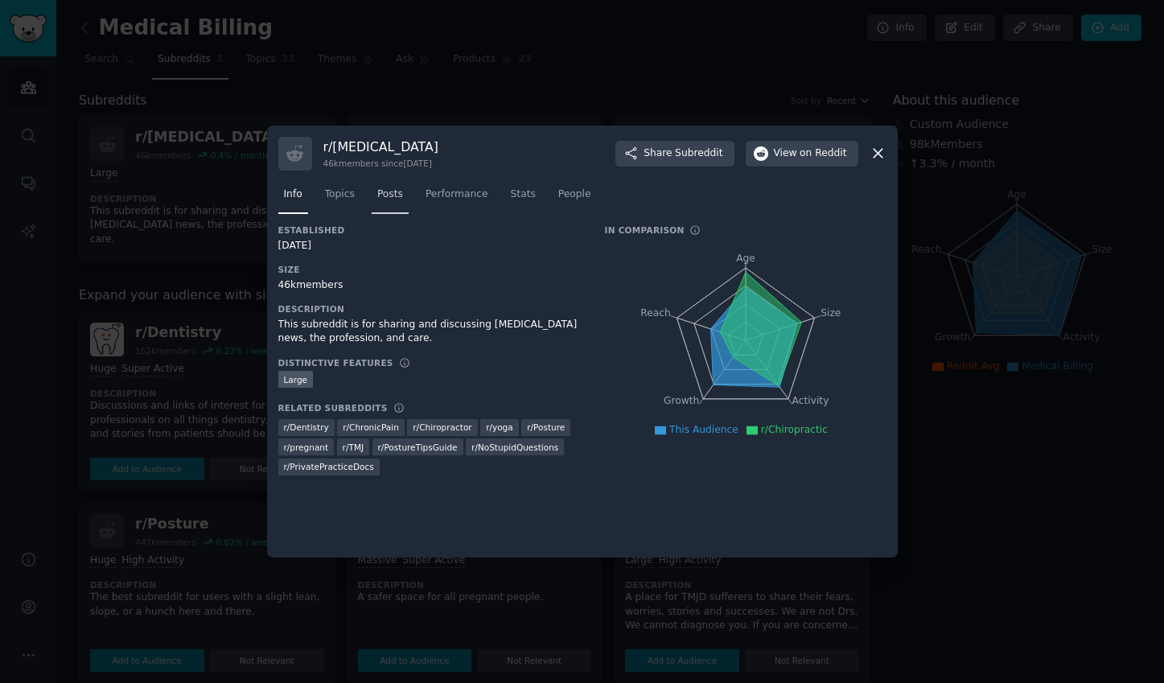
click at [397, 193] on span "Posts" at bounding box center [390, 194] width 26 height 14
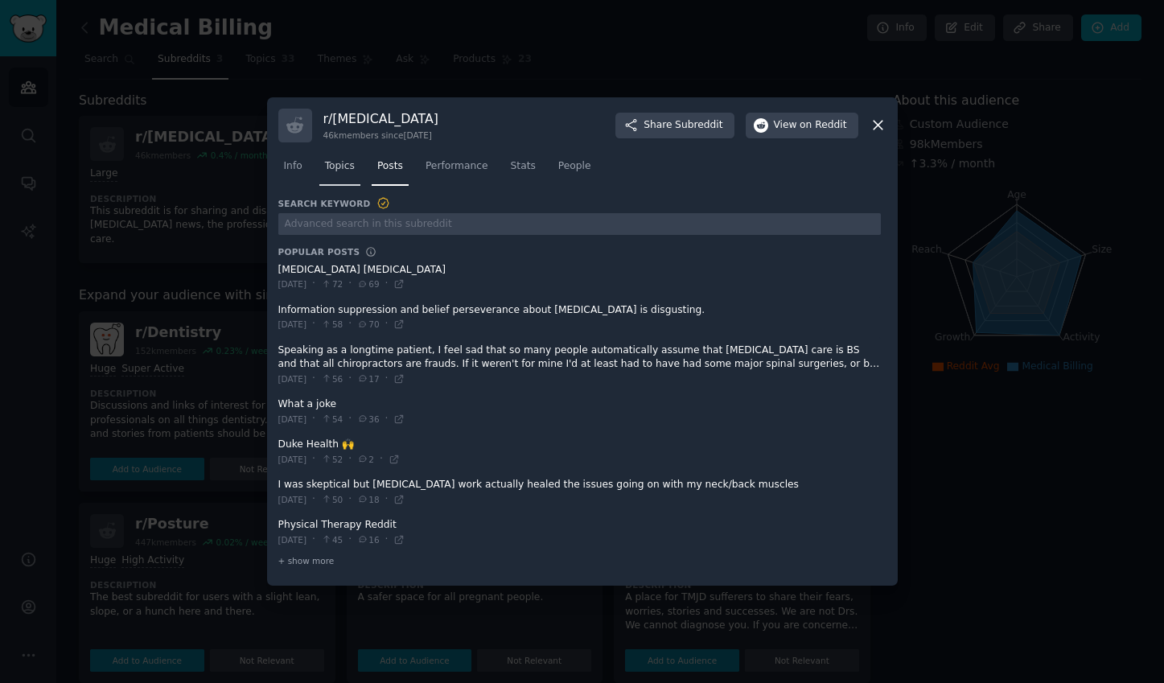
click at [339, 162] on span "Topics" at bounding box center [340, 166] width 30 height 14
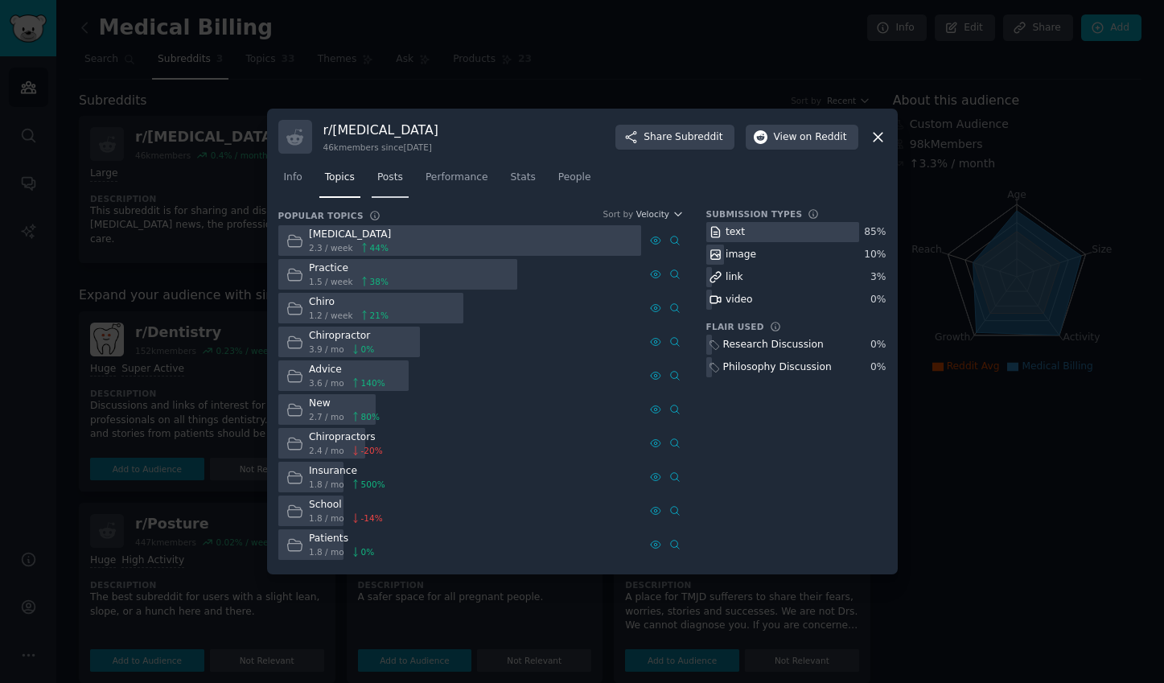
click at [400, 181] on span "Posts" at bounding box center [390, 178] width 26 height 14
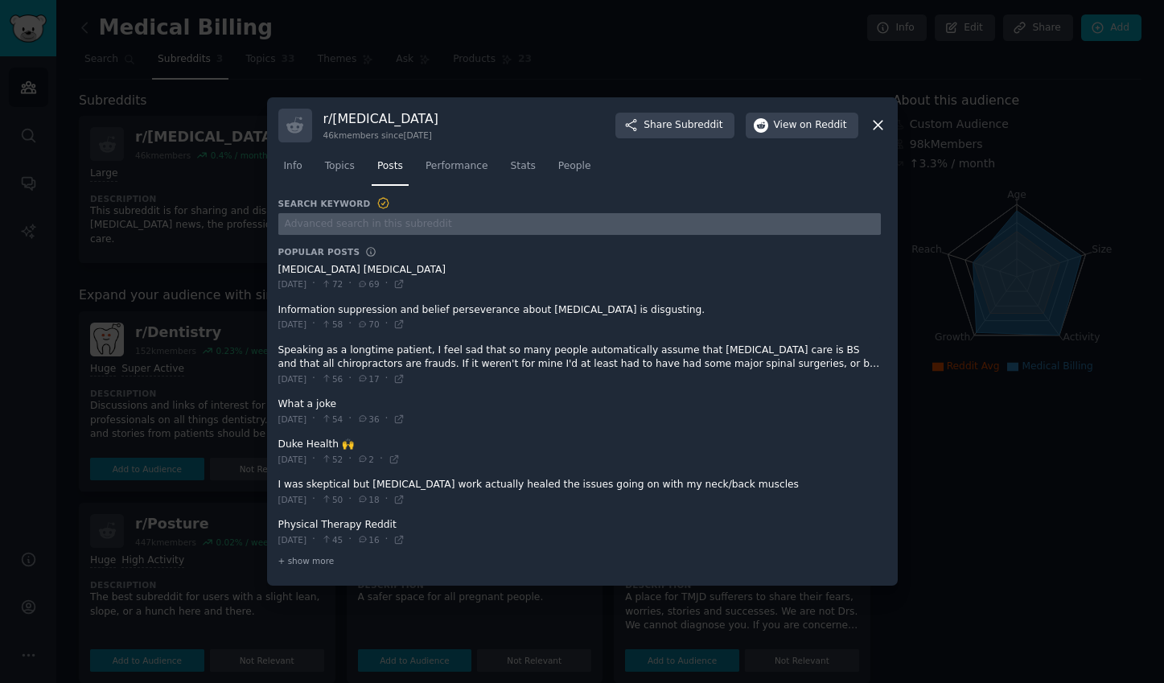
click at [467, 230] on input "text" at bounding box center [579, 224] width 603 height 22
type input "Workers comp billing"
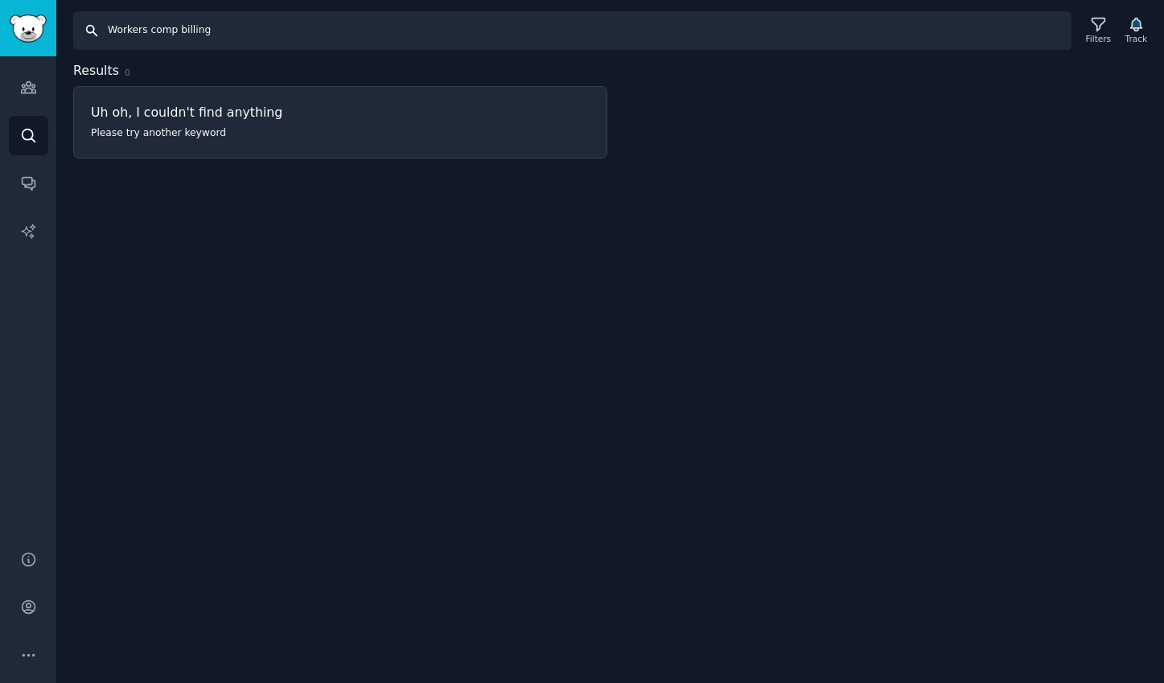
click at [164, 44] on input "Workers comp billing" at bounding box center [572, 30] width 998 height 39
click at [228, 36] on input "Workers comp billing" at bounding box center [572, 30] width 998 height 39
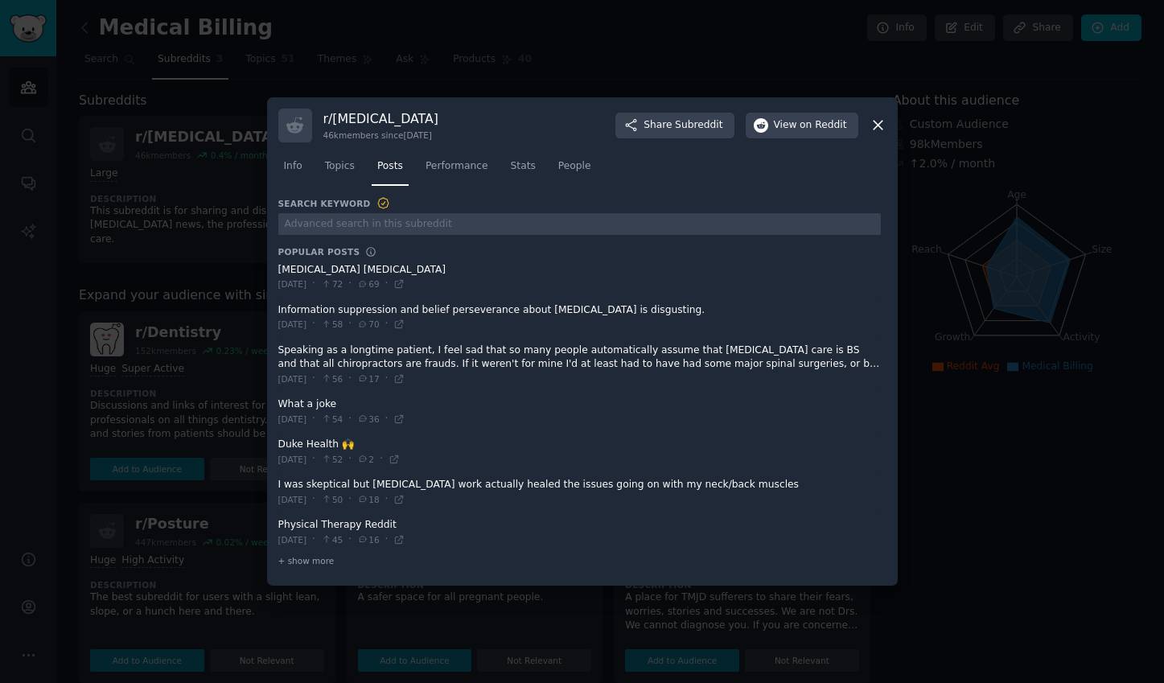
click at [885, 130] on icon at bounding box center [878, 125] width 17 height 17
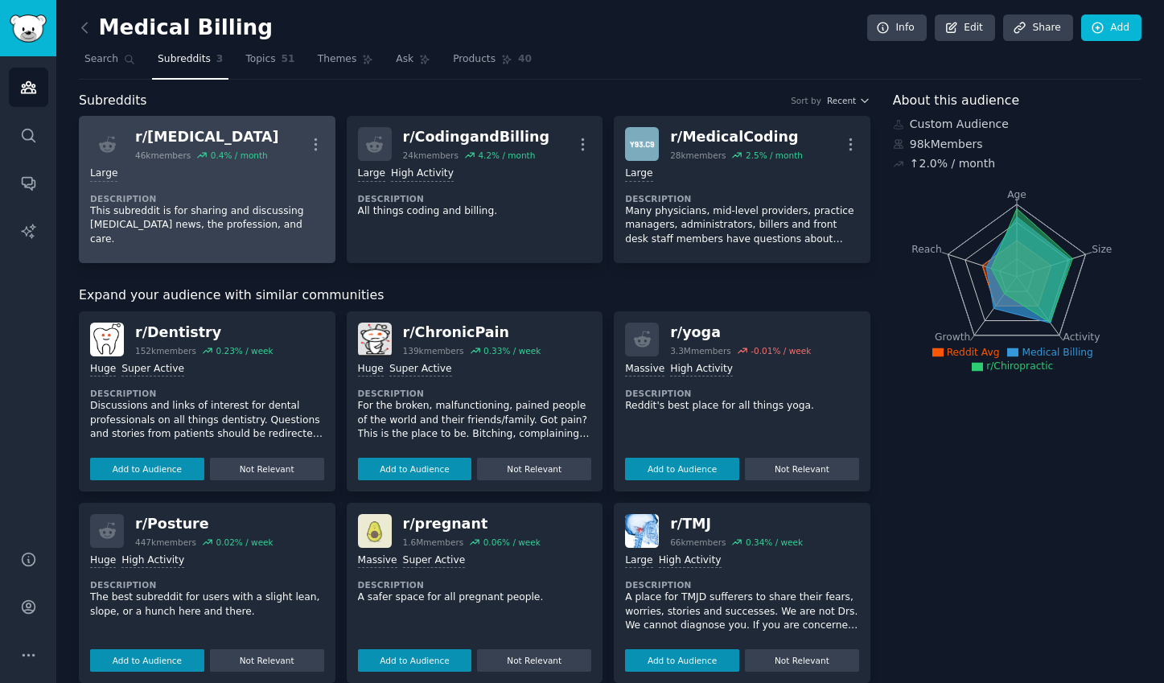
click at [295, 251] on link "r/ Chiropractic 46k members 0.4 % / month More Large Description This subreddit…" at bounding box center [207, 189] width 257 height 147
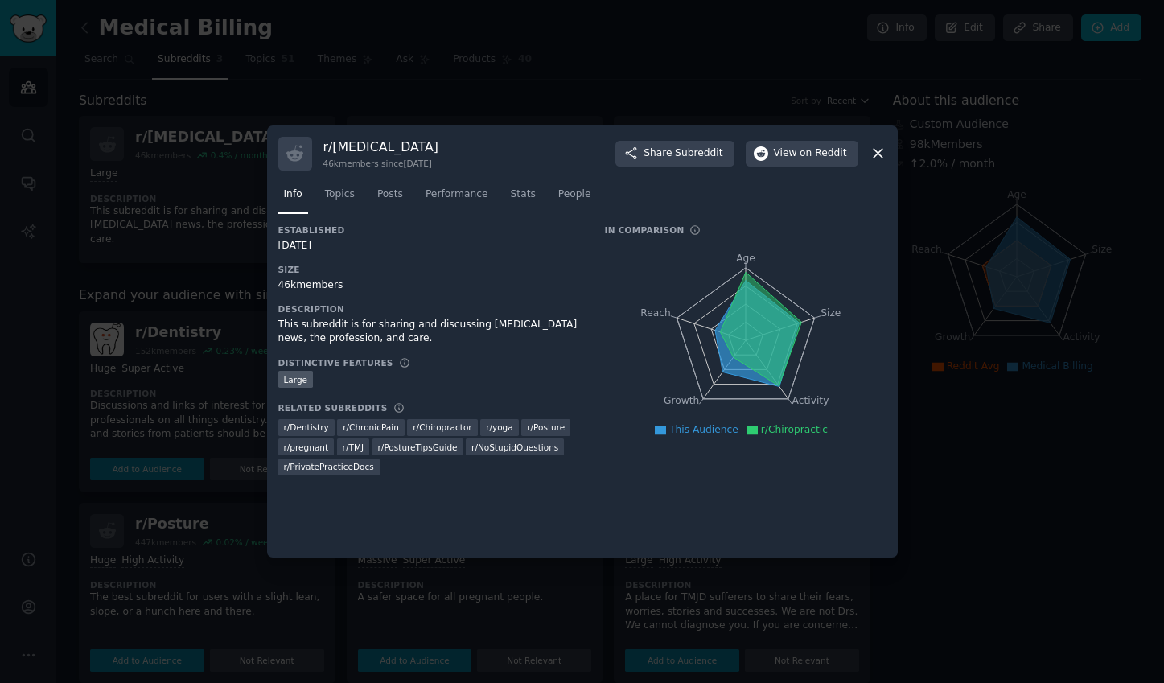
click at [874, 156] on icon at bounding box center [878, 153] width 17 height 17
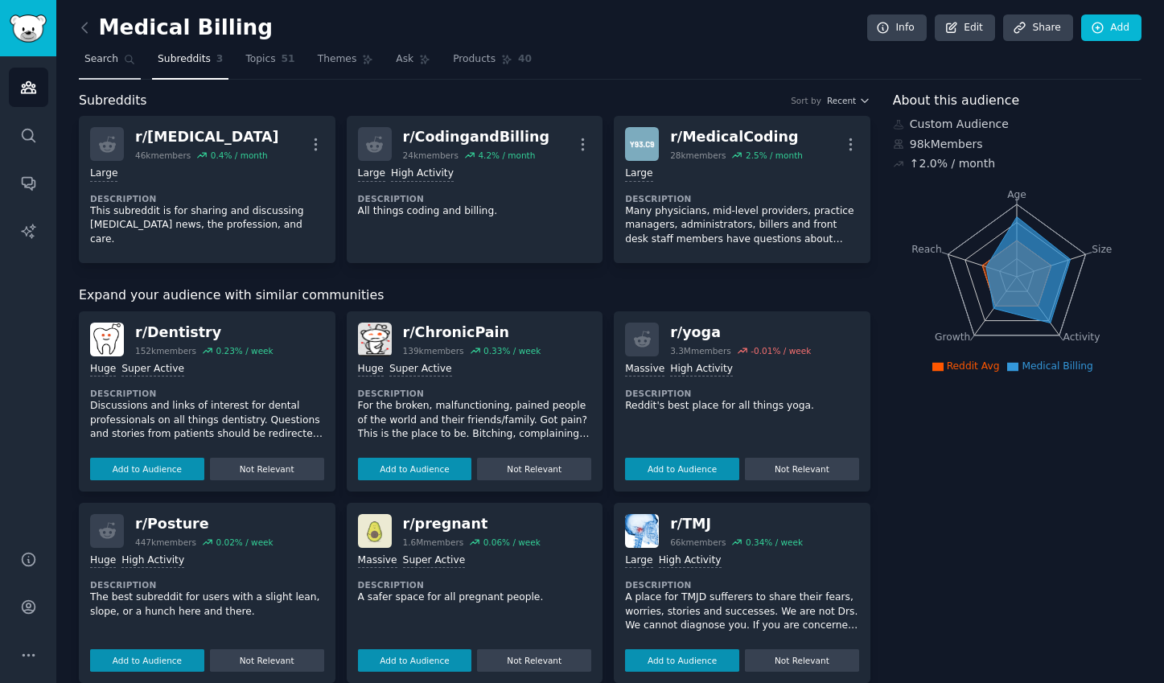
click at [103, 62] on span "Search" at bounding box center [101, 59] width 34 height 14
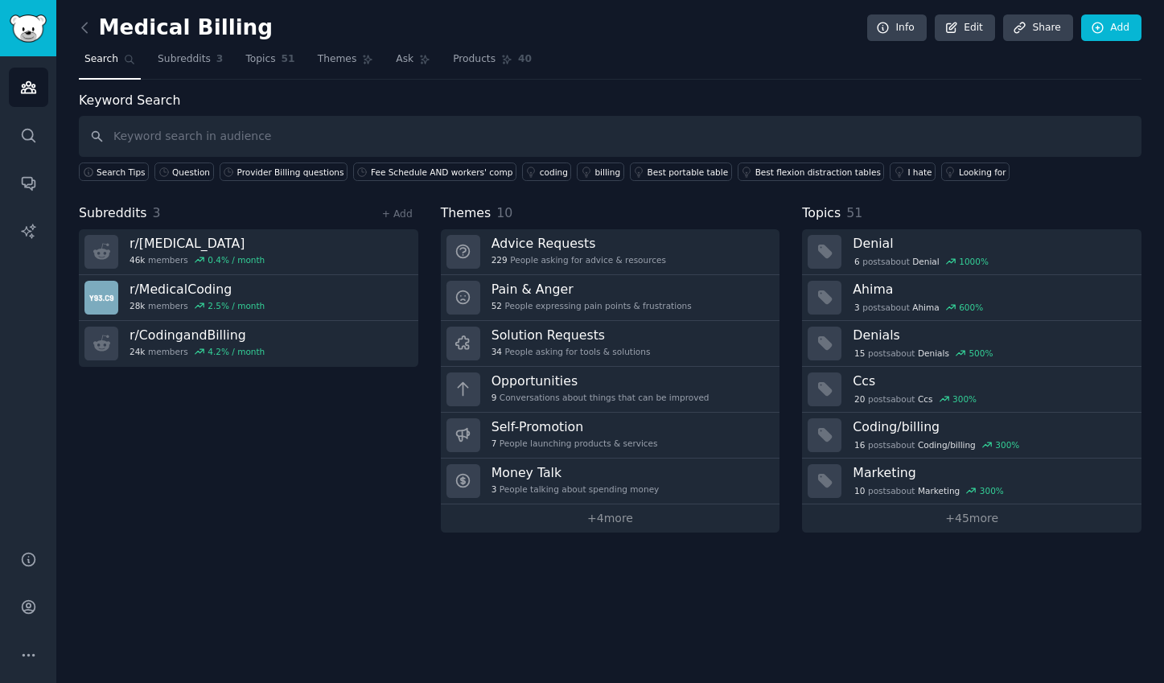
click at [323, 127] on input "text" at bounding box center [610, 136] width 1063 height 41
type input "Billing"
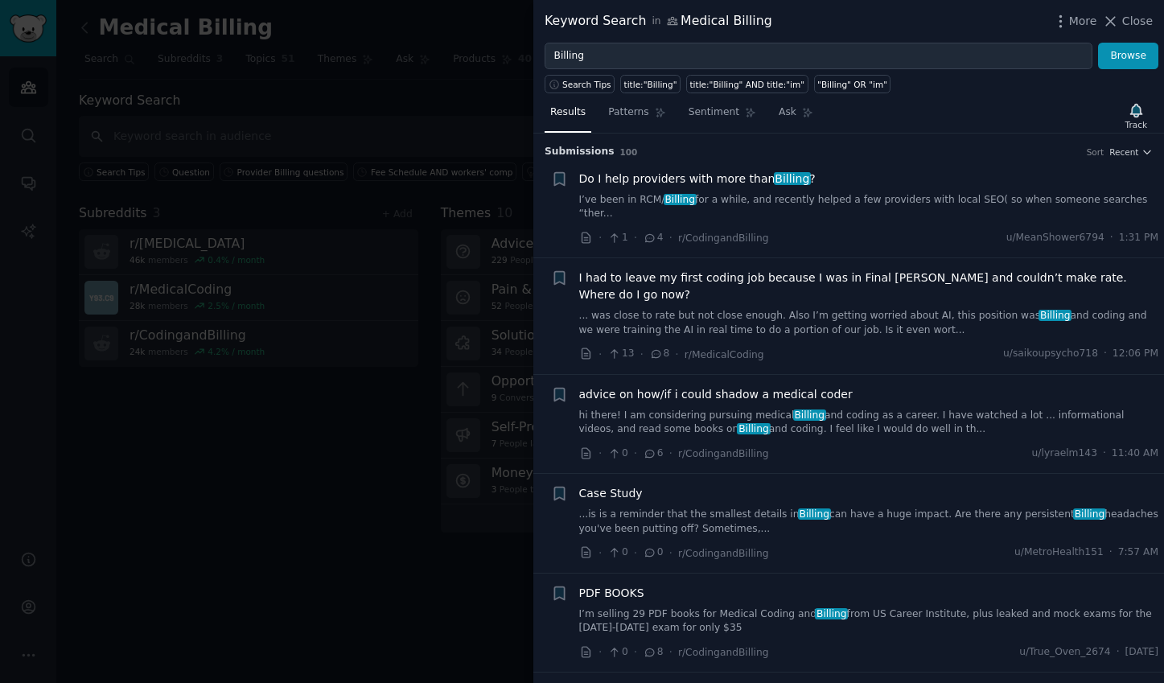
click at [882, 137] on div "Submission s 100 Sort Recent" at bounding box center [849, 147] width 608 height 26
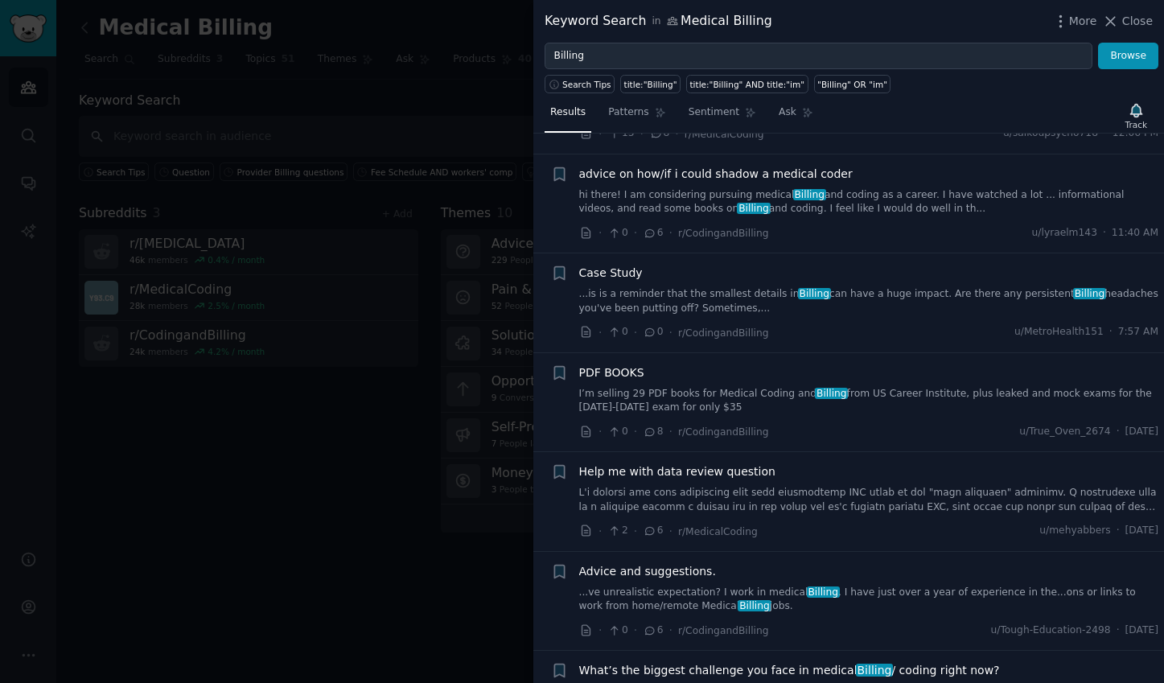
scroll to position [340, 0]
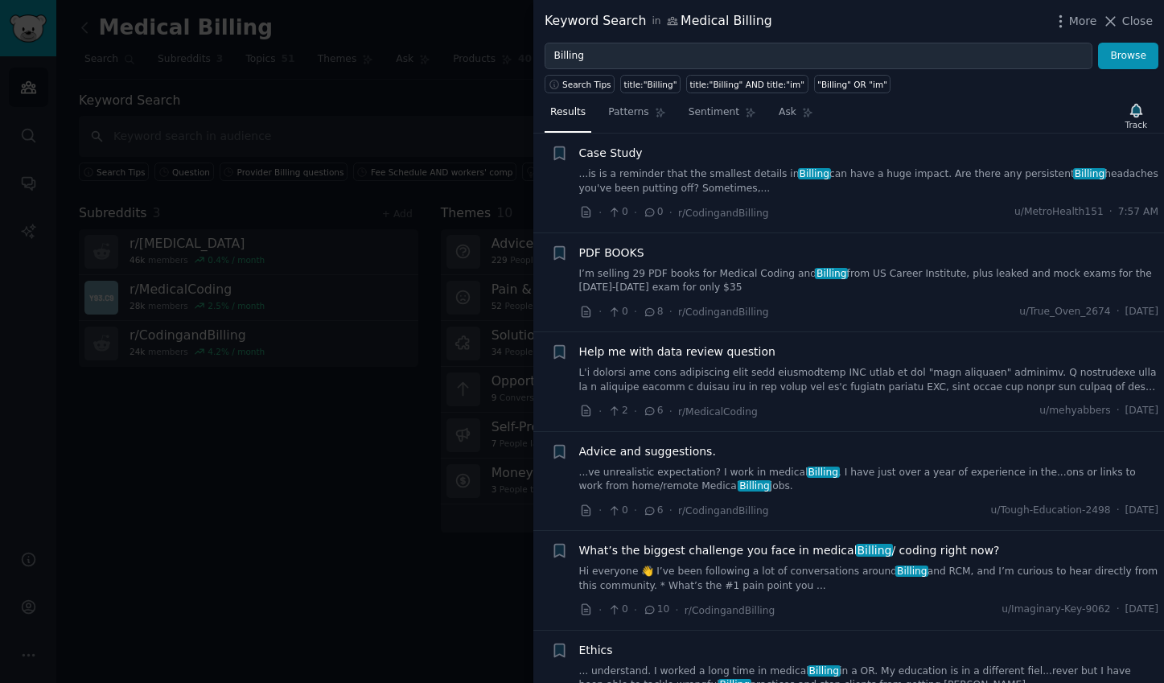
click at [805, 542] on span "What’s the biggest challenge you face in medical Billing / coding right now?" at bounding box center [789, 550] width 421 height 17
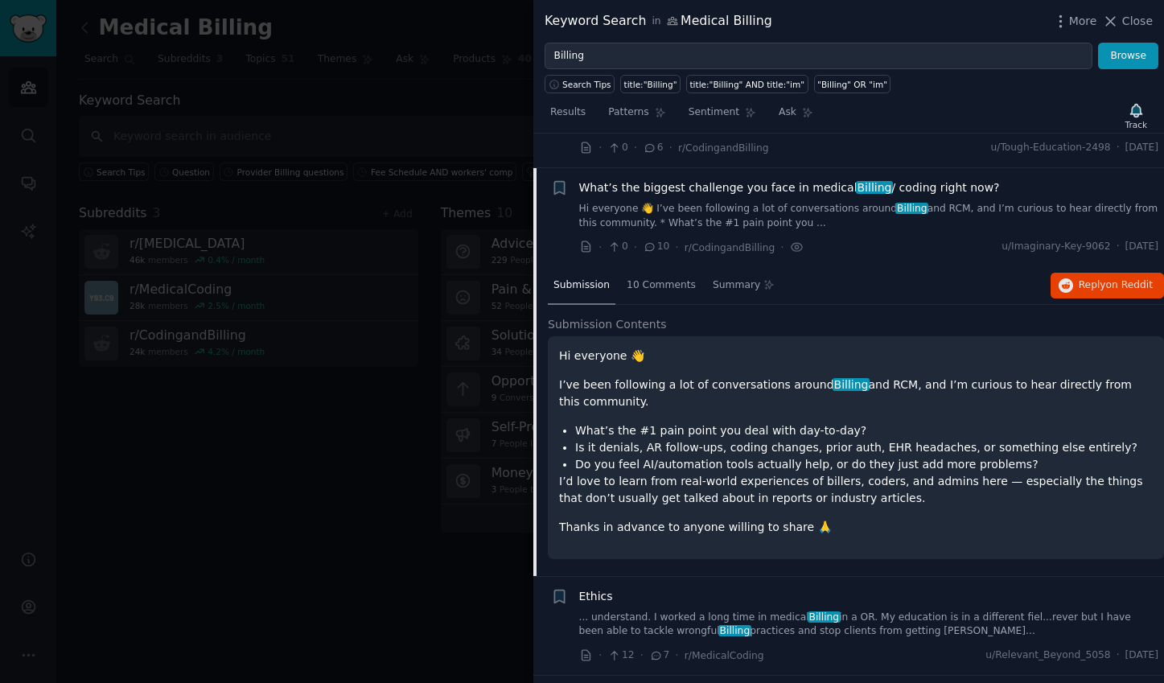
scroll to position [706, 0]
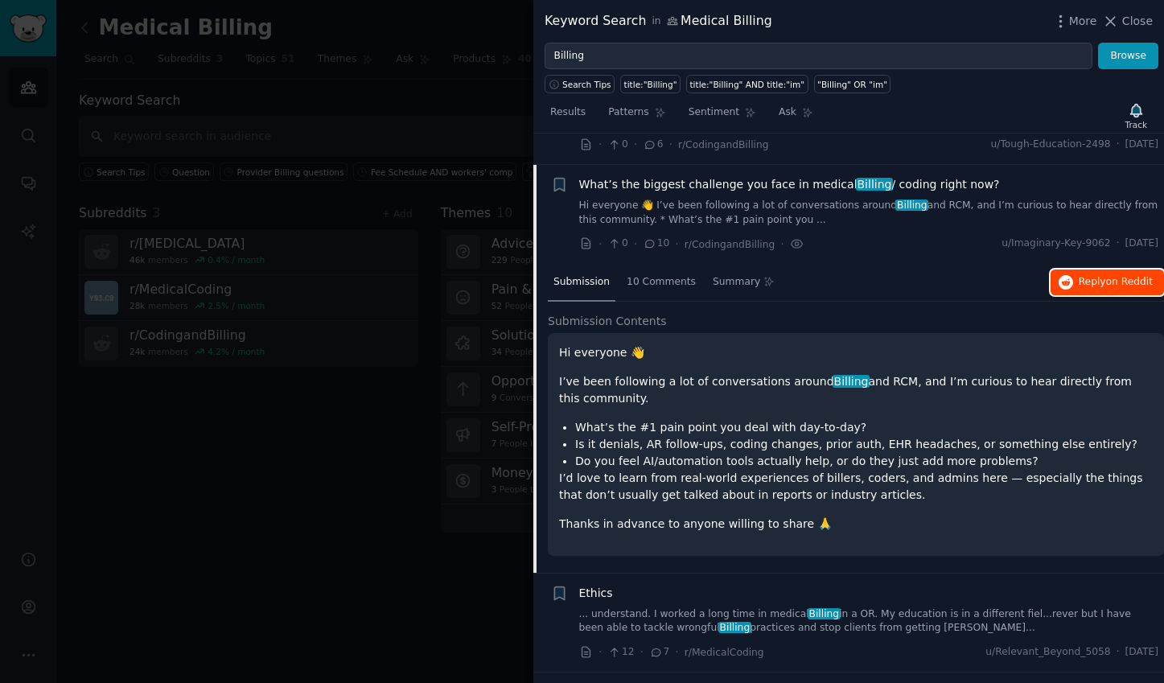
click at [1097, 275] on span "Reply on Reddit" at bounding box center [1116, 282] width 74 height 14
